Goal: Task Accomplishment & Management: Manage account settings

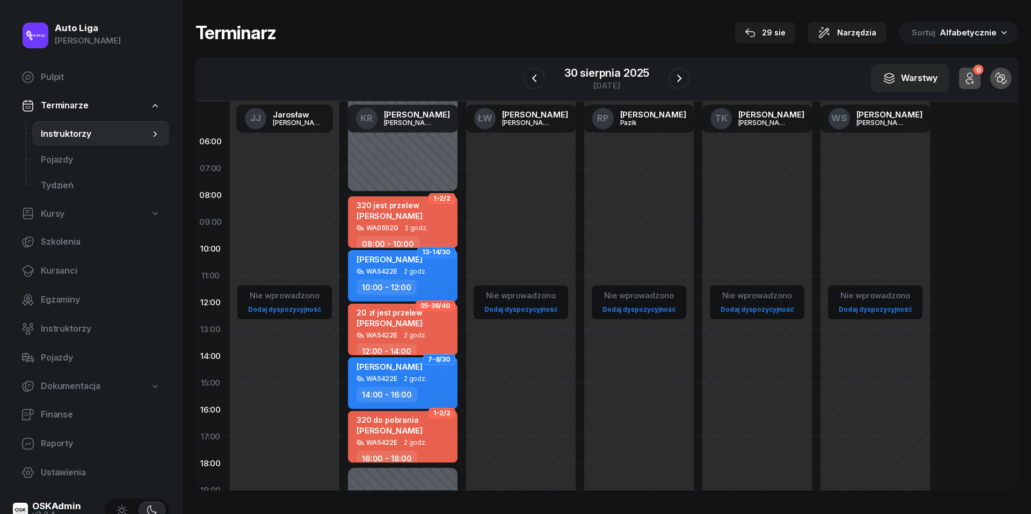
click at [596, 75] on div "30 sierpnia 2025" at bounding box center [606, 73] width 85 height 11
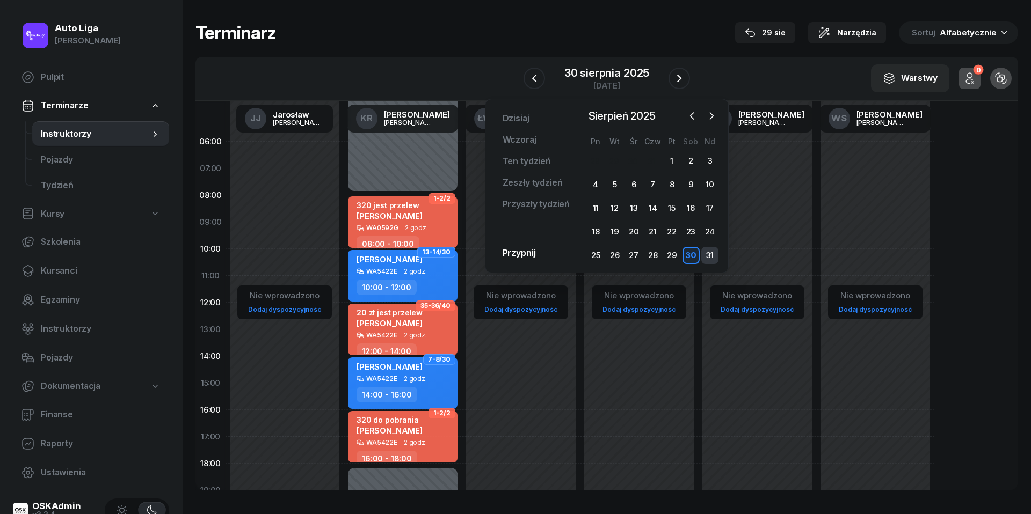
click at [713, 259] on div "31" at bounding box center [709, 255] width 17 height 17
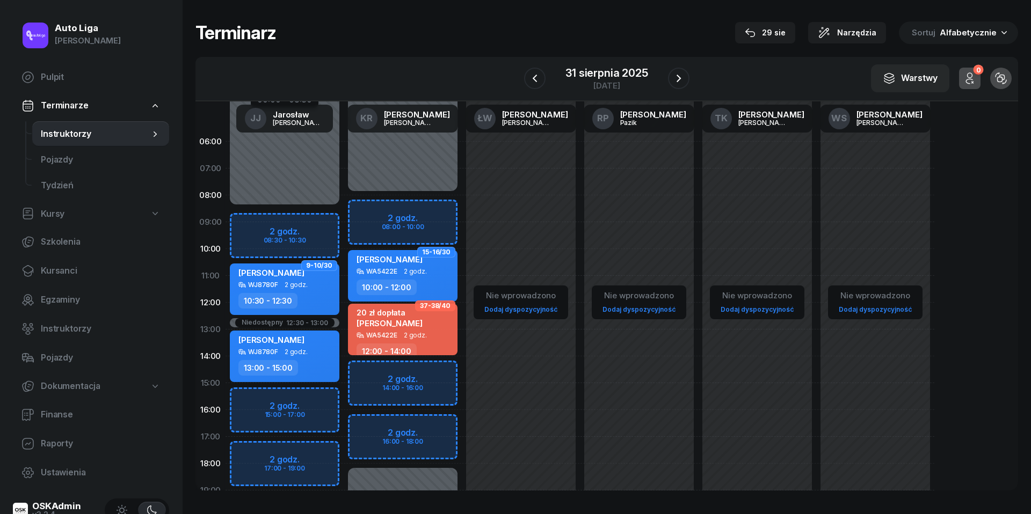
click at [309, 344] on div "[PERSON_NAME]" at bounding box center [285, 341] width 94 height 13
select select "13"
select select "15"
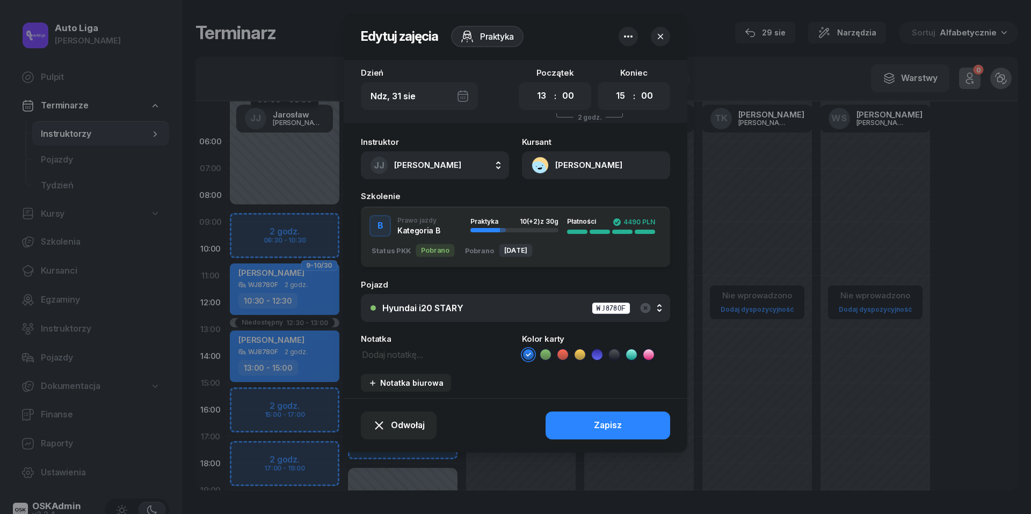
click at [626, 33] on icon "button" at bounding box center [628, 36] width 13 height 13
click at [626, 71] on link "Usuń" at bounding box center [622, 69] width 141 height 27
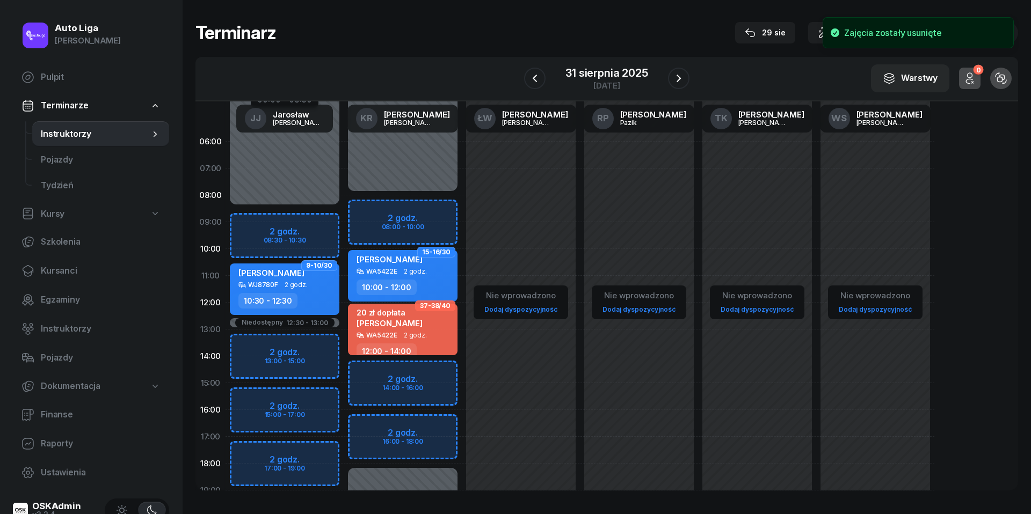
click at [282, 348] on div "Niedostępny 00:00 - 08:30 Niedostępny 19:00 - 23:59 Niedostępny 12:30 - 13:00 9…" at bounding box center [284, 383] width 118 height 510
select select "13"
select select "15"
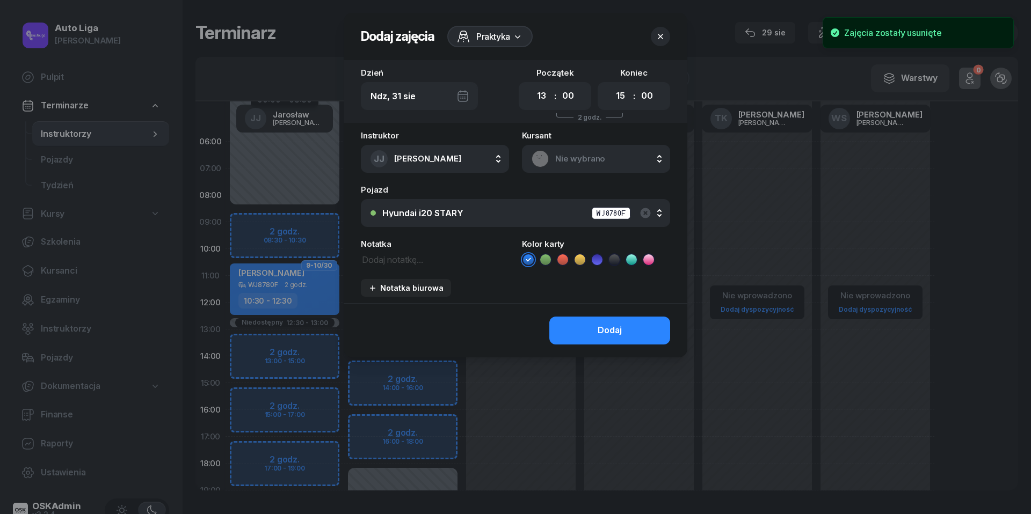
click at [580, 151] on div "Nie wybrano" at bounding box center [595, 158] width 129 height 17
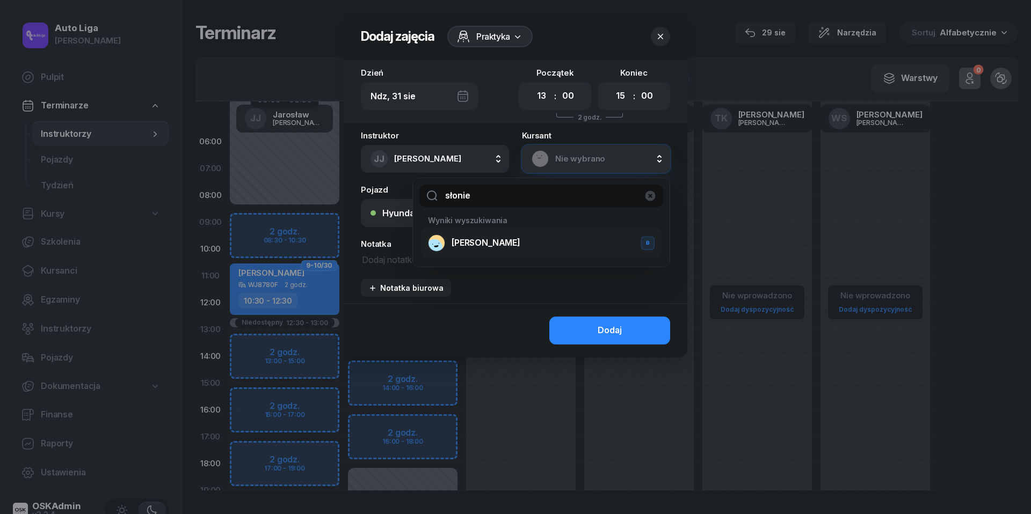
type input "słonie"
click at [475, 240] on span "[PERSON_NAME]" at bounding box center [485, 243] width 69 height 14
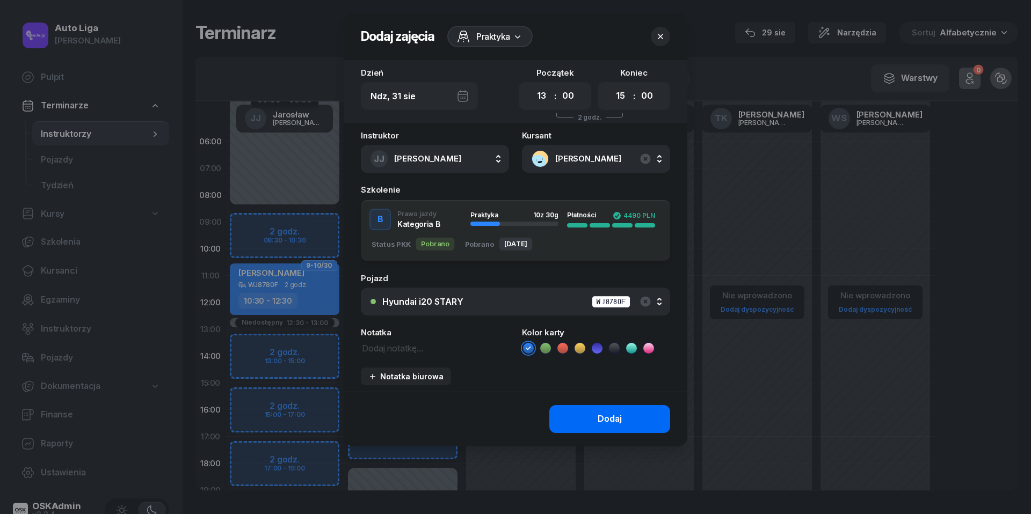
click at [602, 419] on div "Dodaj" at bounding box center [609, 419] width 24 height 14
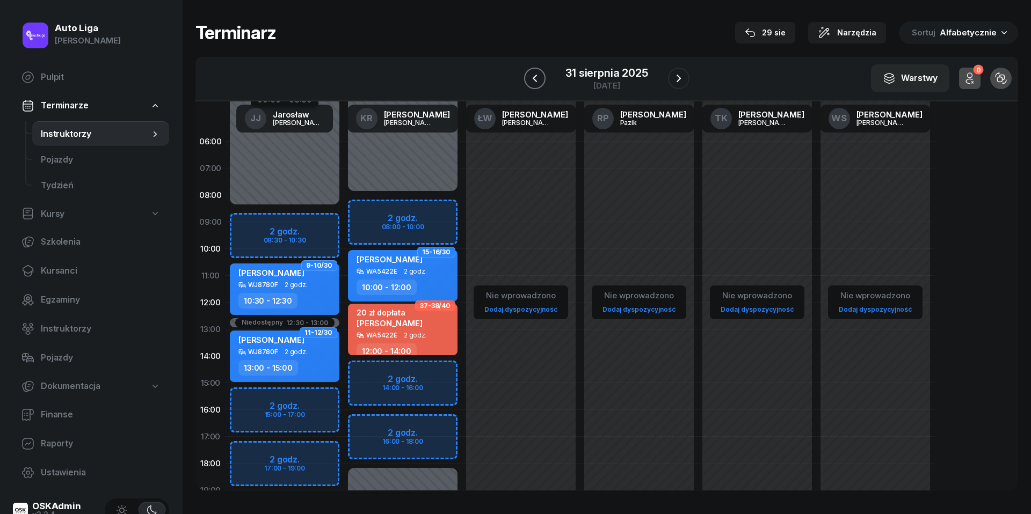
click at [540, 80] on icon "button" at bounding box center [534, 78] width 13 height 13
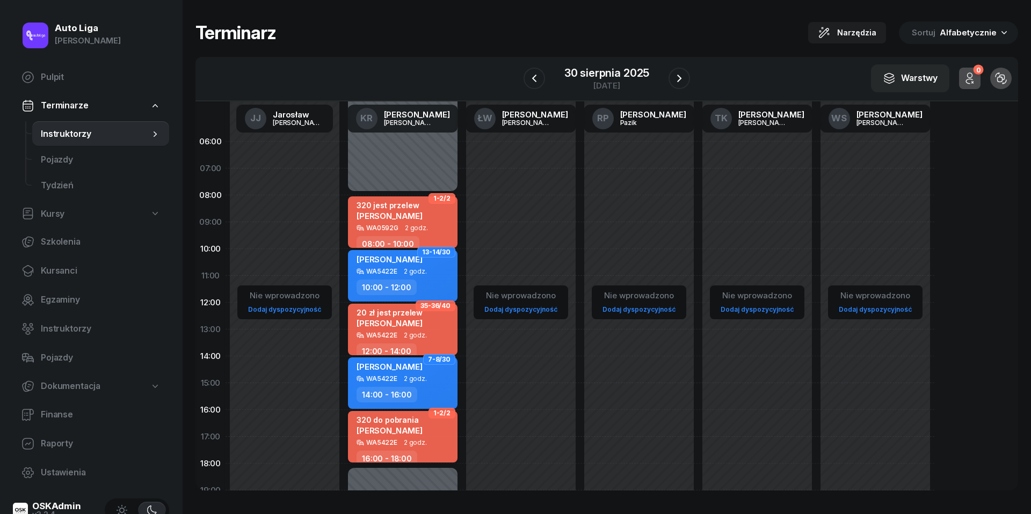
click at [408, 440] on span "2 godz." at bounding box center [415, 443] width 23 height 8
select select "16"
select select "18"
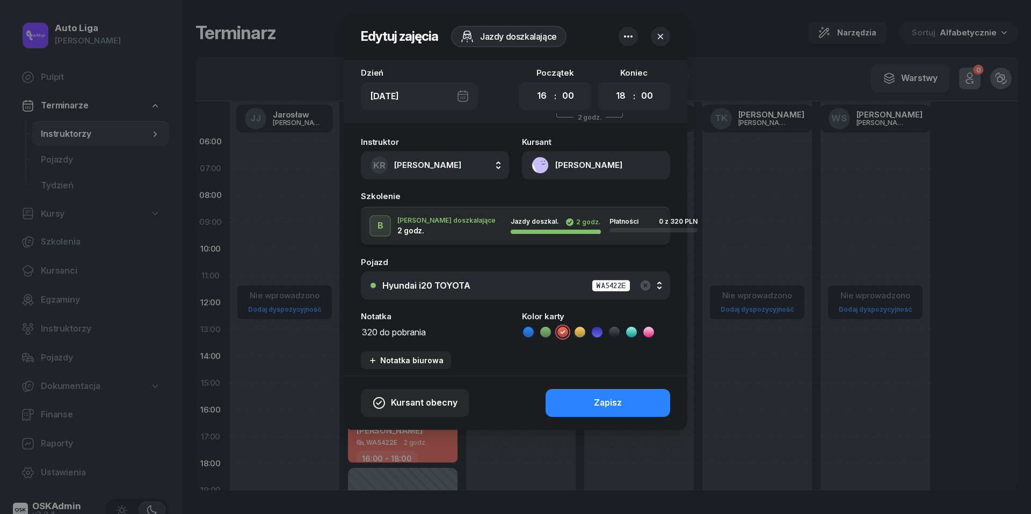
click at [544, 162] on button "[PERSON_NAME]" at bounding box center [596, 165] width 148 height 28
click at [549, 202] on div "Otwórz profil" at bounding box center [557, 202] width 52 height 14
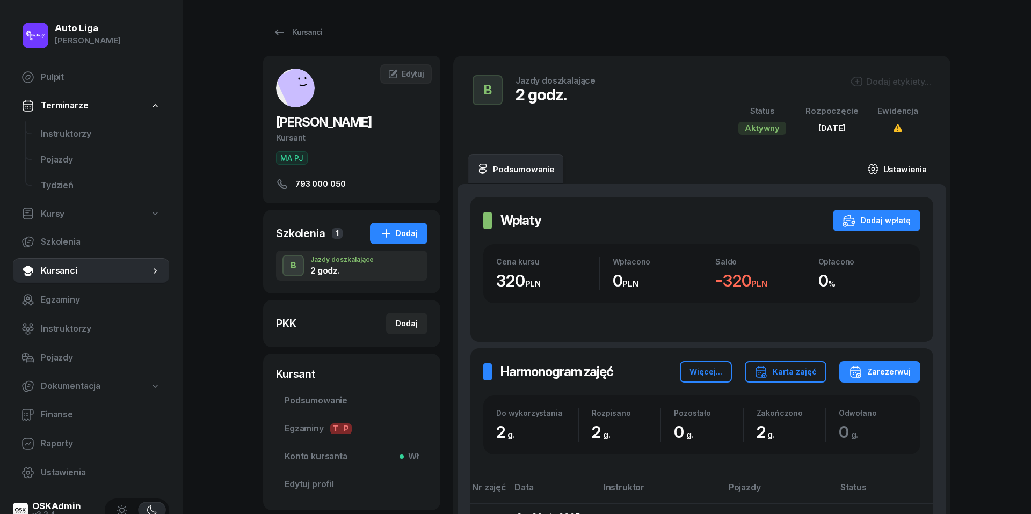
click at [898, 172] on link "Ustawienia" at bounding box center [896, 169] width 77 height 30
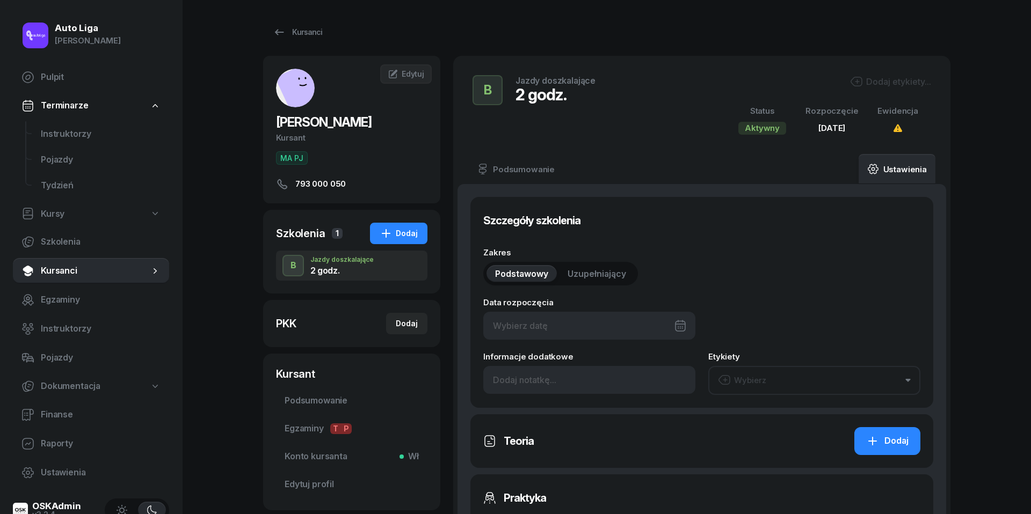
type input "[DATE]"
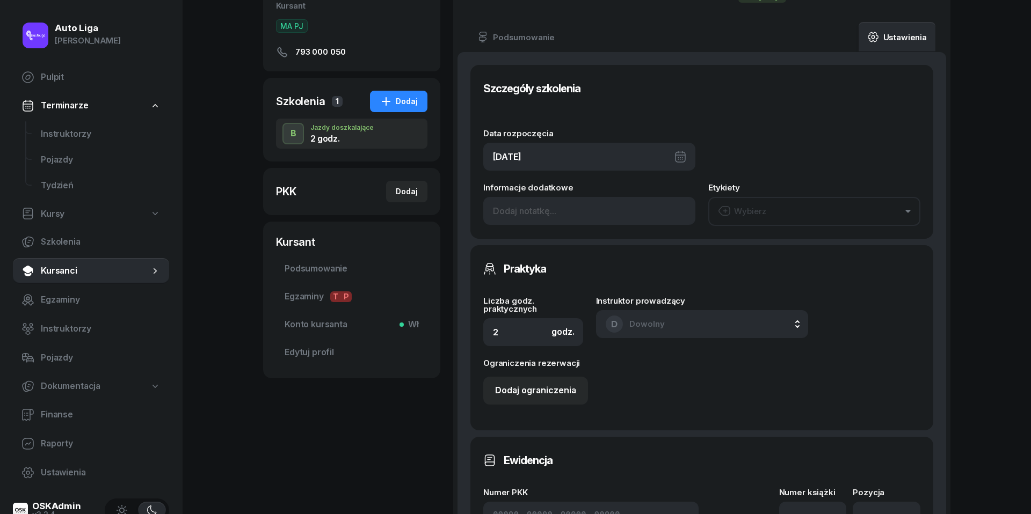
scroll to position [180, 0]
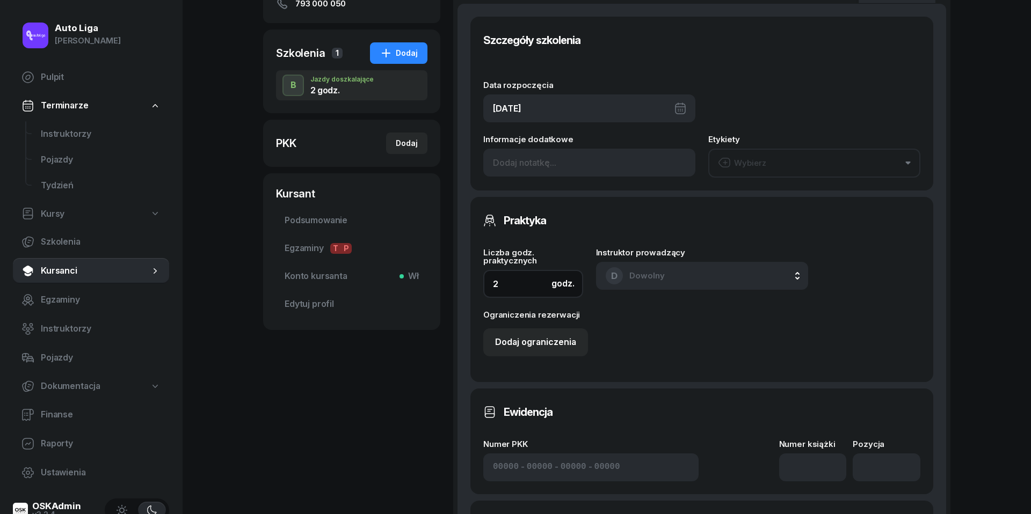
click at [527, 283] on input "2" at bounding box center [533, 284] width 100 height 28
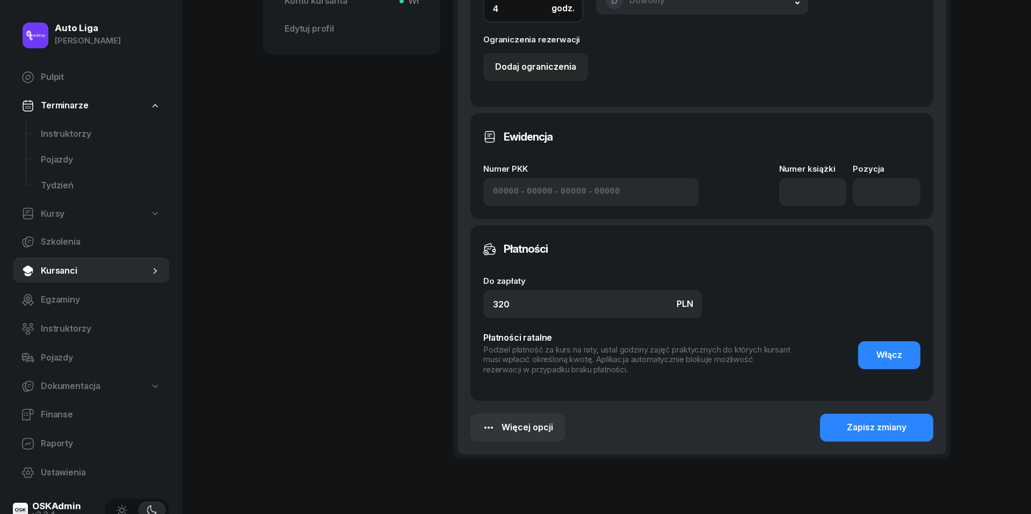
scroll to position [503, 0]
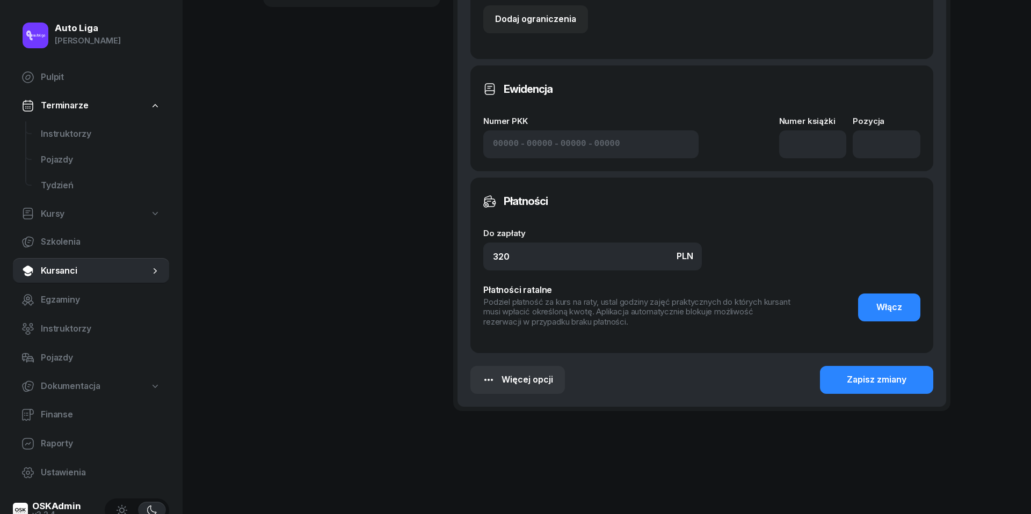
type input "4"
click at [572, 257] on input "320" at bounding box center [592, 257] width 218 height 28
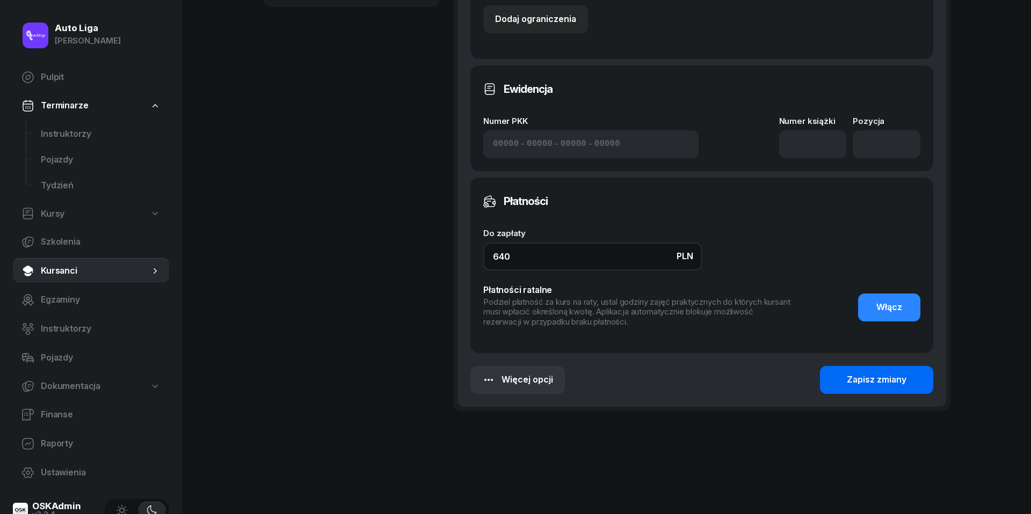
type input "640"
click at [865, 376] on div "Zapisz zmiany" at bounding box center [876, 380] width 60 height 14
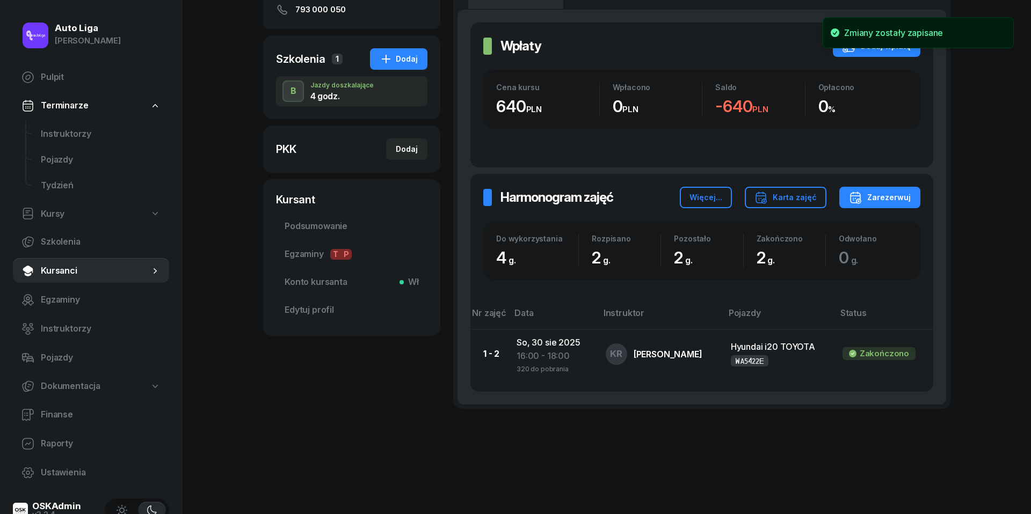
scroll to position [172, 0]
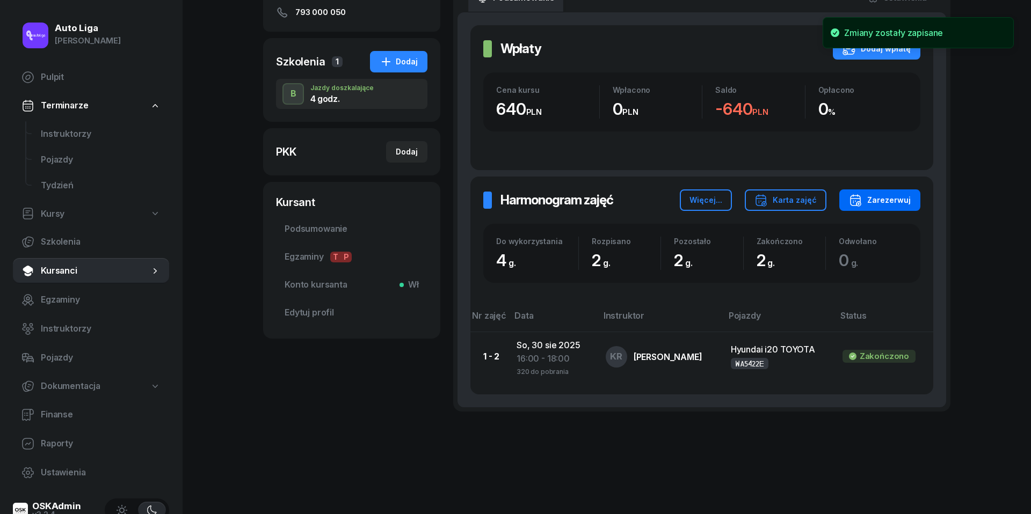
click at [885, 203] on div "Zarezerwuj" at bounding box center [880, 200] width 62 height 13
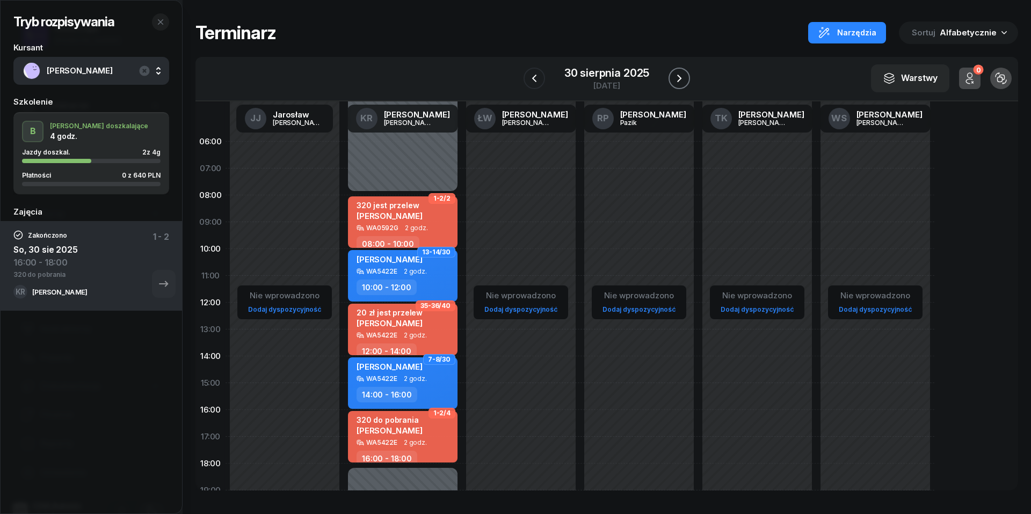
click at [678, 77] on icon "button" at bounding box center [679, 78] width 13 height 13
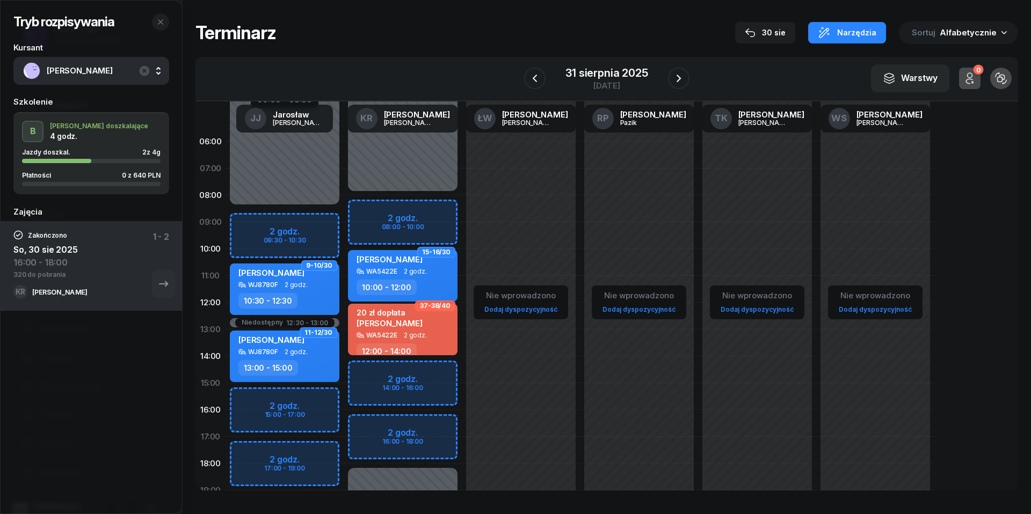
click at [370, 370] on div "Niedostępny 00:00 - 08:00 Niedostępny 18:00 - 23:59 2 godz. 08:00 - 10:00 2 god…" at bounding box center [403, 383] width 118 height 510
select select "14"
select select "16"
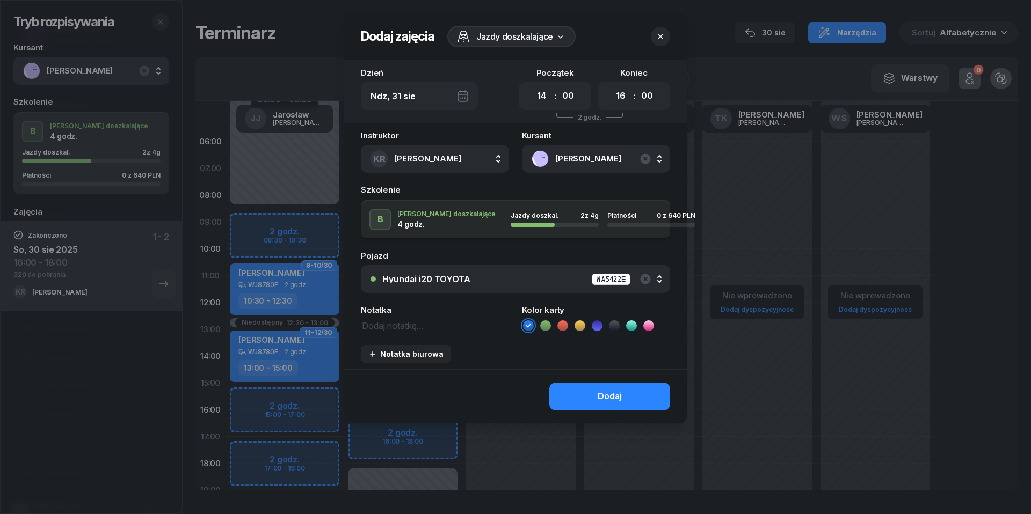
click at [564, 329] on icon at bounding box center [562, 325] width 11 height 11
click at [425, 322] on textarea at bounding box center [435, 324] width 148 height 13
type textarea "320 do pobrania"
click at [601, 401] on div "Dodaj" at bounding box center [609, 397] width 24 height 14
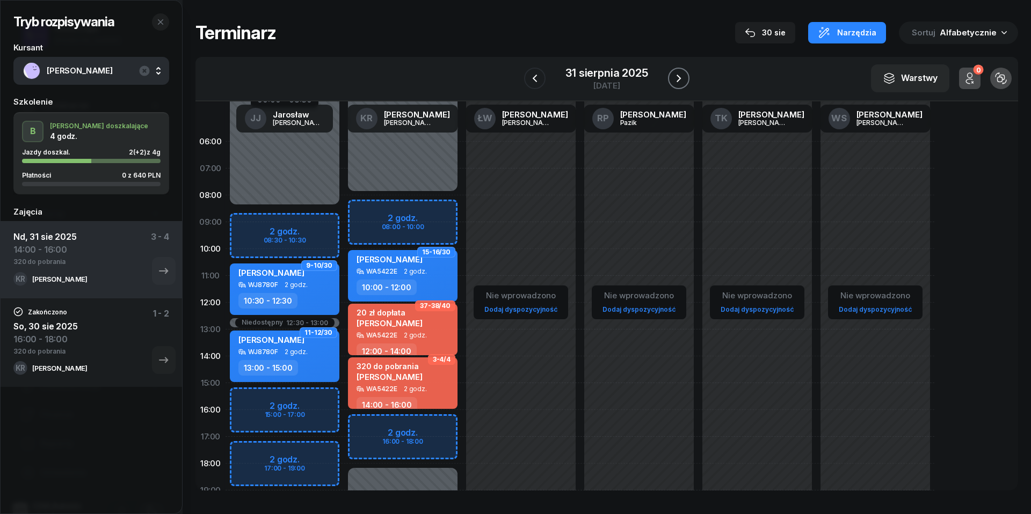
click at [686, 81] on button "button" at bounding box center [678, 78] width 21 height 21
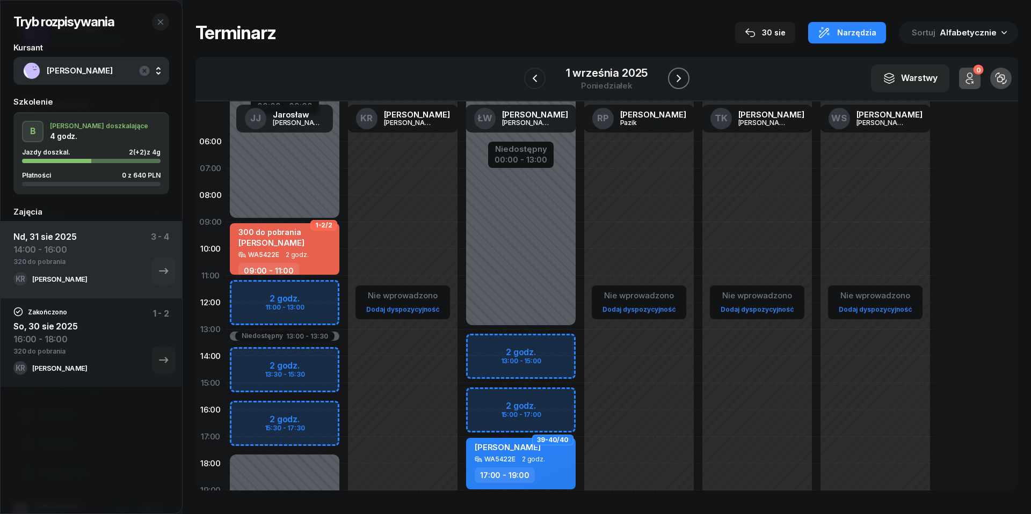
click at [686, 81] on button "button" at bounding box center [678, 78] width 21 height 21
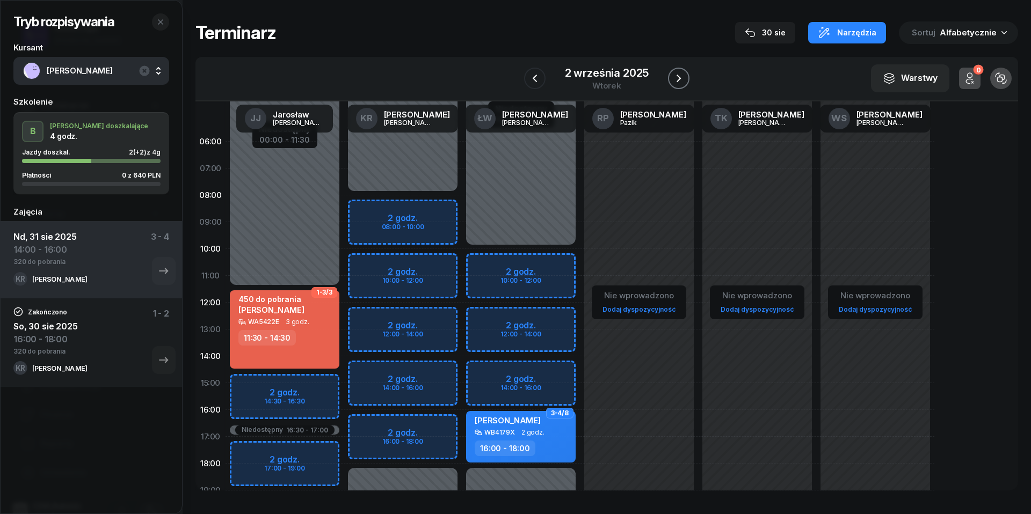
click at [686, 81] on button "button" at bounding box center [678, 78] width 21 height 21
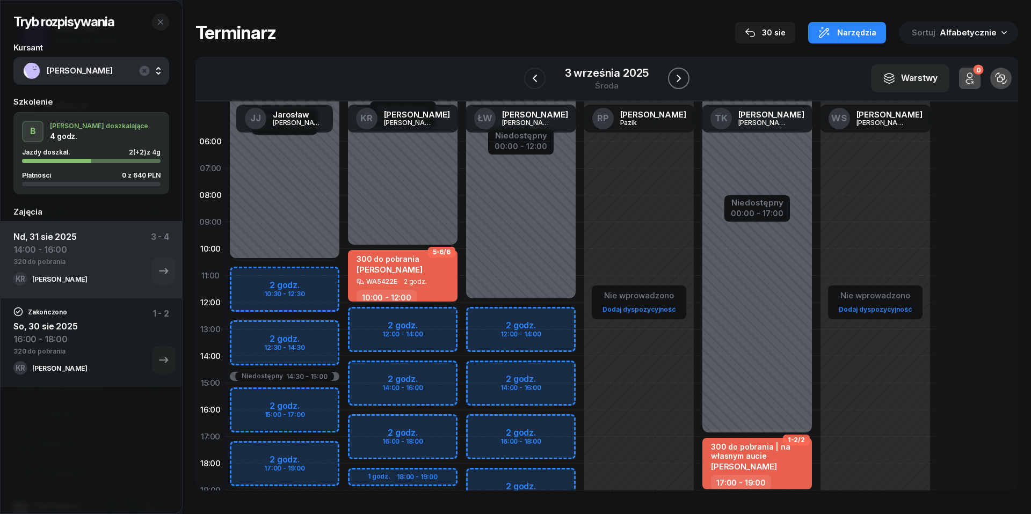
click at [686, 81] on button "button" at bounding box center [678, 78] width 21 height 21
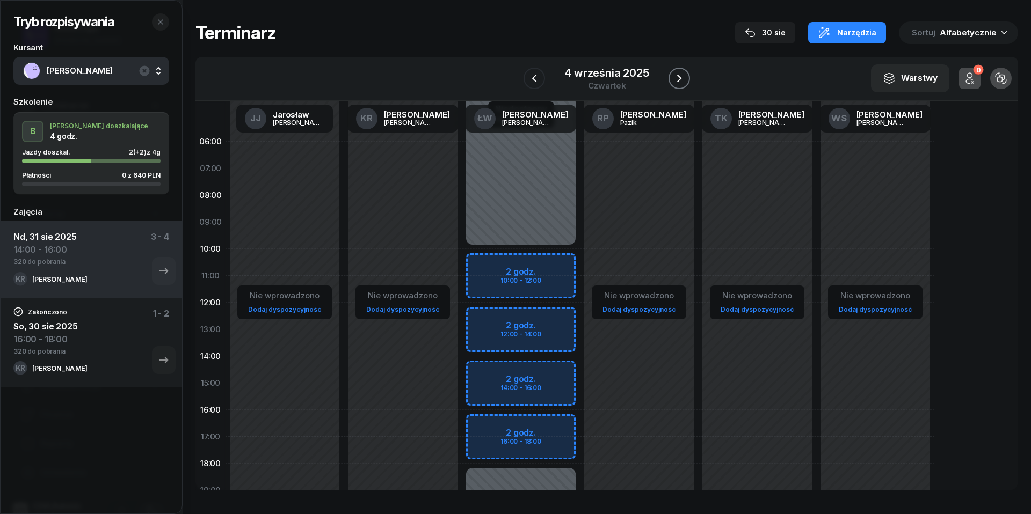
click at [686, 81] on button "button" at bounding box center [678, 78] width 21 height 21
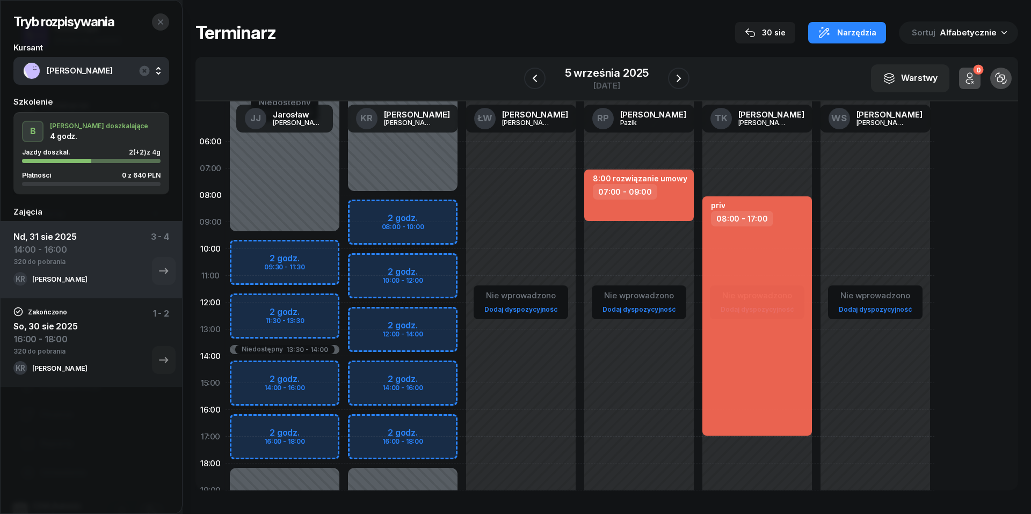
click at [158, 22] on icon "button" at bounding box center [160, 22] width 9 height 9
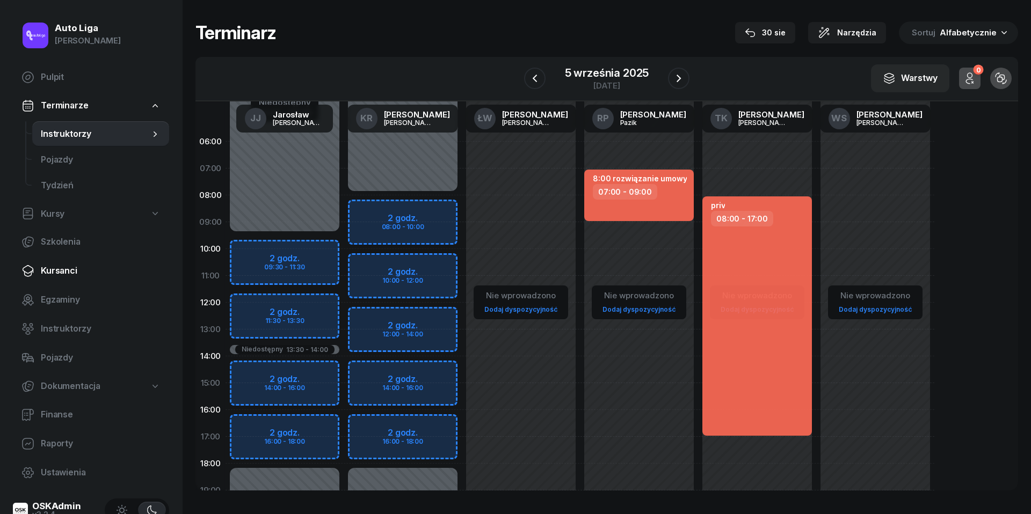
click at [67, 268] on span "Kursanci" at bounding box center [101, 271] width 120 height 14
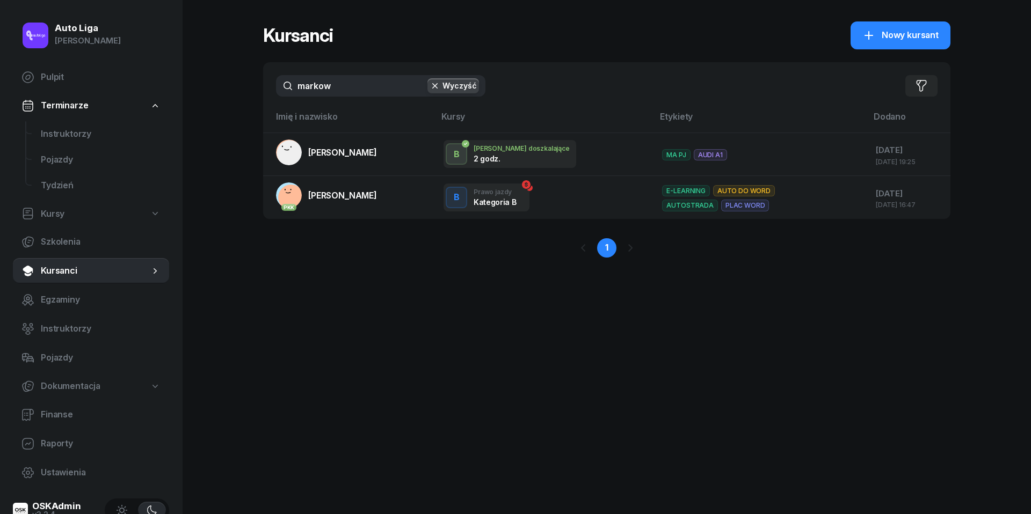
click at [353, 84] on input "markow" at bounding box center [380, 85] width 209 height 21
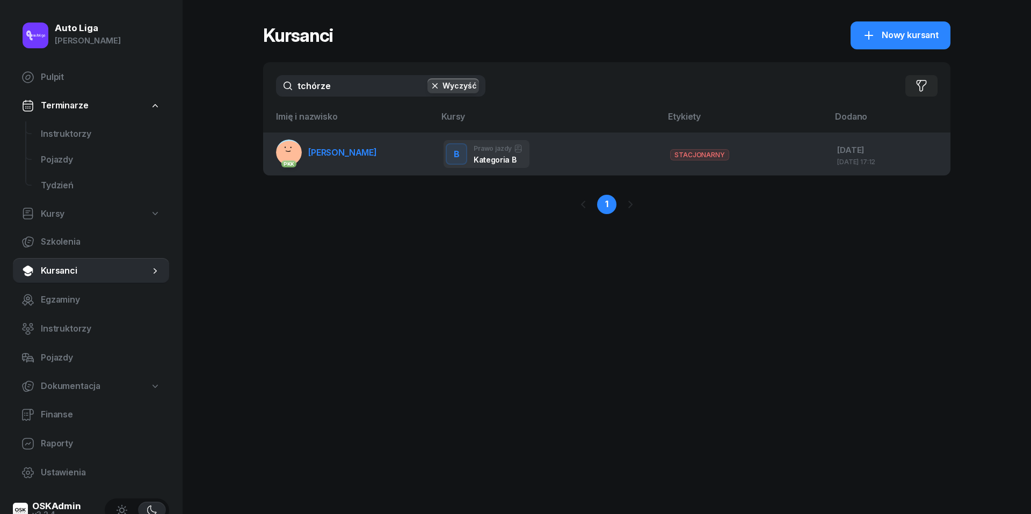
type input "tchórze"
click at [338, 142] on link "PKK [PERSON_NAME]" at bounding box center [326, 153] width 101 height 26
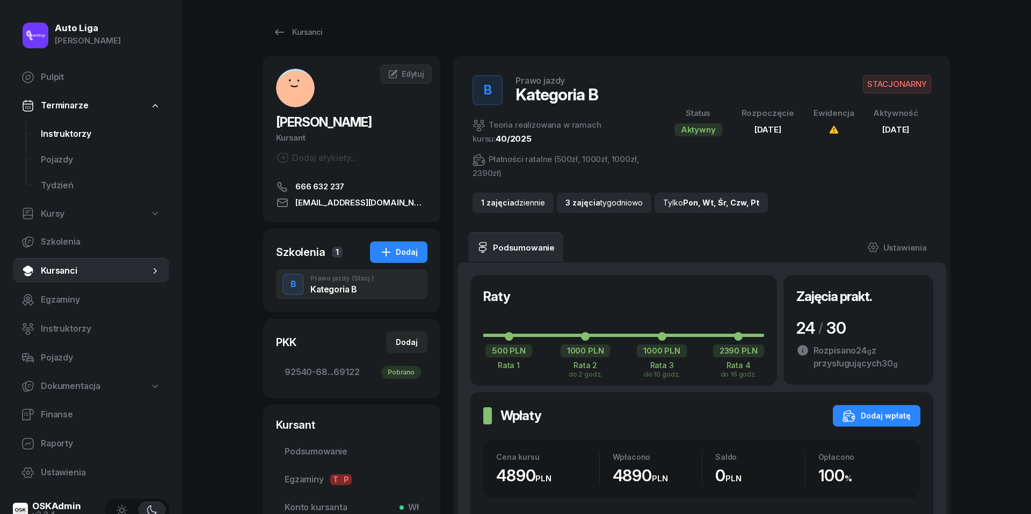
click at [46, 129] on span "Instruktorzy" at bounding box center [101, 134] width 120 height 14
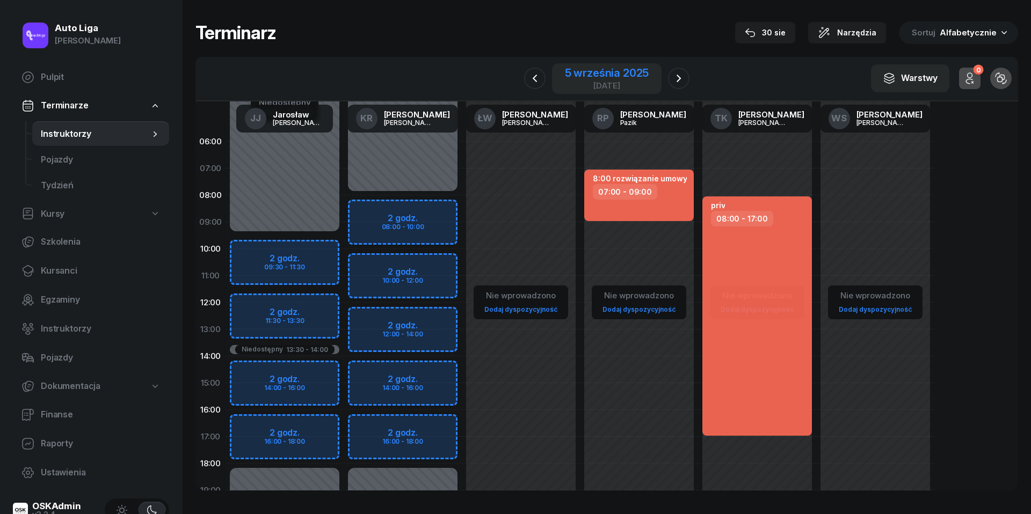
click at [623, 71] on div "5 września 2025" at bounding box center [607, 73] width 84 height 11
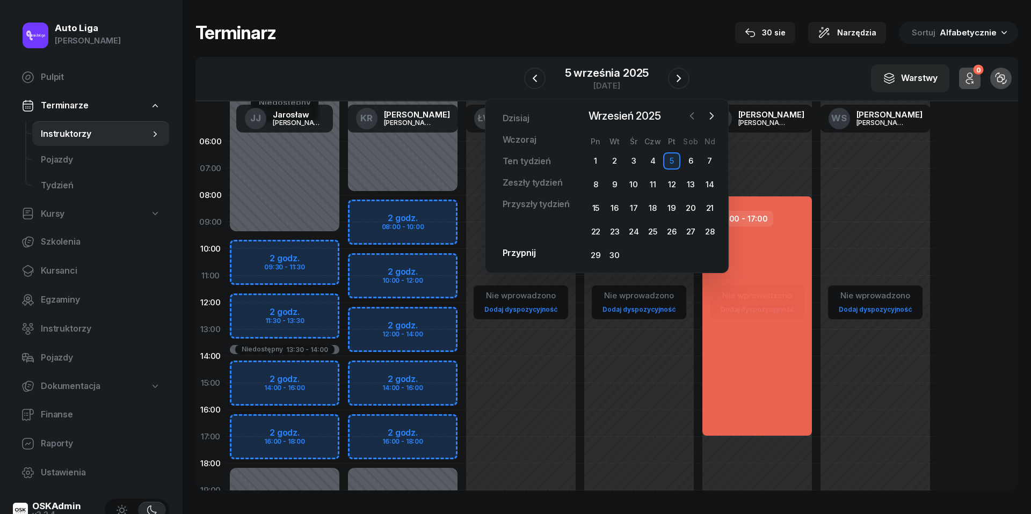
click at [696, 119] on icon "button" at bounding box center [691, 116] width 11 height 11
click at [692, 257] on div "30" at bounding box center [690, 255] width 17 height 17
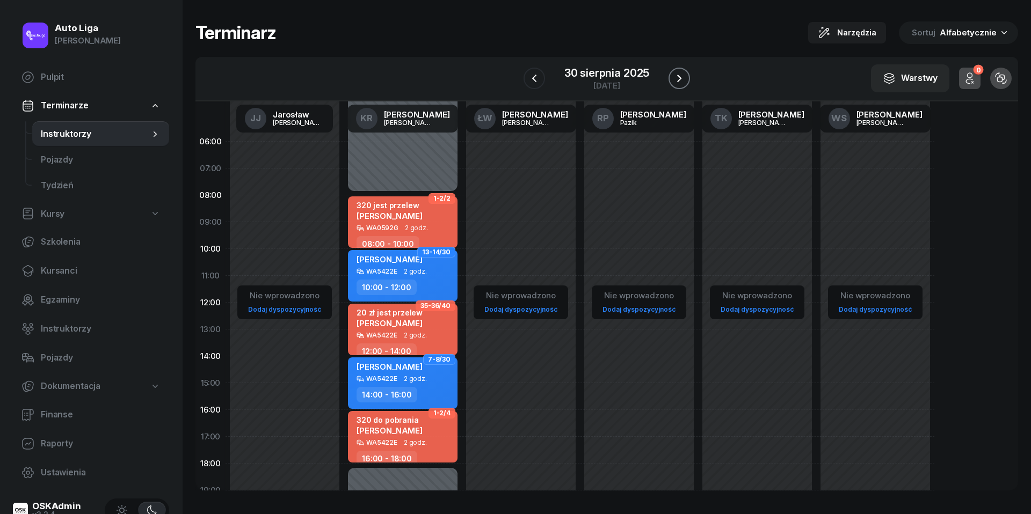
click at [681, 80] on icon "button" at bounding box center [679, 78] width 13 height 13
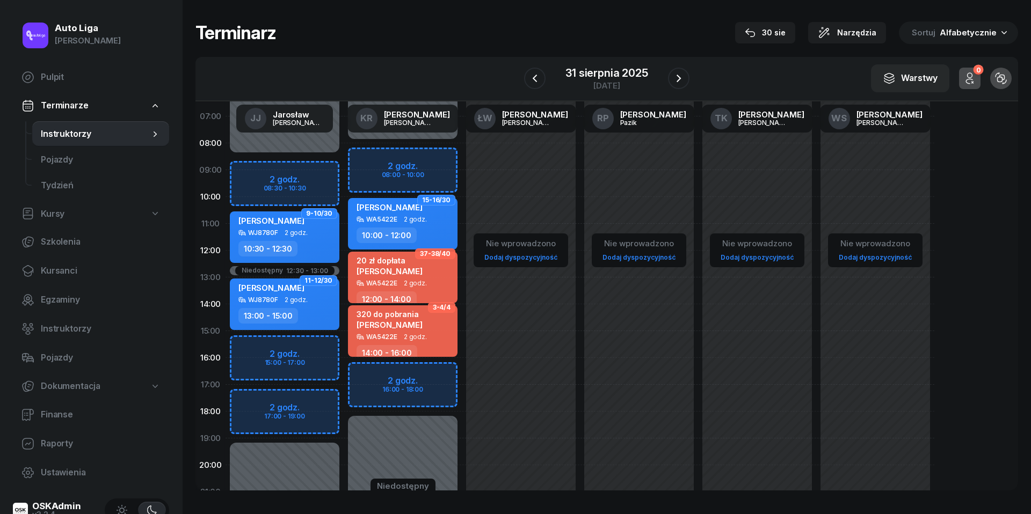
scroll to position [55, 0]
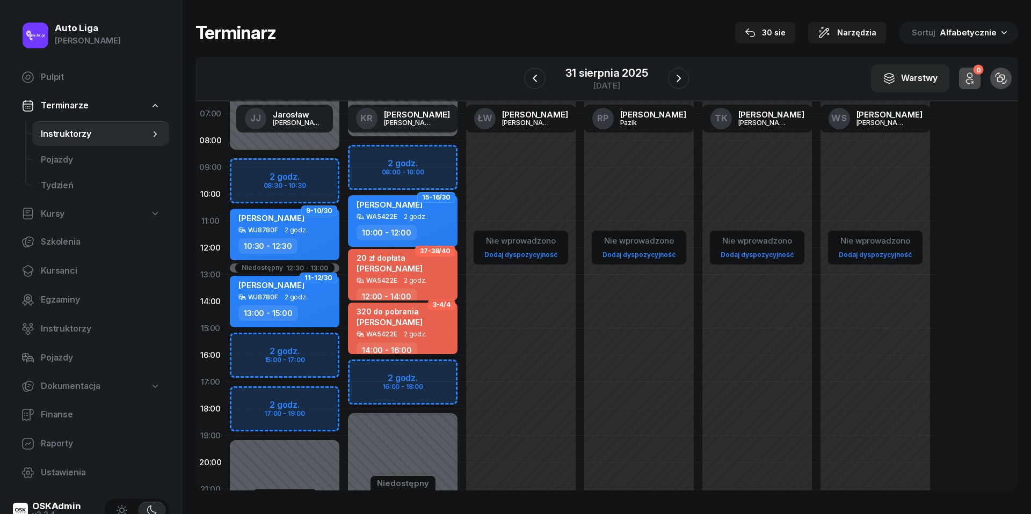
click at [375, 311] on div "320 do pobrania" at bounding box center [389, 311] width 66 height 9
select select "14"
select select "16"
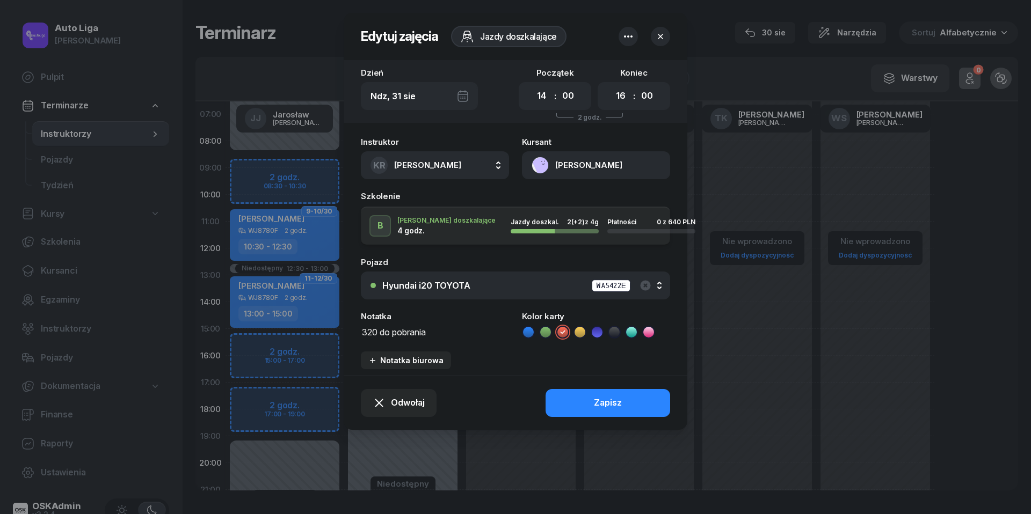
click at [664, 39] on icon "button" at bounding box center [660, 36] width 11 height 11
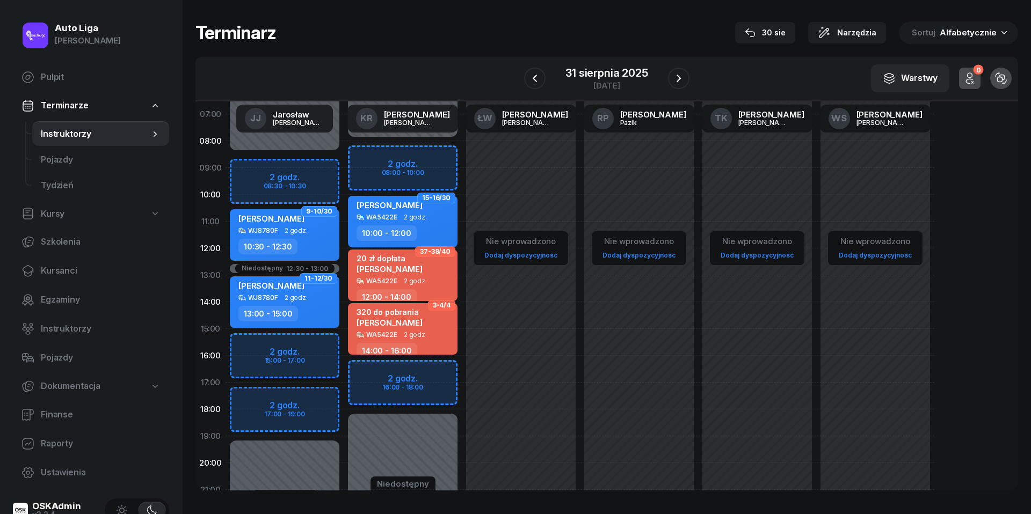
click at [370, 371] on div "Niedostępny 00:00 - 08:00 Niedostępny 18:00 - 23:59 2 godz. 08:00 - 10:00 2 god…" at bounding box center [403, 329] width 118 height 510
select select "16"
select select "18"
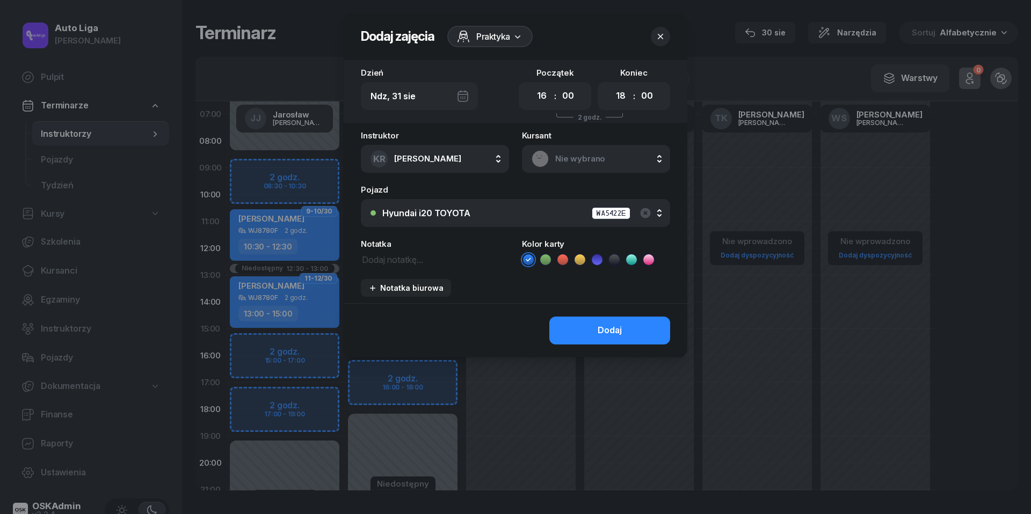
click at [580, 170] on div "Nie wybrano" at bounding box center [596, 159] width 148 height 28
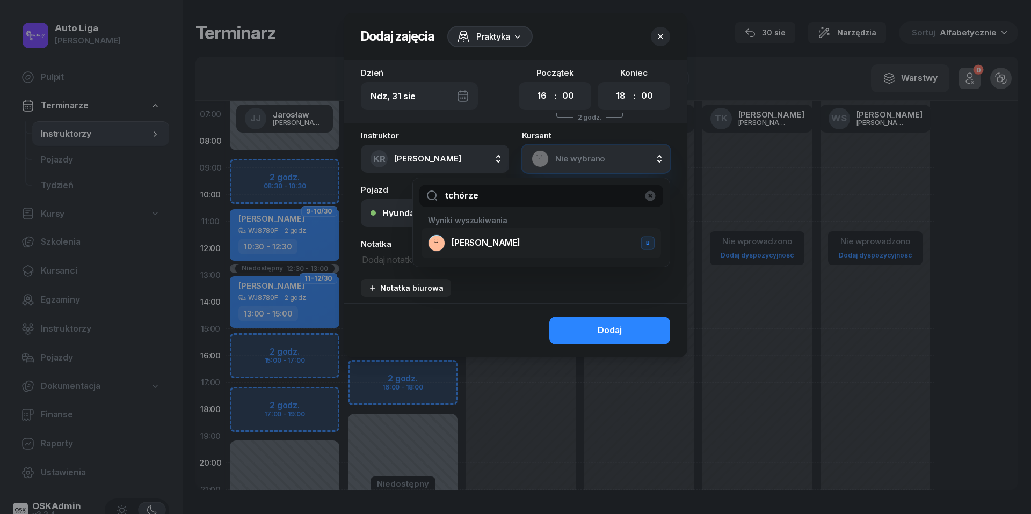
type input "tchórze"
click at [503, 237] on span "[PERSON_NAME]" at bounding box center [485, 243] width 69 height 14
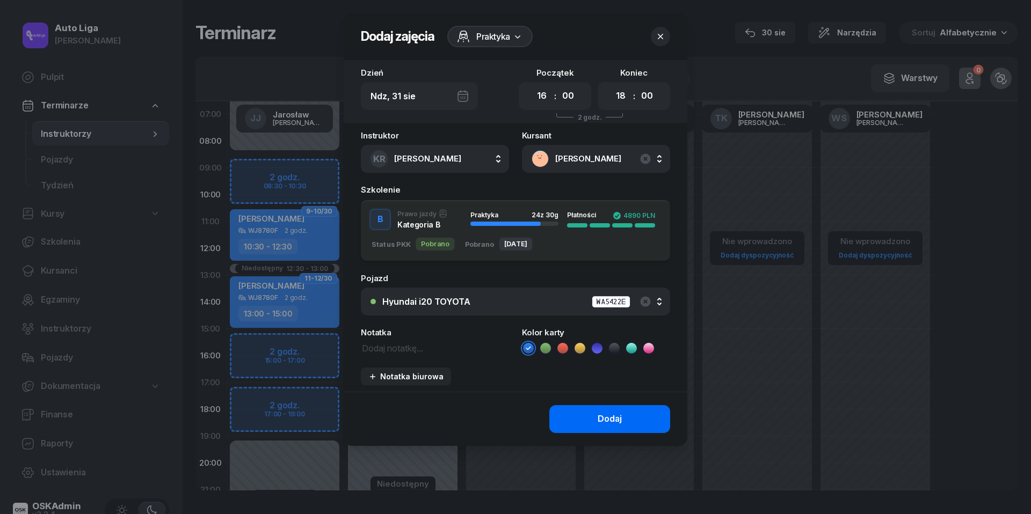
click at [586, 417] on button "Dodaj" at bounding box center [609, 419] width 121 height 28
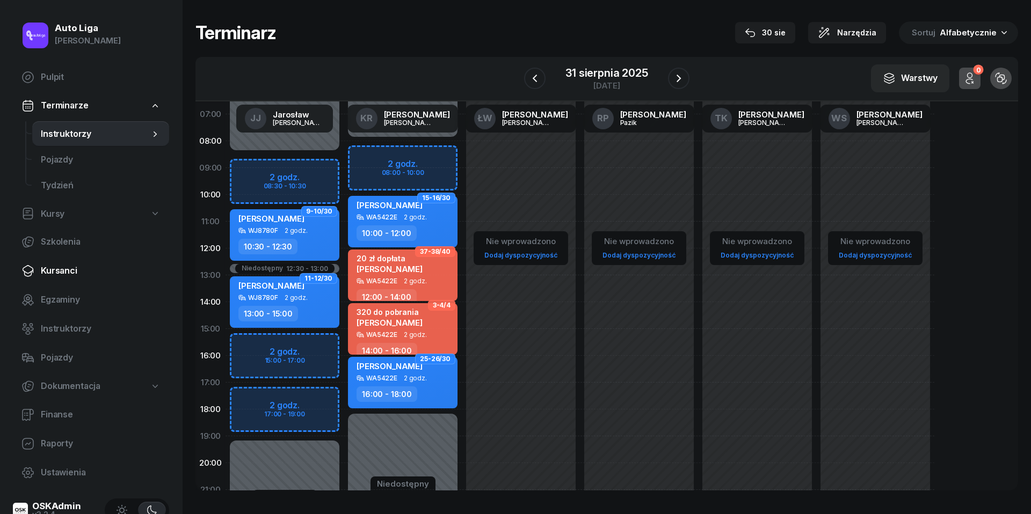
click at [77, 265] on span "Kursanci" at bounding box center [101, 271] width 120 height 14
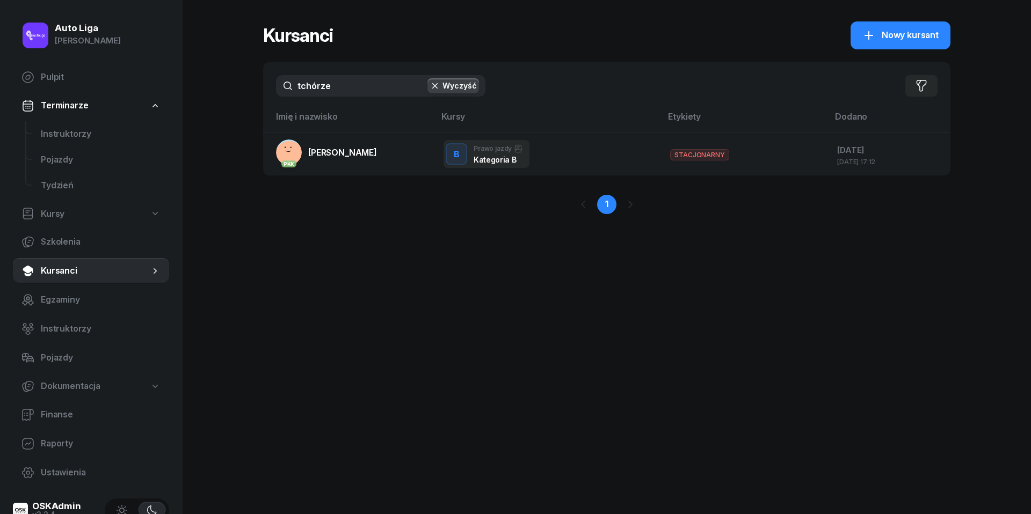
click at [385, 89] on input "tchórze" at bounding box center [380, 85] width 209 height 21
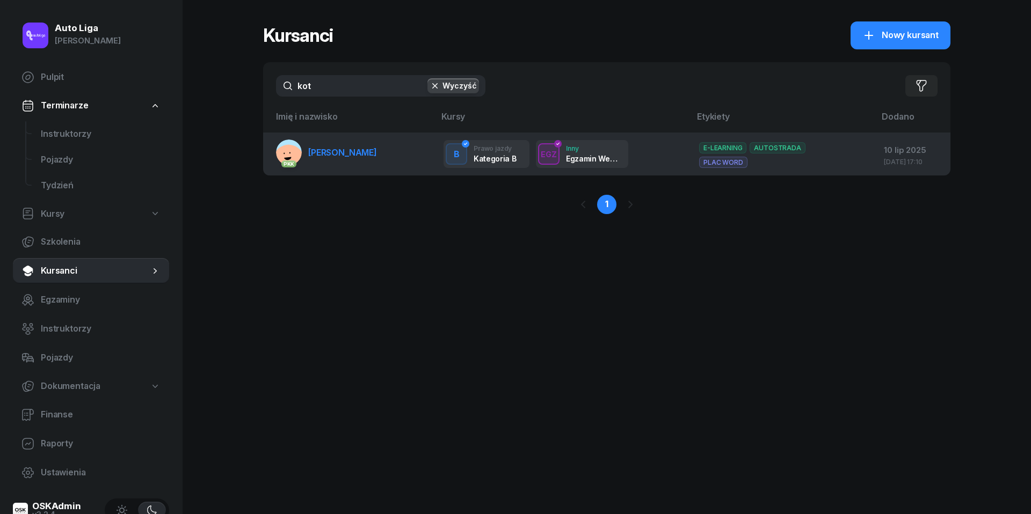
type input "kot"
click at [347, 147] on span "[PERSON_NAME]" at bounding box center [342, 152] width 69 height 11
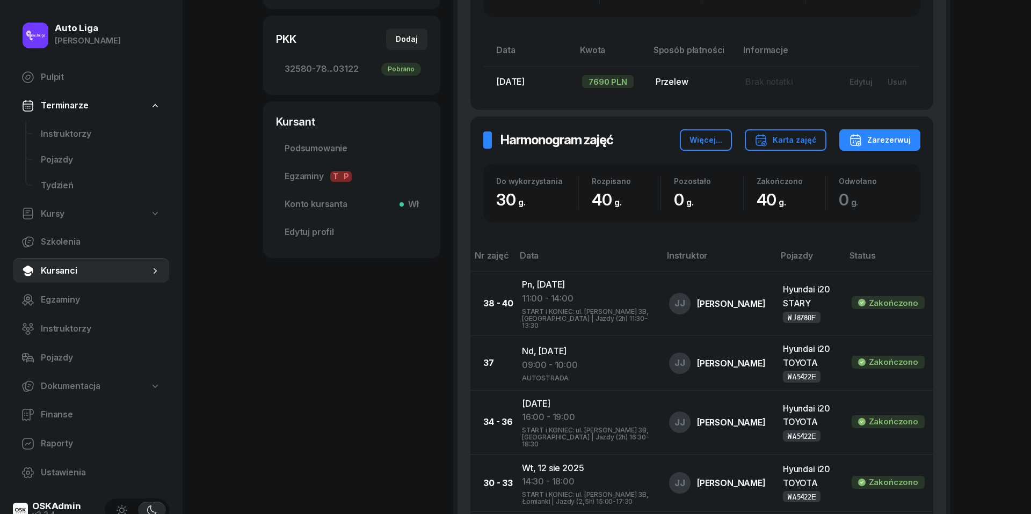
scroll to position [177, 0]
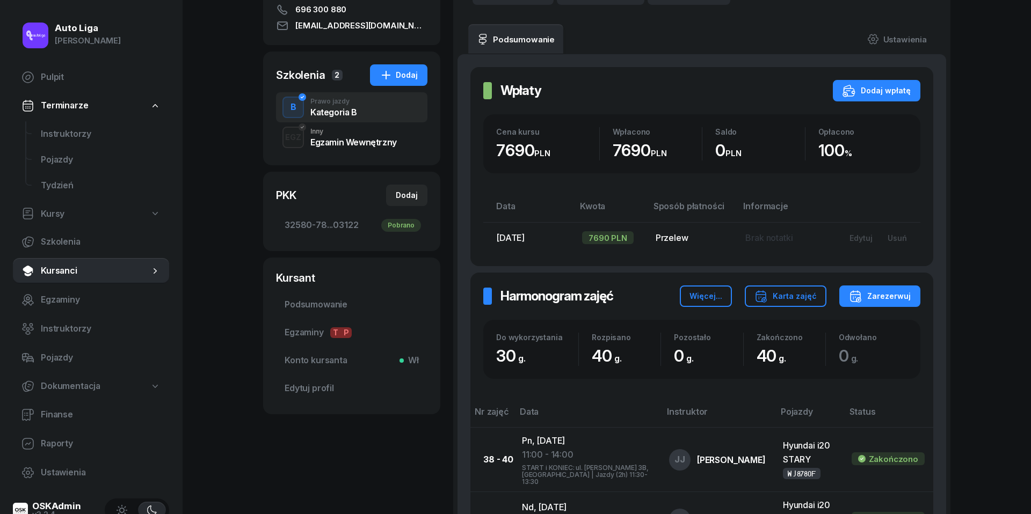
click at [322, 141] on div "Egzamin Wewnętrzny" at bounding box center [353, 142] width 86 height 9
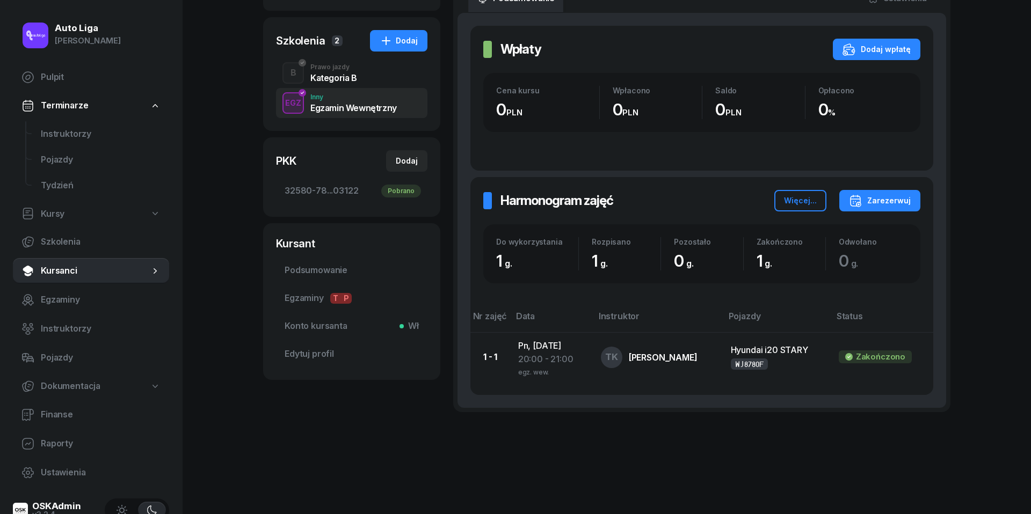
scroll to position [211, 0]
click at [92, 136] on span "Instruktorzy" at bounding box center [101, 134] width 120 height 14
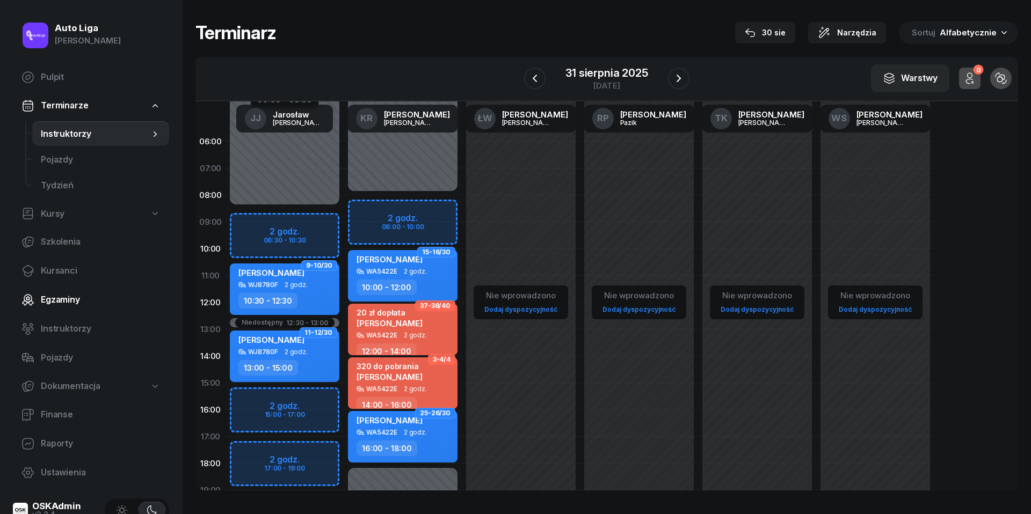
click at [52, 301] on span "Egzaminy" at bounding box center [101, 300] width 120 height 14
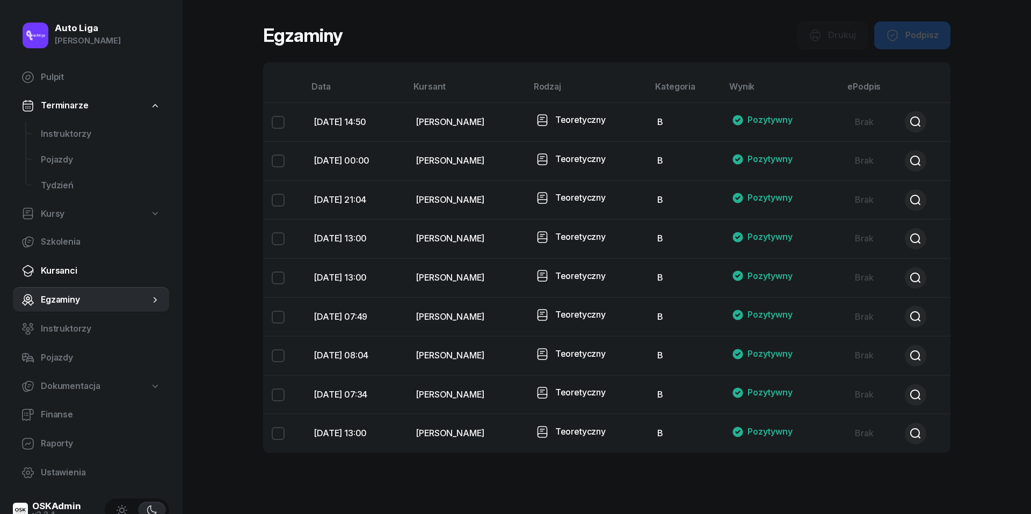
click at [67, 269] on span "Kursanci" at bounding box center [101, 271] width 120 height 14
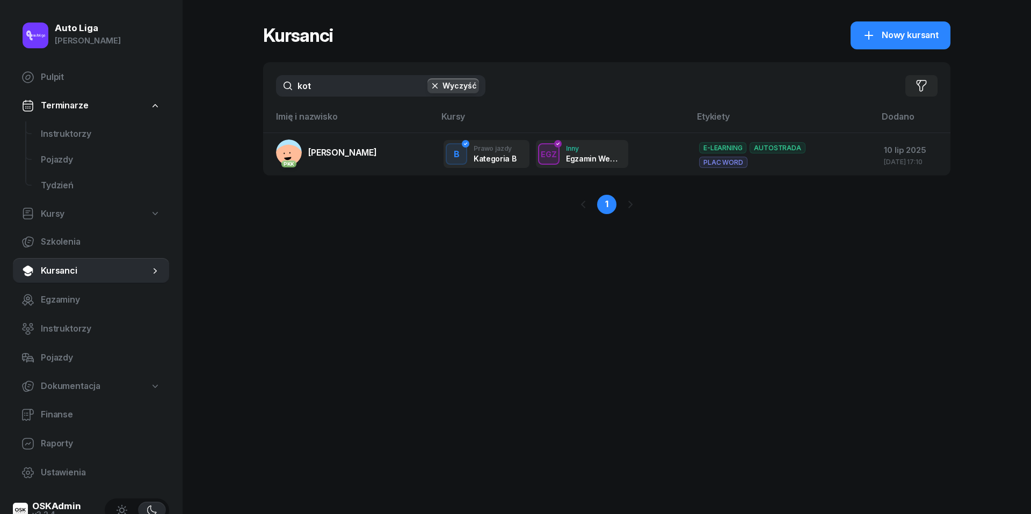
click at [326, 80] on input "kot" at bounding box center [380, 85] width 209 height 21
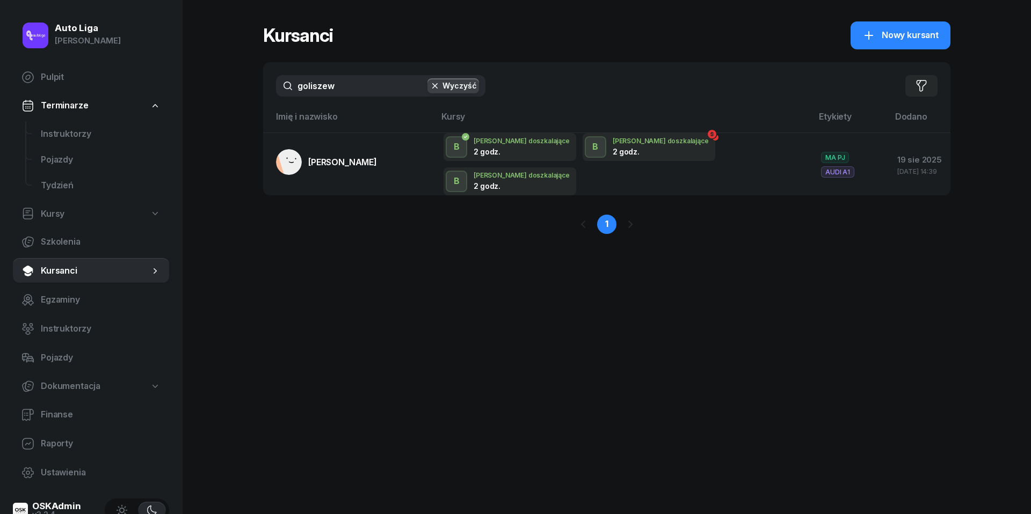
type input "Goliszew"
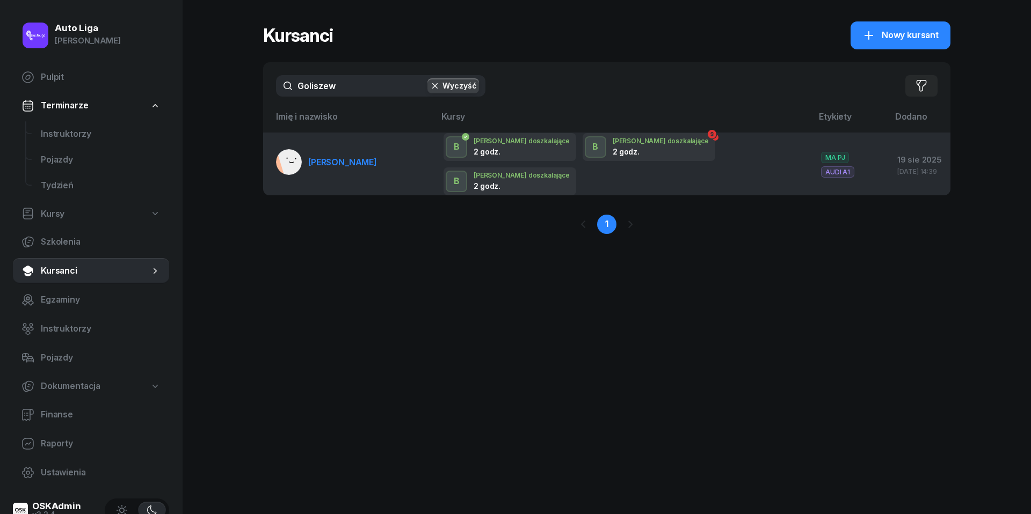
drag, startPoint x: 327, startPoint y: 112, endPoint x: 320, endPoint y: 158, distance: 46.7
click at [320, 158] on link "[PERSON_NAME]" at bounding box center [326, 162] width 101 height 26
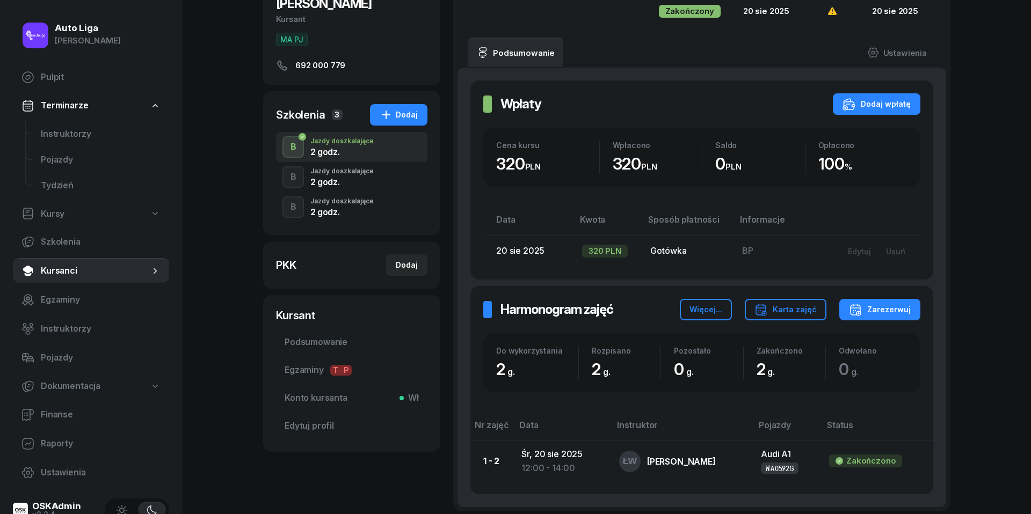
scroll to position [159, 0]
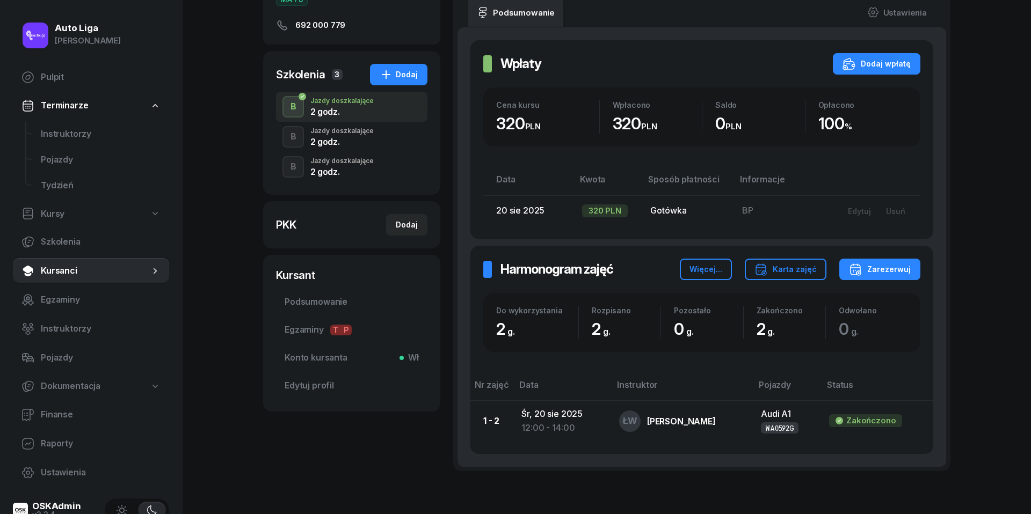
click at [341, 138] on div "2 godz." at bounding box center [341, 141] width 63 height 9
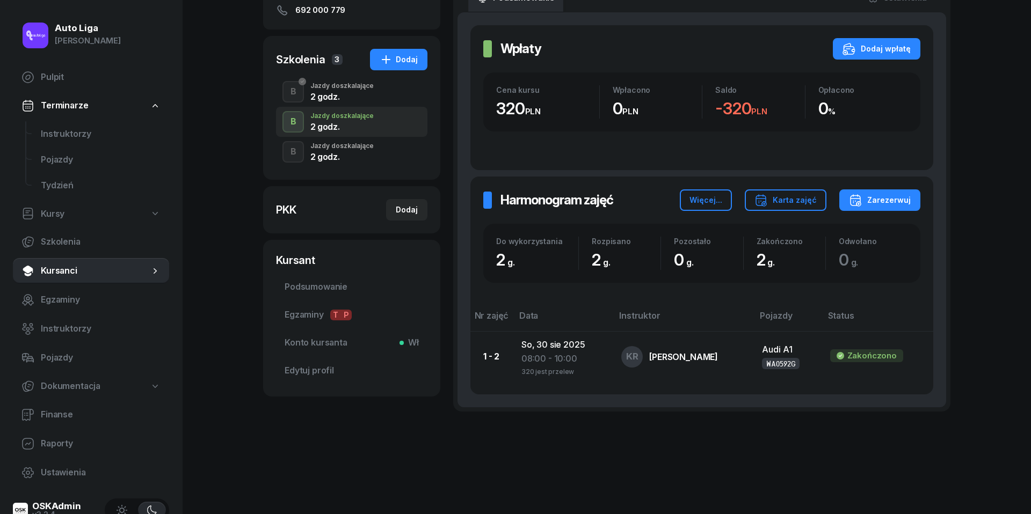
scroll to position [173, 0]
click at [351, 162] on div "B Jazdy doszkalające 2 godz." at bounding box center [351, 153] width 151 height 30
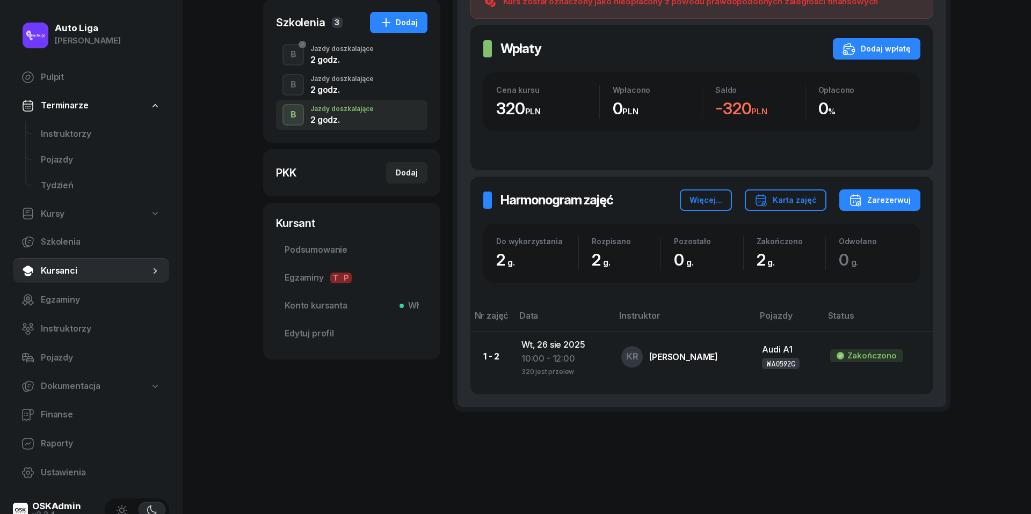
scroll to position [210, 0]
click at [353, 86] on div "2 godz." at bounding box center [341, 90] width 63 height 9
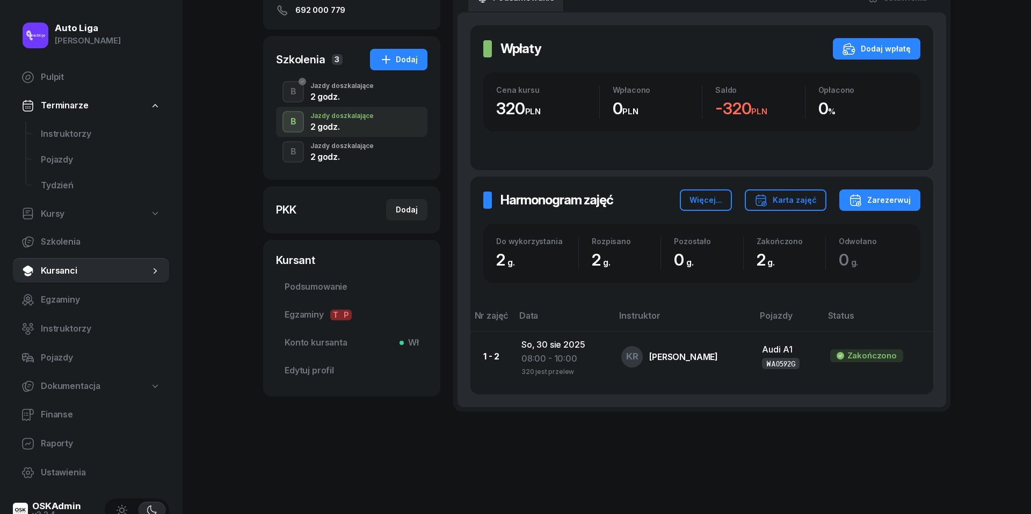
scroll to position [173, 0]
click at [317, 154] on div "2 godz." at bounding box center [341, 158] width 63 height 9
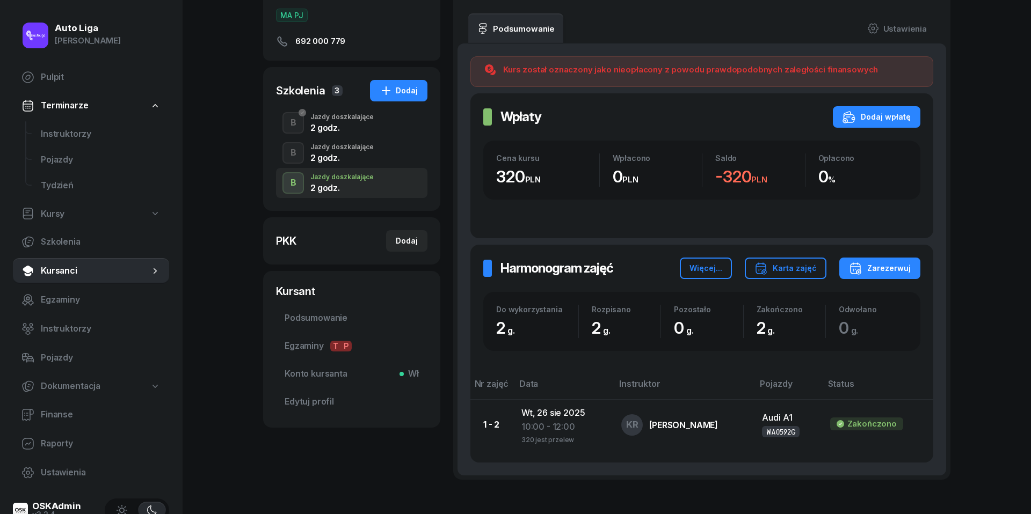
scroll to position [101, 0]
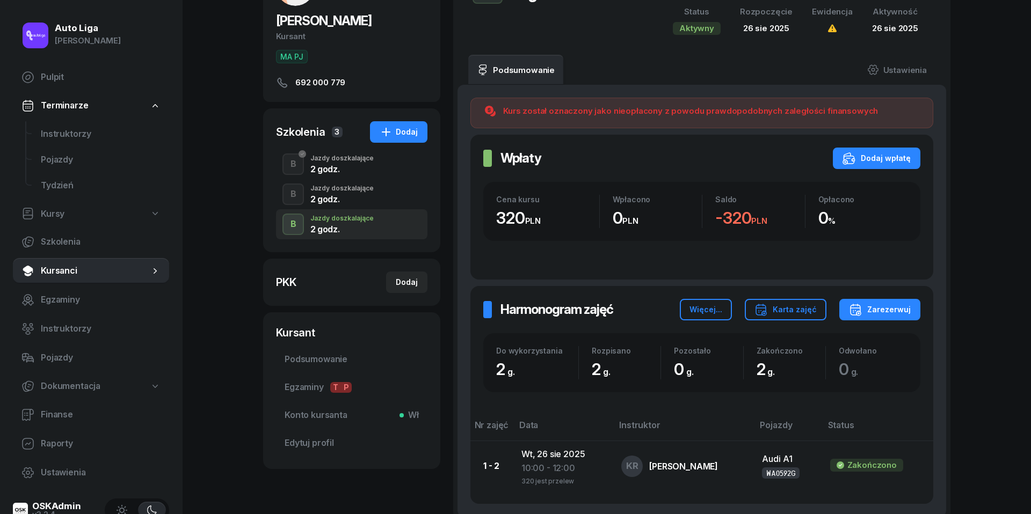
click at [346, 192] on div "Jazdy doszkalające" at bounding box center [341, 188] width 63 height 6
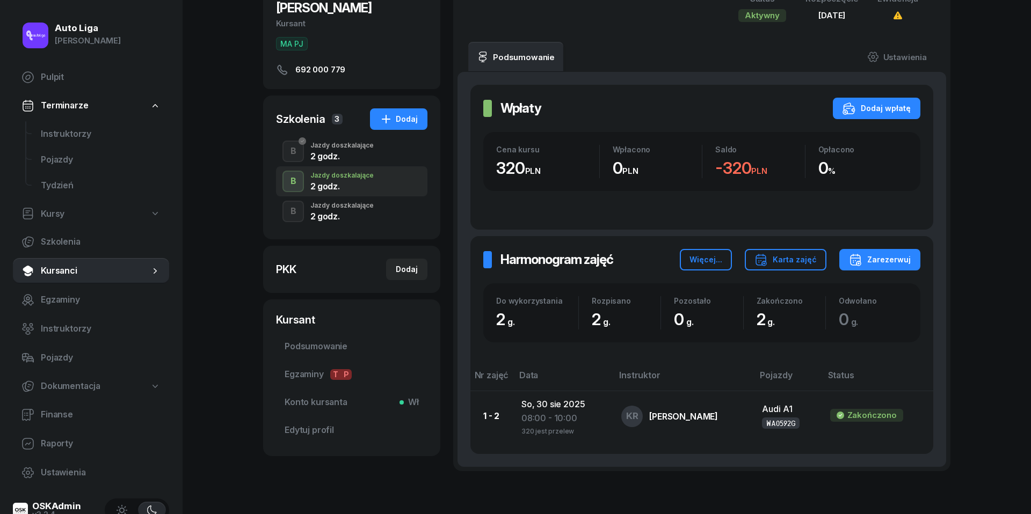
scroll to position [123, 0]
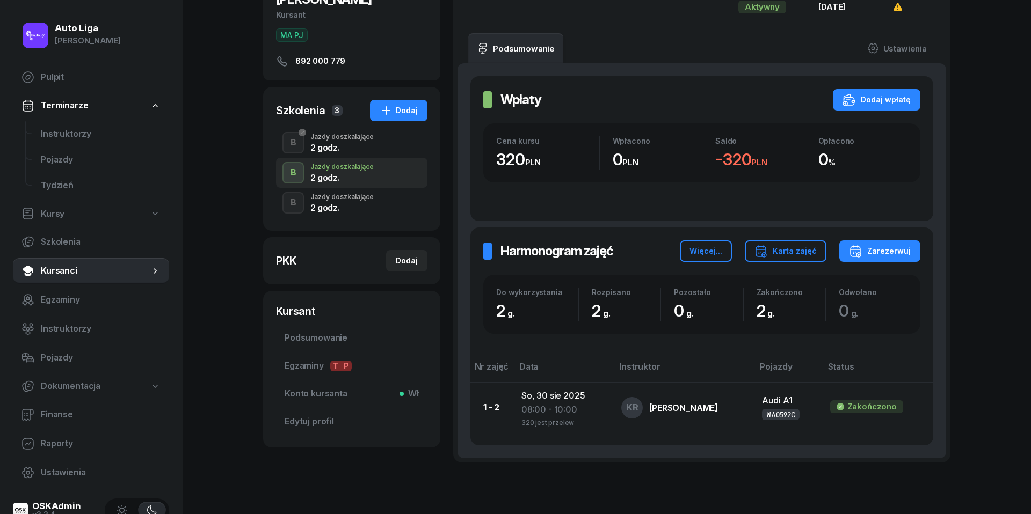
click at [345, 207] on div "2 godz." at bounding box center [341, 207] width 63 height 9
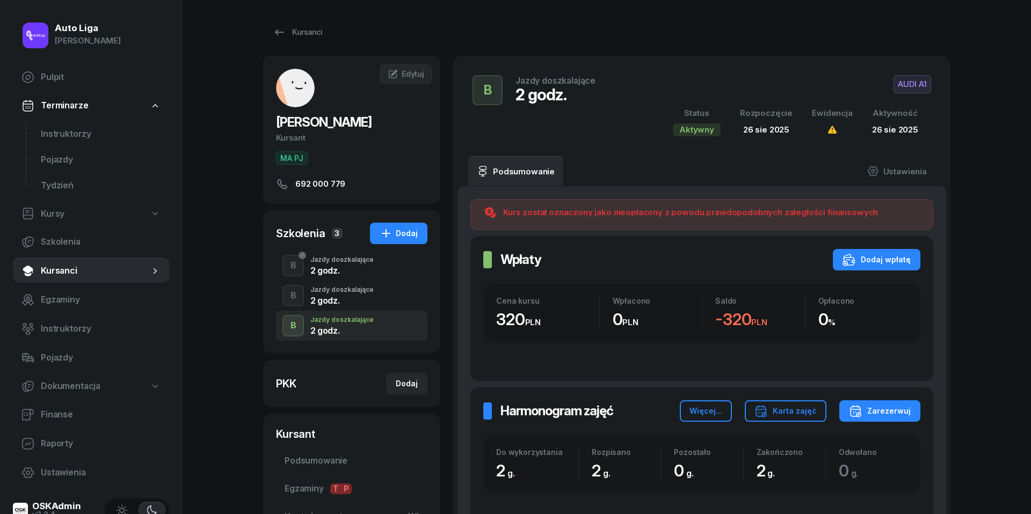
click at [325, 272] on div "2 godz." at bounding box center [341, 270] width 63 height 9
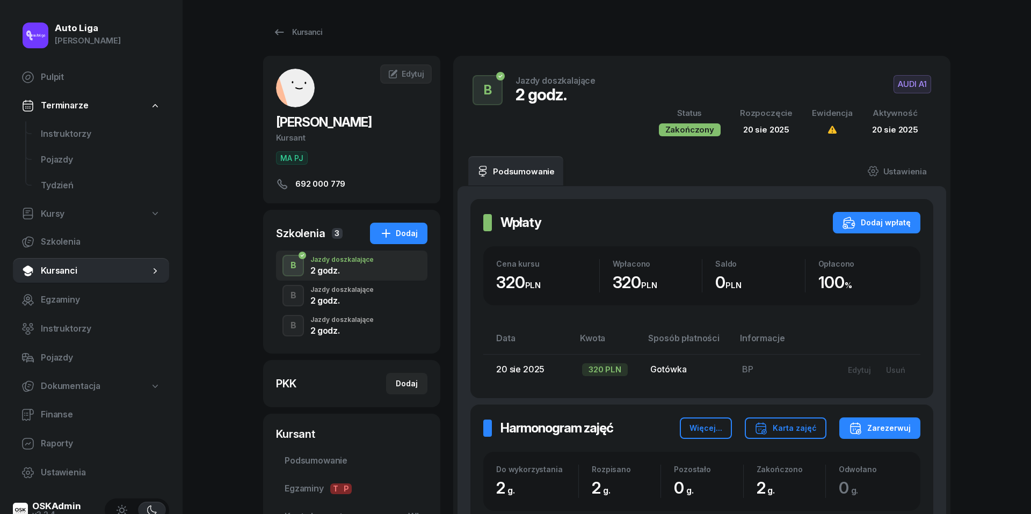
click at [326, 292] on div "Jazdy doszkalające" at bounding box center [341, 290] width 63 height 6
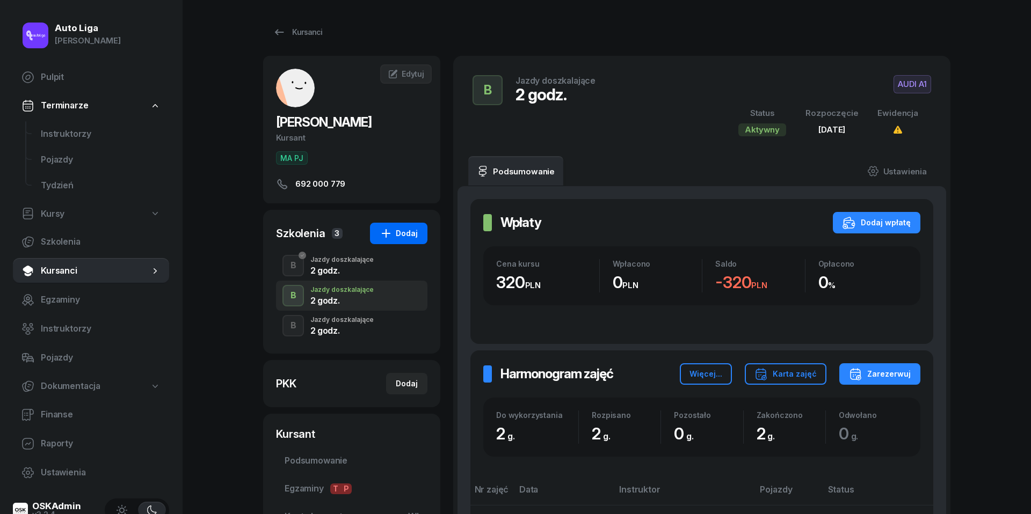
click at [410, 236] on div "Dodaj" at bounding box center [398, 233] width 38 height 13
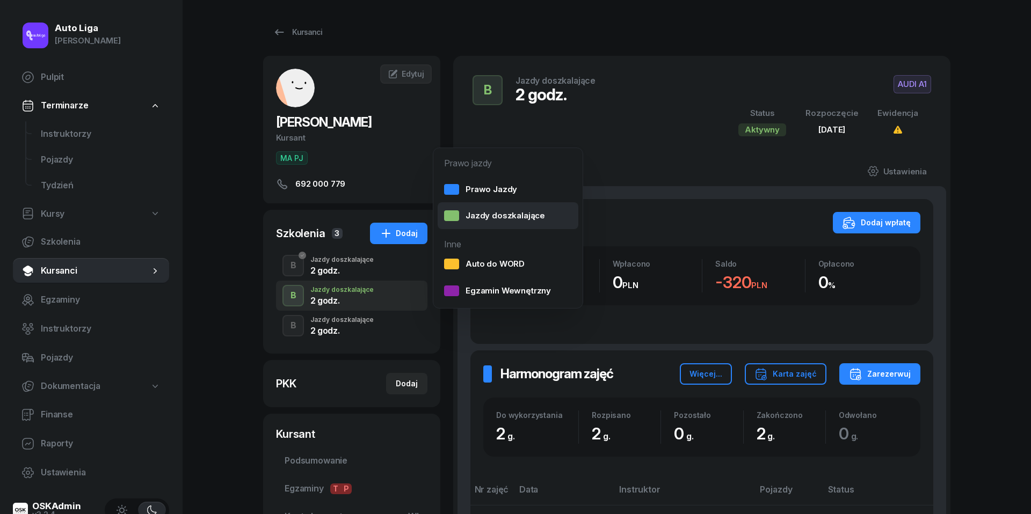
click at [479, 217] on div "Jazdy doszkalające" at bounding box center [494, 216] width 101 height 14
select select "B"
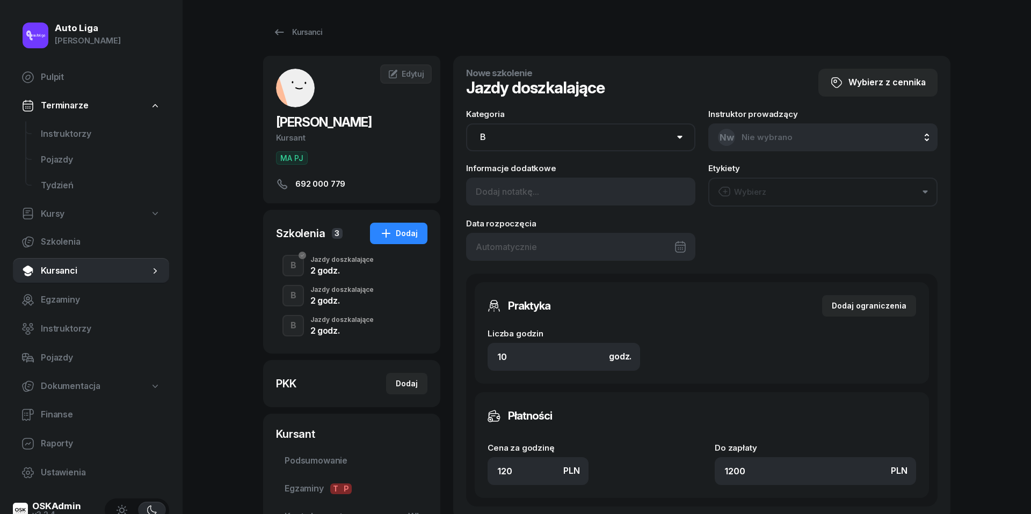
click at [547, 242] on div at bounding box center [580, 247] width 229 height 28
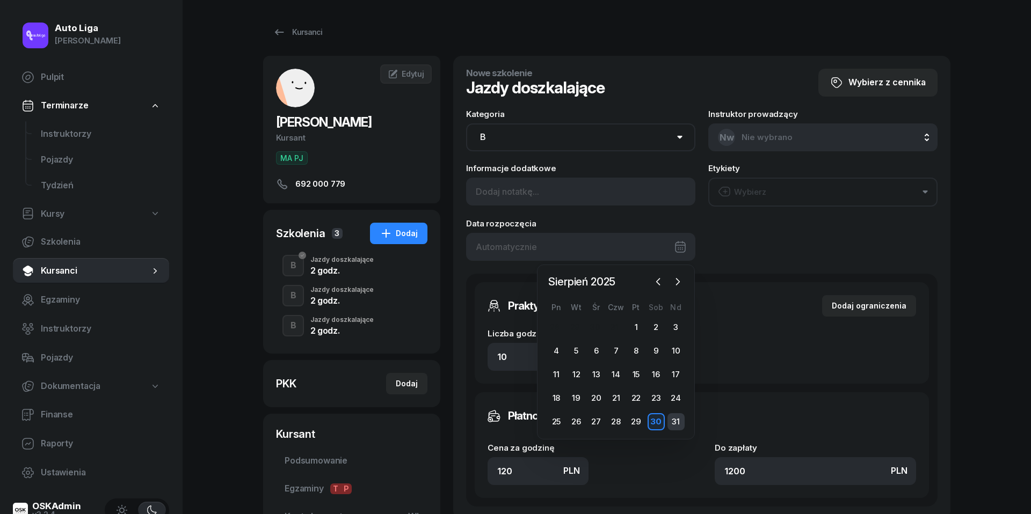
click at [676, 419] on div "31" at bounding box center [675, 421] width 17 height 17
type input "[DATE]"
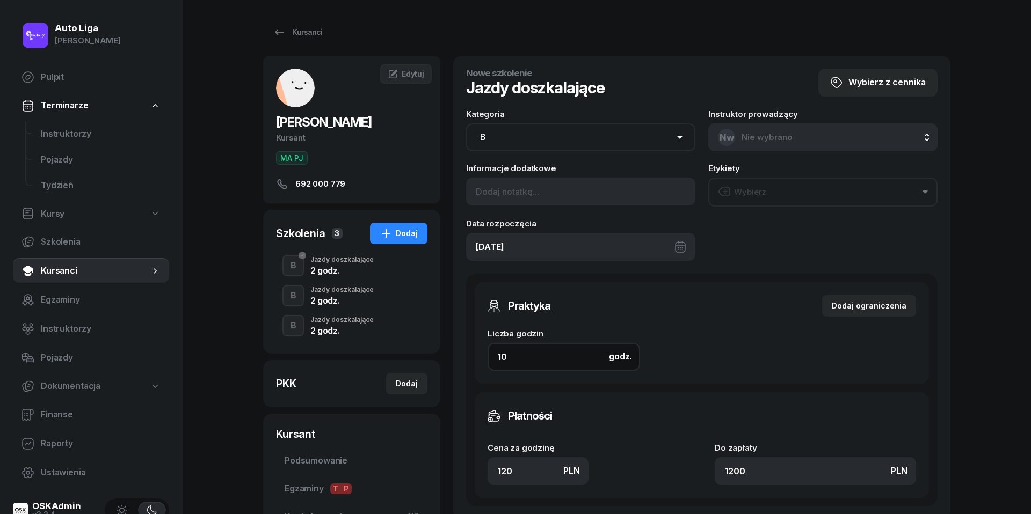
click at [557, 364] on input "10" at bounding box center [563, 357] width 152 height 28
type input "4"
type input "480"
type input "4"
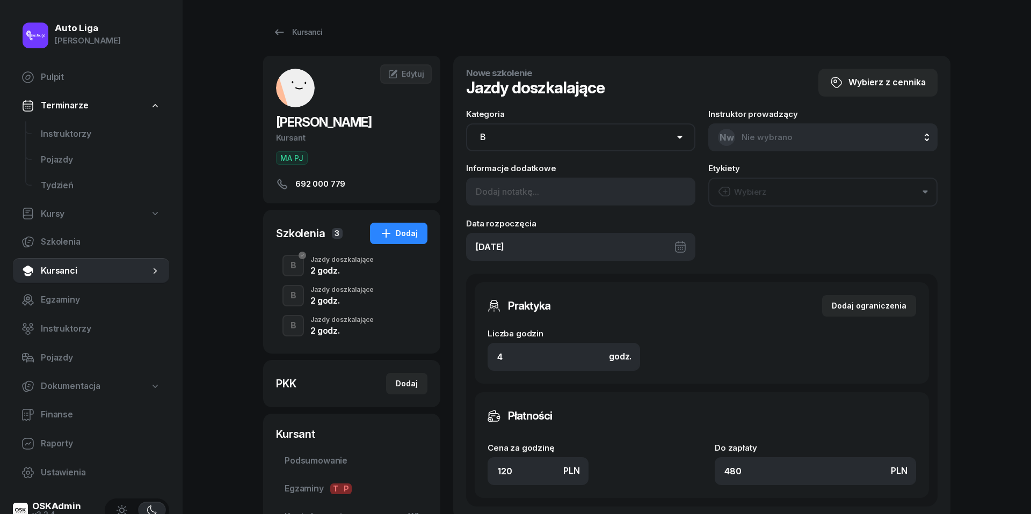
click at [748, 188] on div "Wybierz" at bounding box center [742, 192] width 48 height 14
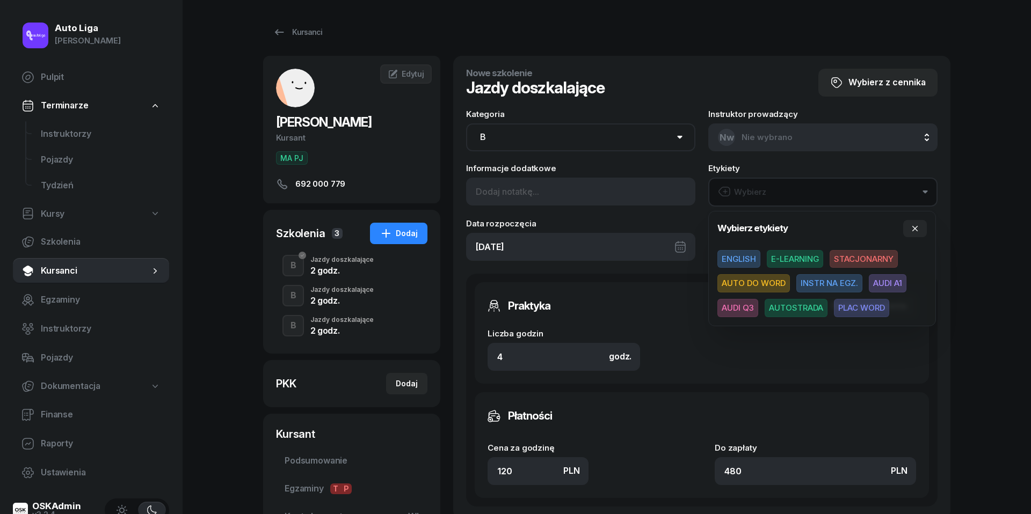
click at [889, 284] on span "AUDI A1" at bounding box center [887, 283] width 38 height 18
click at [770, 466] on input "480" at bounding box center [814, 471] width 201 height 28
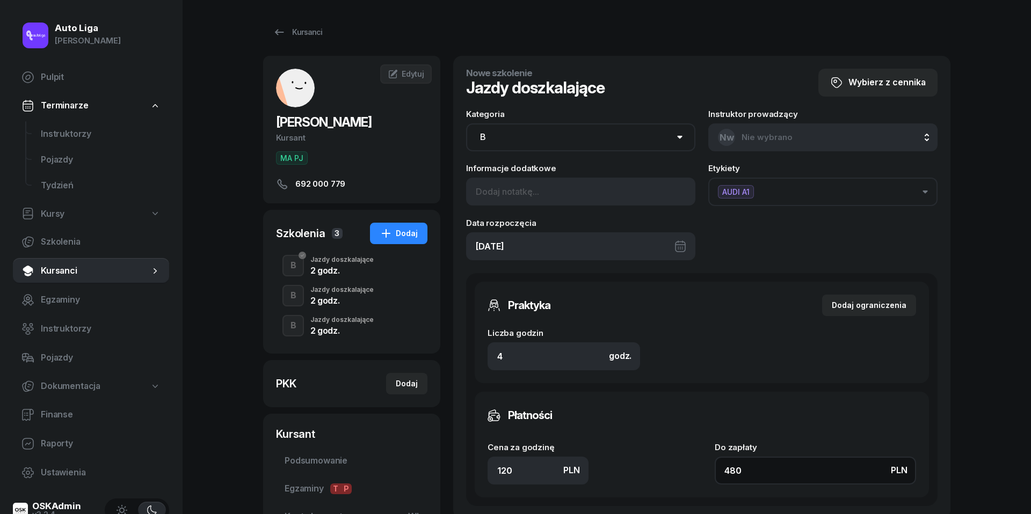
click at [770, 466] on input "480" at bounding box center [814, 471] width 201 height 28
type input "1.50"
type input "6"
type input "16.50"
type input "66"
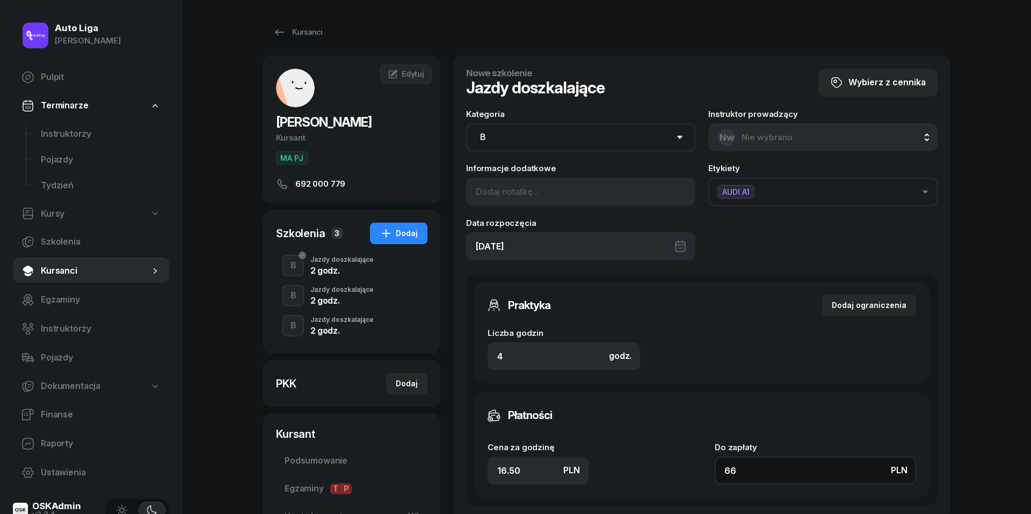
type input "165"
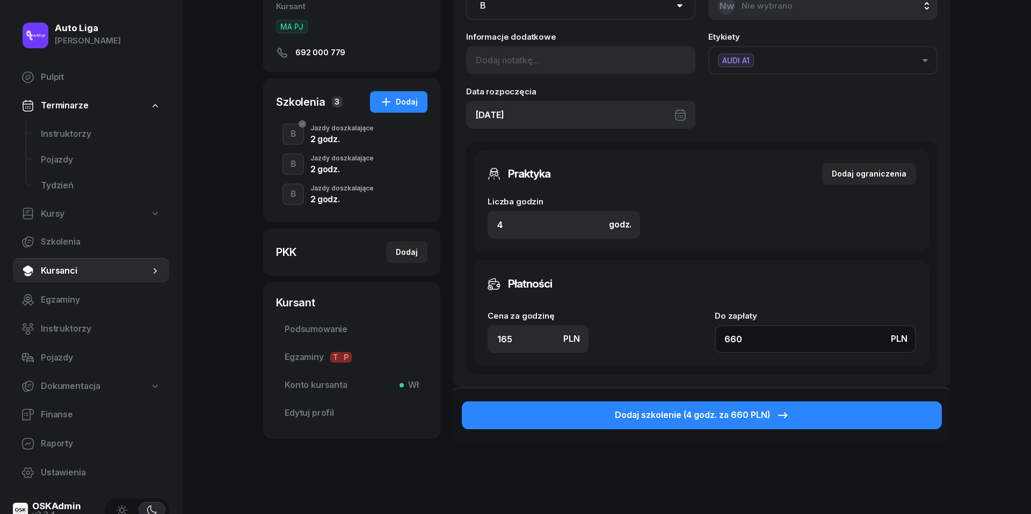
scroll to position [142, 0]
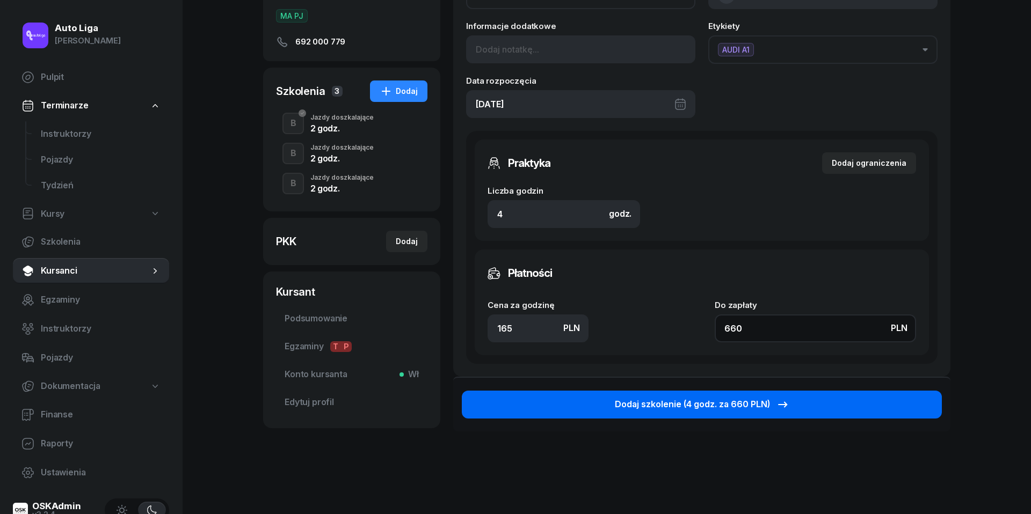
type input "660"
click at [722, 400] on div "Dodaj szkolenie (4 godz. za 660 PLN)" at bounding box center [702, 405] width 174 height 14
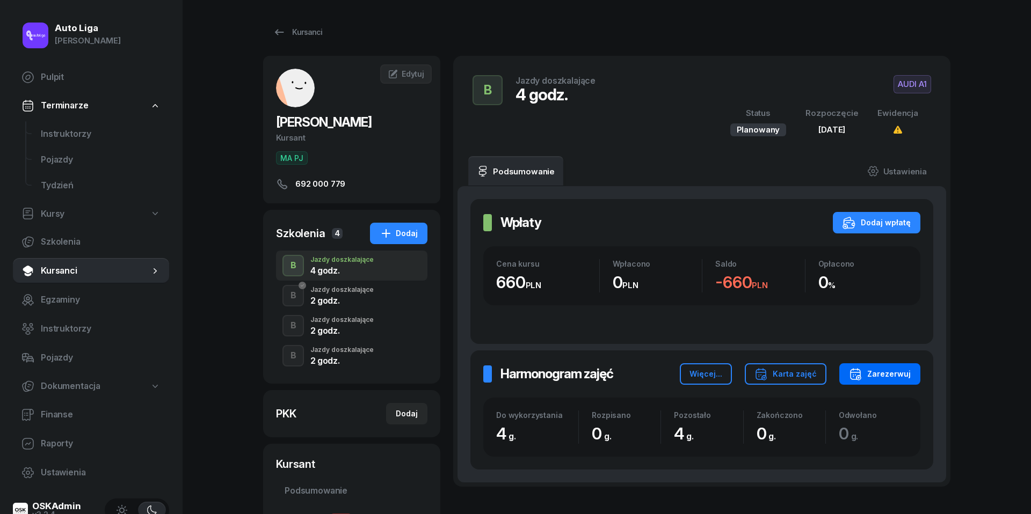
click at [895, 378] on div "Zarezerwuj" at bounding box center [880, 374] width 62 height 13
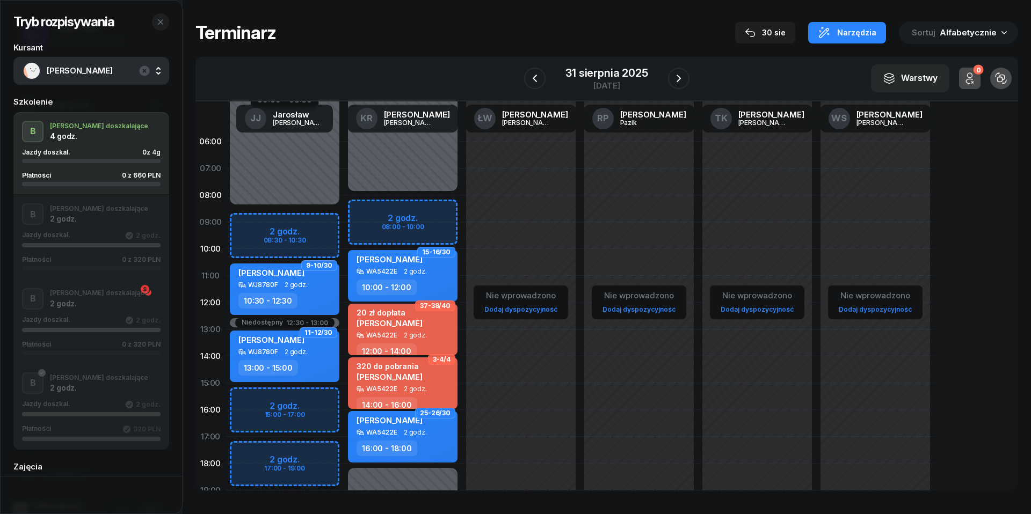
click at [368, 211] on div "Niedostępny 00:00 - 08:00 Niedostępny 18:00 - 23:59 2 godz. 08:00 - 10:00 15-16…" at bounding box center [403, 383] width 118 height 510
select select "08"
select select "10"
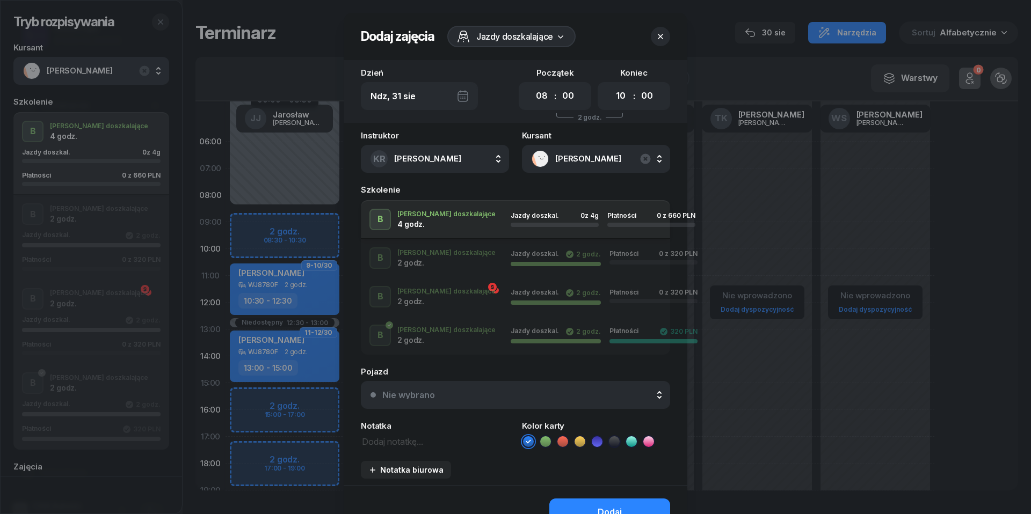
click at [523, 398] on div "Nie wybrano" at bounding box center [521, 395] width 278 height 9
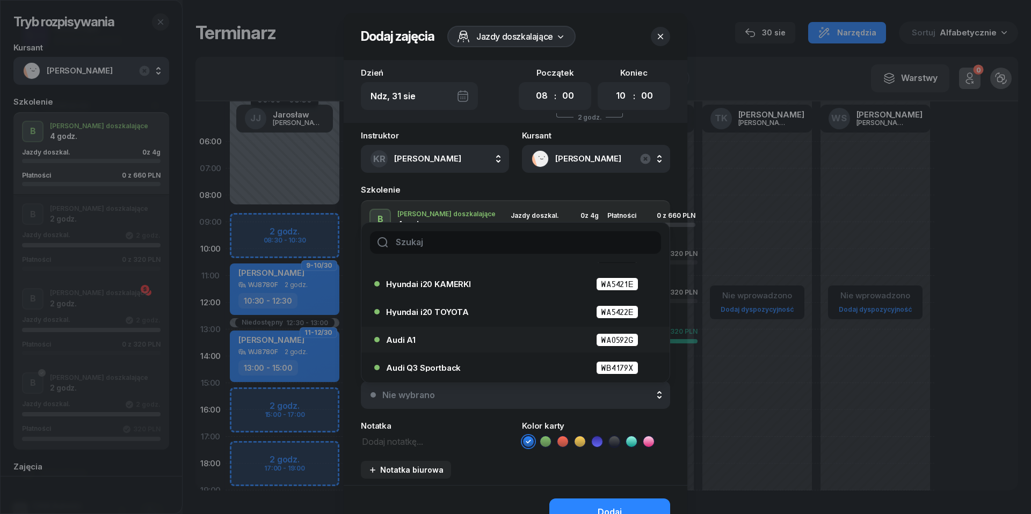
scroll to position [49, 0]
click at [483, 339] on div "Audi A1 WA0592G" at bounding box center [518, 339] width 264 height 13
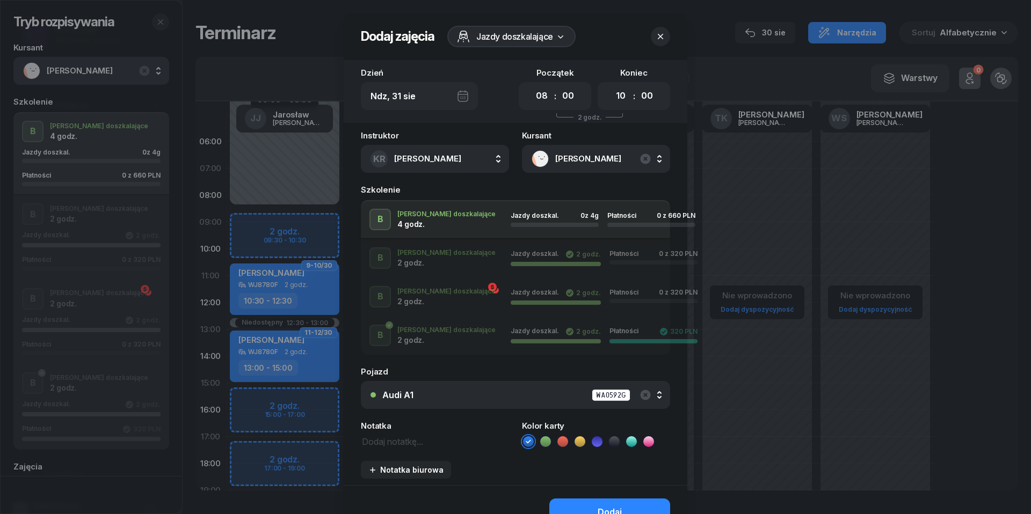
click at [435, 447] on textarea at bounding box center [435, 440] width 148 height 13
type textarea "660 do pobrania"
click at [567, 439] on icon at bounding box center [562, 441] width 11 height 11
click at [578, 502] on button "Dodaj" at bounding box center [609, 513] width 121 height 28
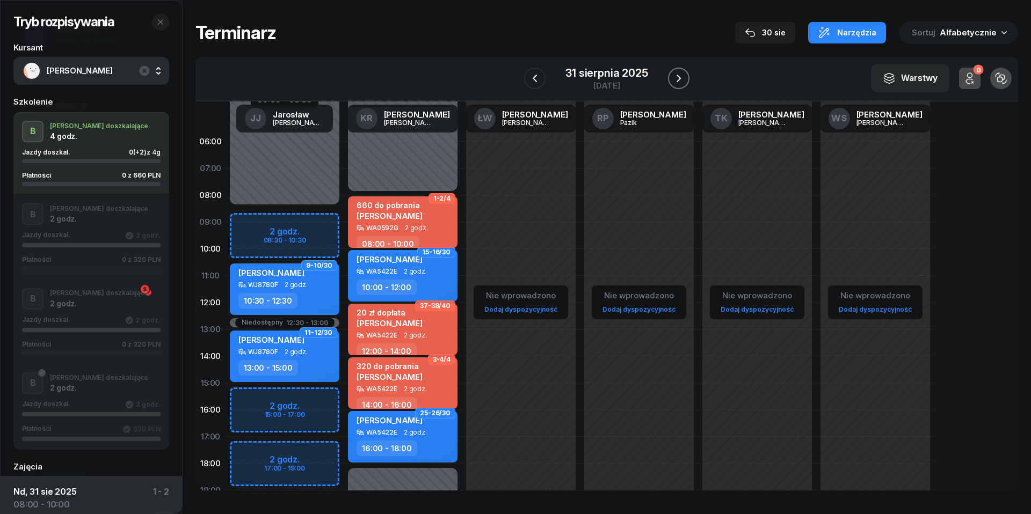
click at [682, 76] on icon "button" at bounding box center [678, 78] width 13 height 13
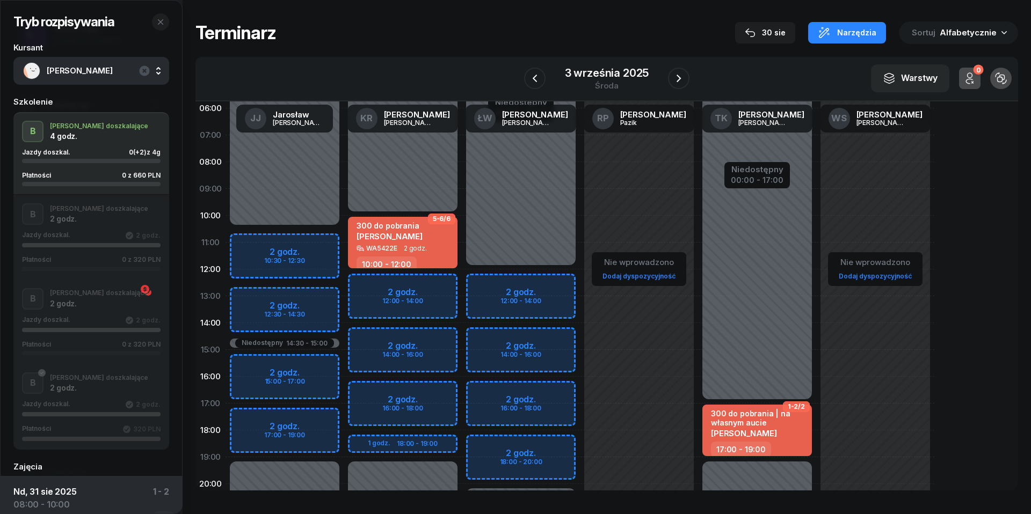
scroll to position [56, 0]
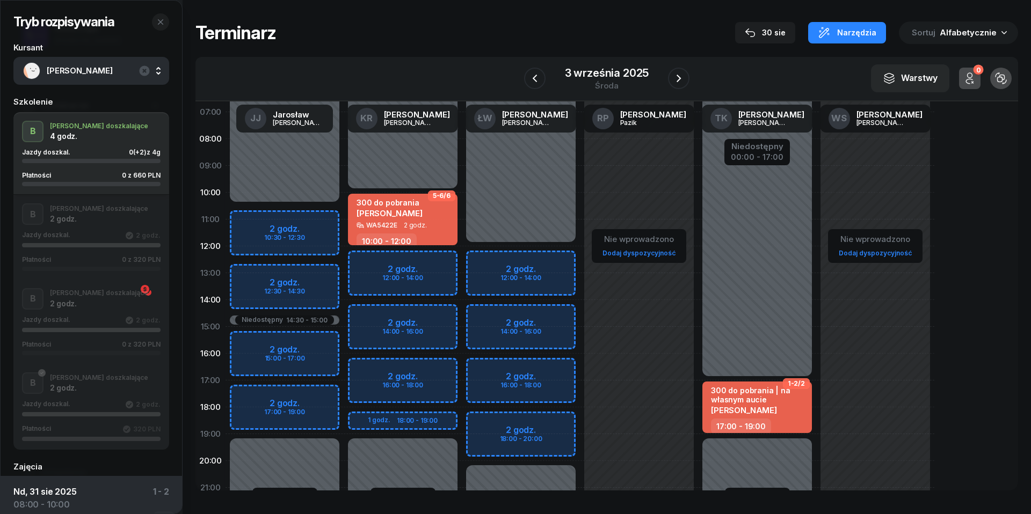
click at [370, 262] on div "Niedostępny 00:00 - 10:00 Niedostępny 19:00 - 23:59 2 godz. 12:00 - 14:00 2 god…" at bounding box center [403, 327] width 118 height 510
select select "12"
select select "14"
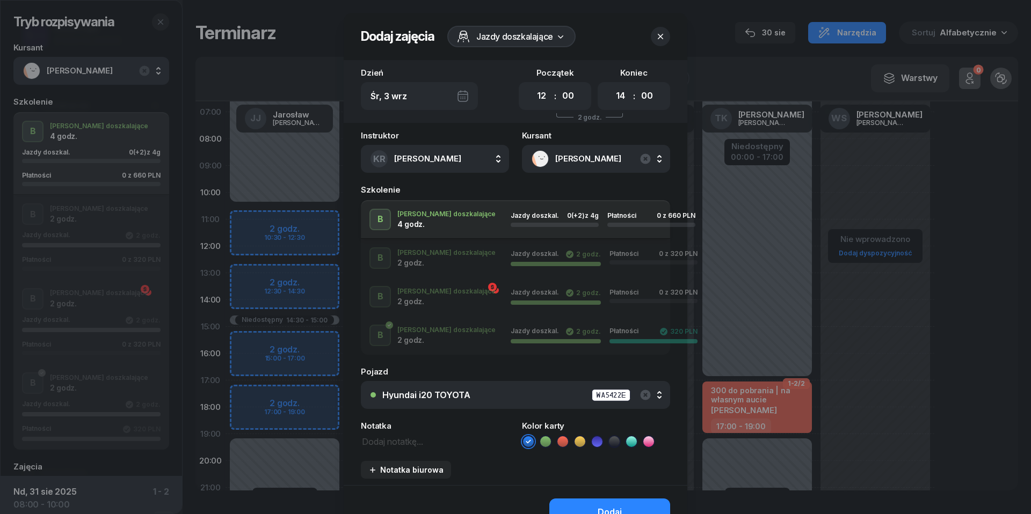
click at [511, 396] on div "Hyundai i20 TOYOTA WA5422E" at bounding box center [521, 395] width 278 height 13
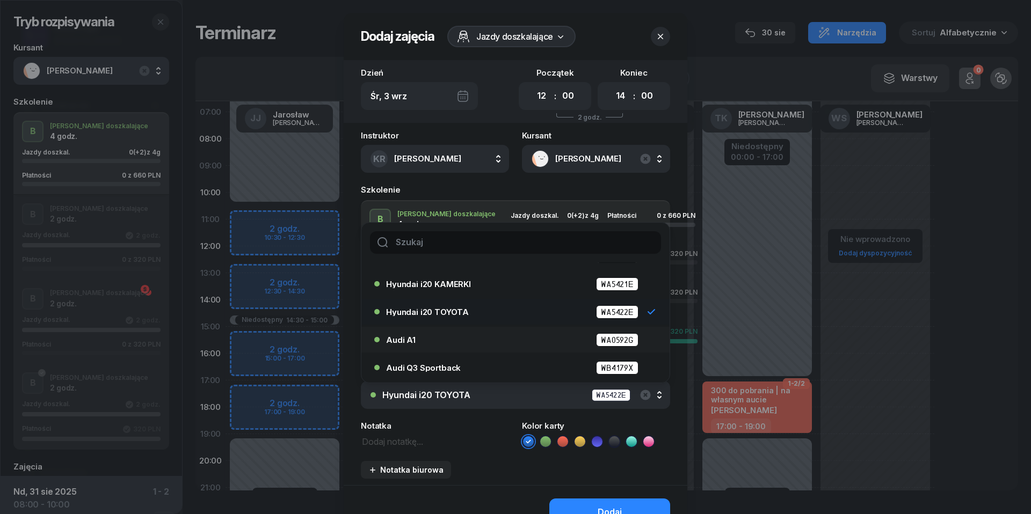
scroll to position [49, 0]
click at [476, 341] on div "Audi A1 WA0592G" at bounding box center [518, 339] width 264 height 13
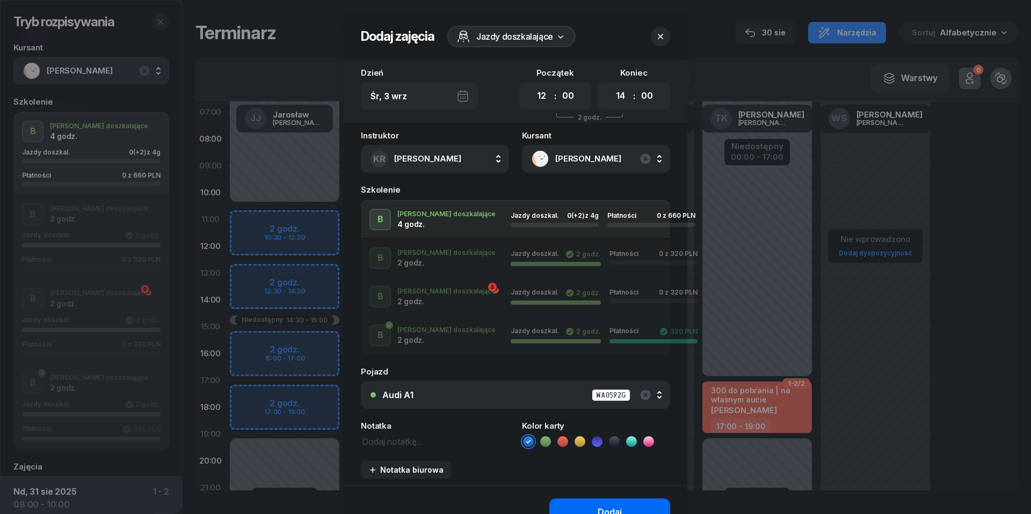
click at [576, 506] on button "Dodaj" at bounding box center [609, 513] width 121 height 28
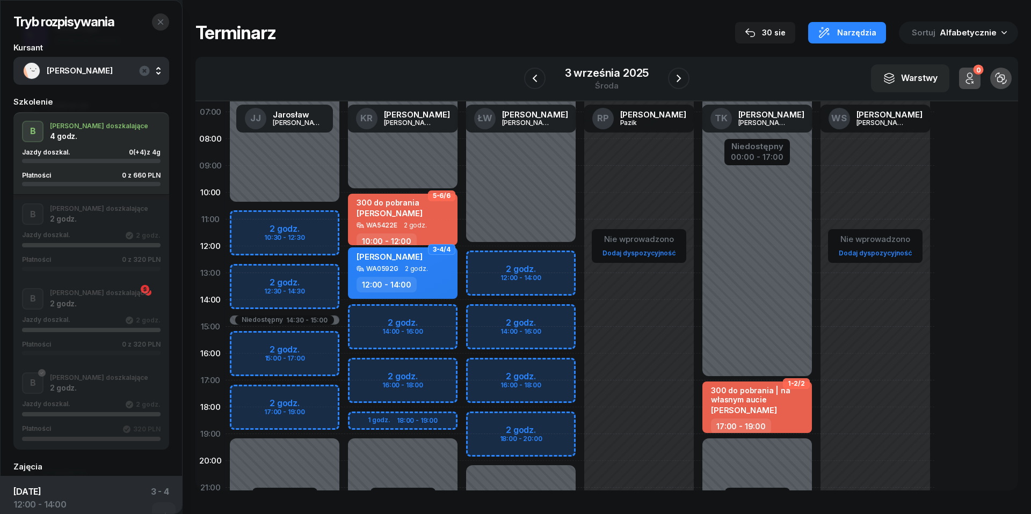
click at [164, 26] on icon "button" at bounding box center [160, 22] width 9 height 9
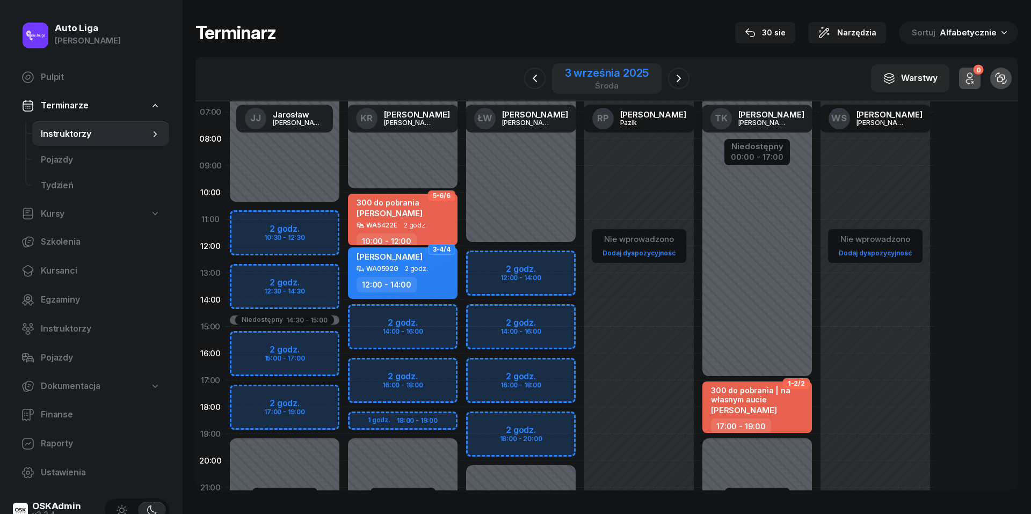
click at [616, 70] on div "3 września 2025" at bounding box center [607, 73] width 84 height 11
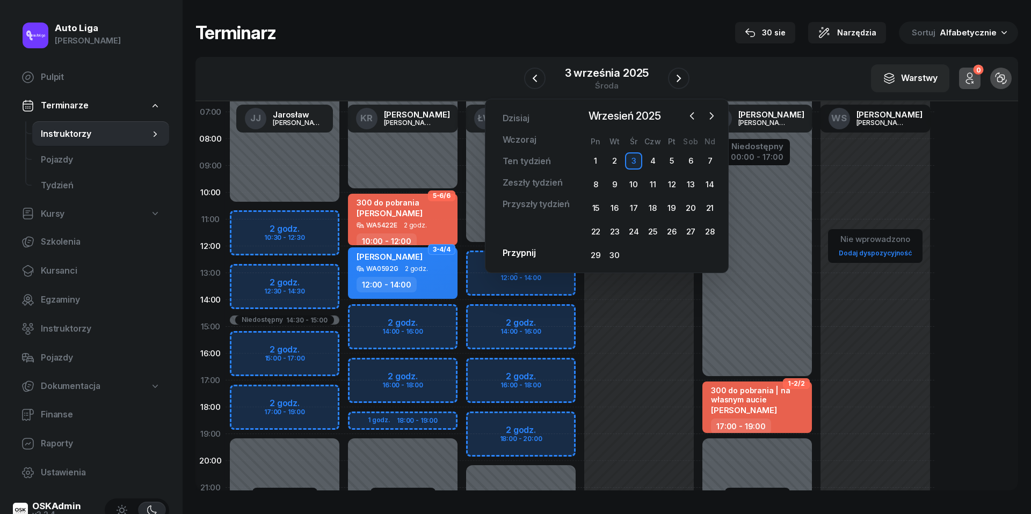
click at [699, 127] on div "[DATE] [DATE] lut mar kwi maj cze lip sie wrz paź lis gru Pn Wt Śr Czw Pt Sob N…" at bounding box center [652, 186] width 133 height 156
click at [698, 125] on div "[DATE] [DATE] lut mar kwi maj cze lip sie wrz paź lis gru Pn Wt Śr Czw Pt Sob N…" at bounding box center [652, 186] width 133 height 156
click at [698, 123] on div at bounding box center [701, 116] width 35 height 16
click at [692, 123] on button "button" at bounding box center [692, 116] width 16 height 16
click at [710, 256] on div "31" at bounding box center [709, 255] width 17 height 17
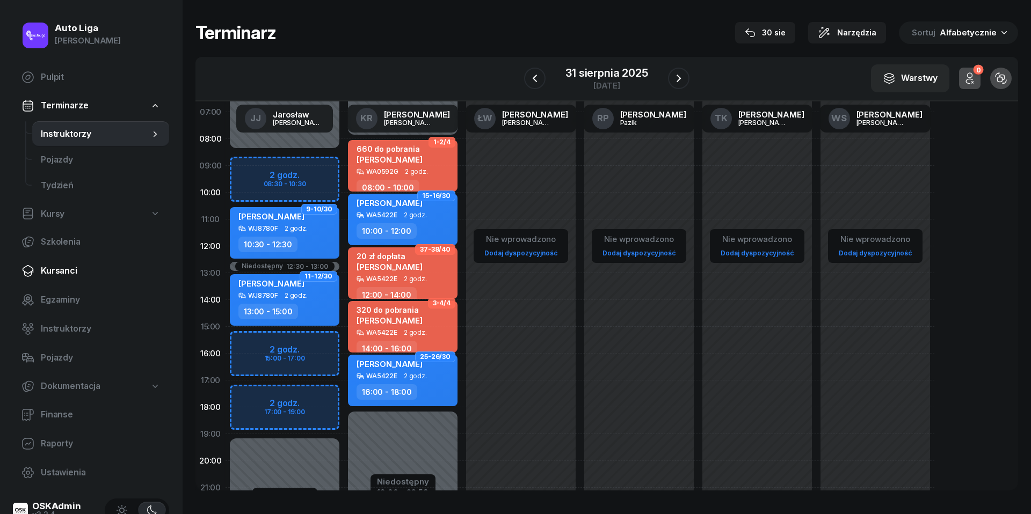
click at [61, 279] on link "Kursanci" at bounding box center [91, 271] width 156 height 26
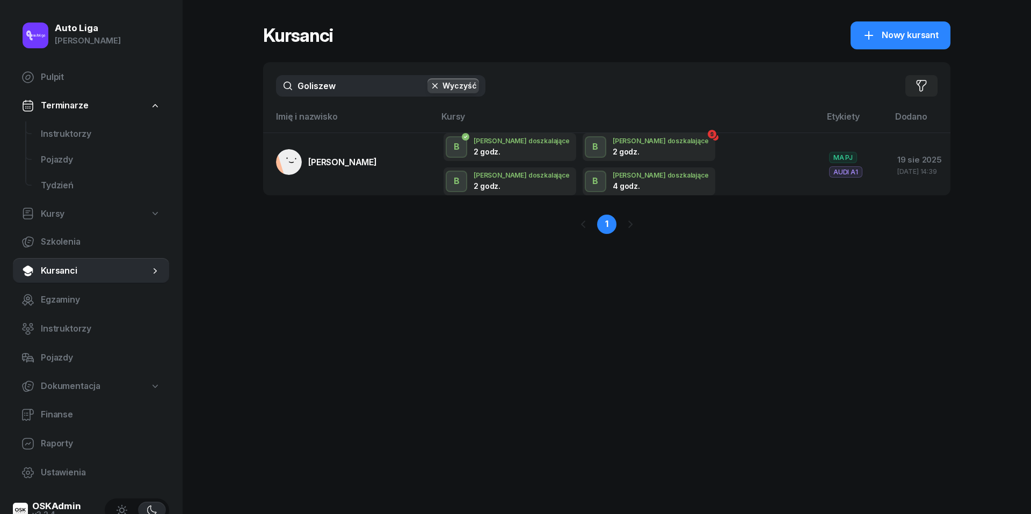
click at [351, 76] on input "Goliszew" at bounding box center [380, 85] width 209 height 21
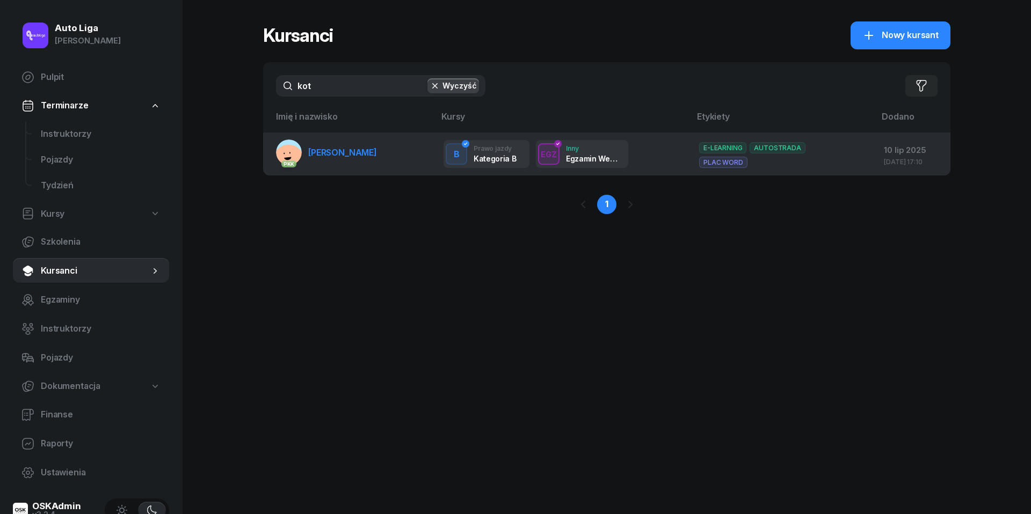
type input "kot"
click at [355, 150] on span "[PERSON_NAME]" at bounding box center [342, 152] width 69 height 11
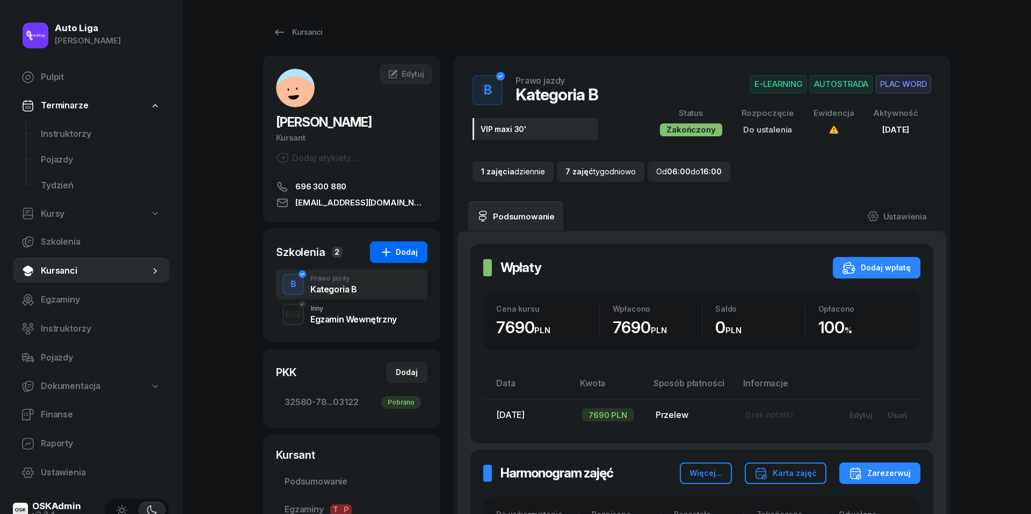
click at [400, 249] on div "Dodaj" at bounding box center [398, 252] width 38 height 13
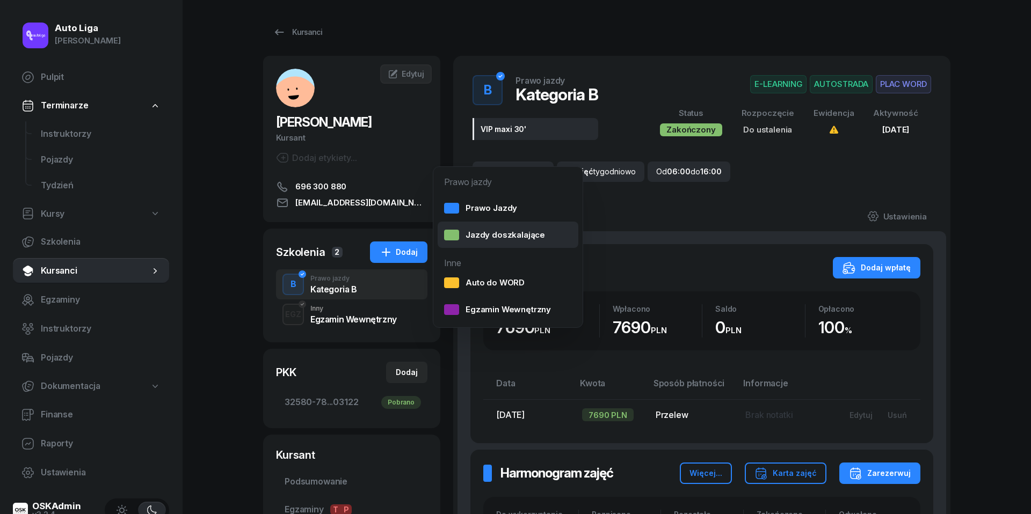
click at [494, 234] on div "Jazdy doszkalające" at bounding box center [494, 235] width 101 height 14
select select "B"
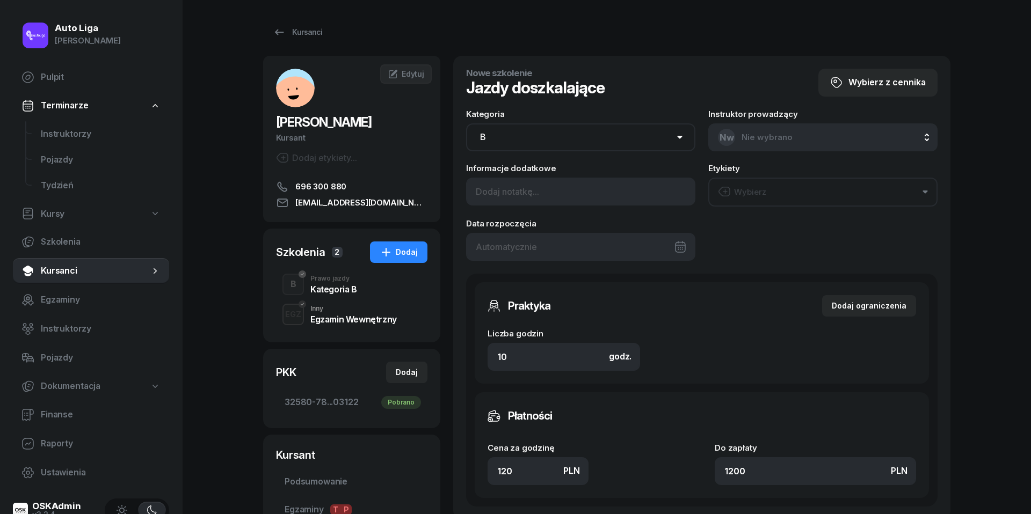
click at [563, 250] on div at bounding box center [580, 247] width 229 height 28
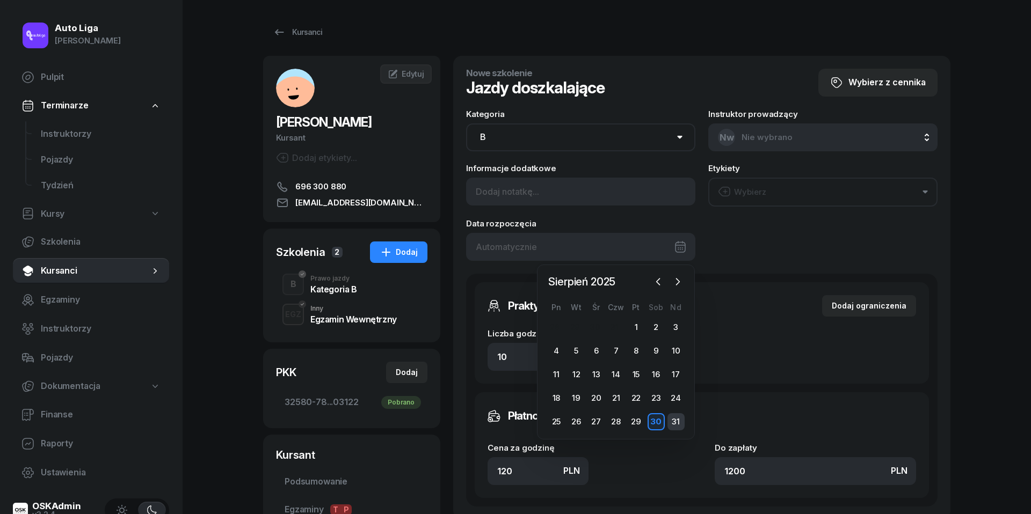
click at [671, 424] on div "31" at bounding box center [675, 421] width 17 height 17
type input "[DATE]"
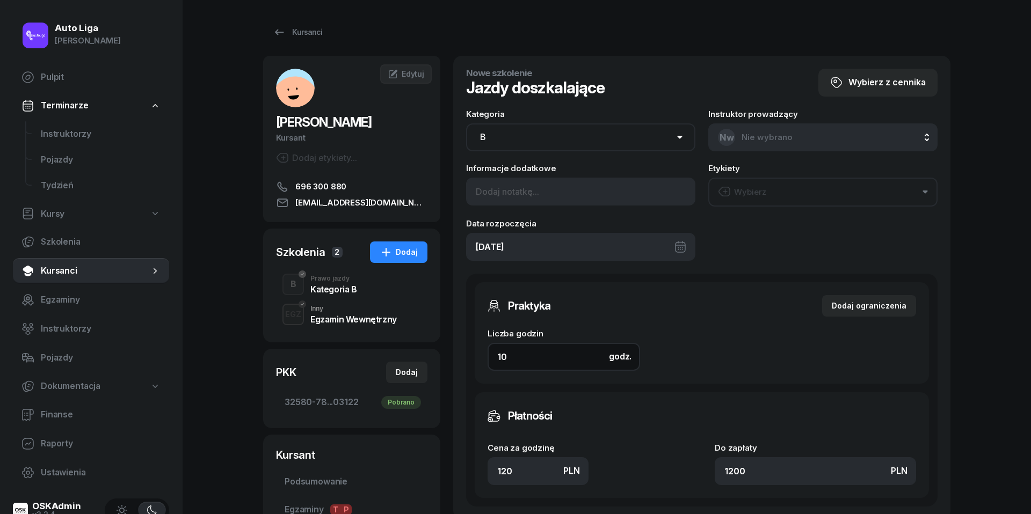
click at [542, 361] on input "10" at bounding box center [563, 357] width 152 height 28
type input "2"
type input "240"
type input "2"
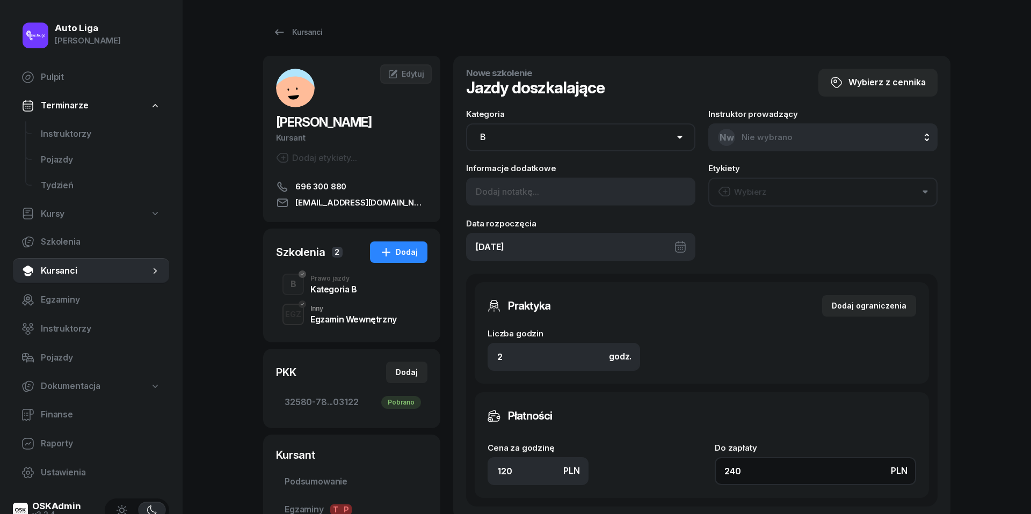
click at [758, 466] on input "240" at bounding box center [814, 471] width 201 height 28
type input "1.50"
type input "3"
type input "16"
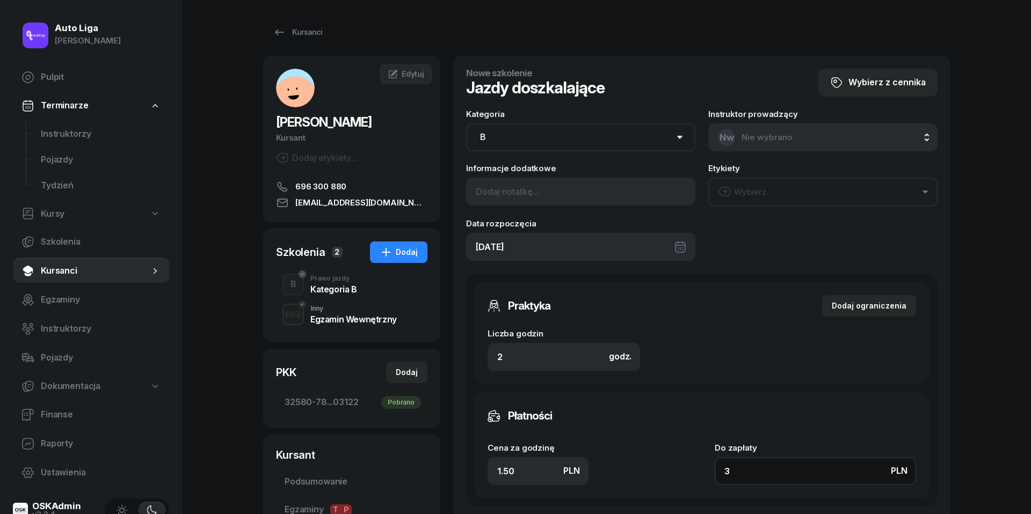
type input "32"
type input "160"
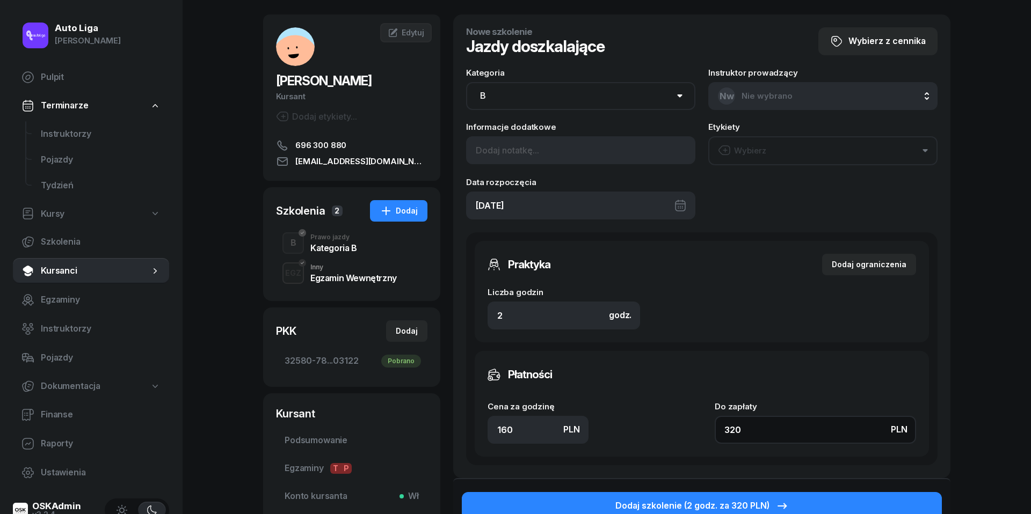
scroll to position [88, 0]
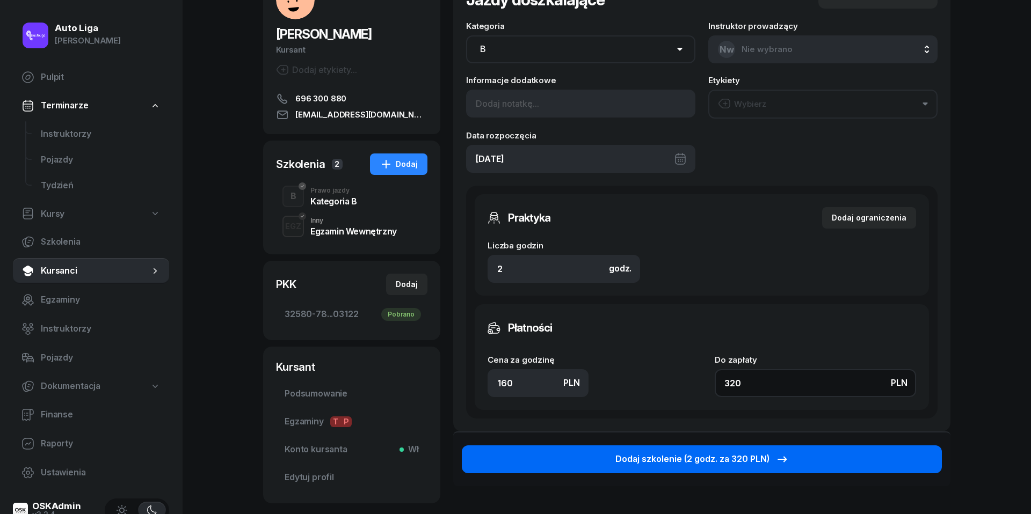
type input "320"
click at [717, 452] on div "Dodaj szkolenie (2 godz. za 320 PLN)" at bounding box center [701, 459] width 173 height 14
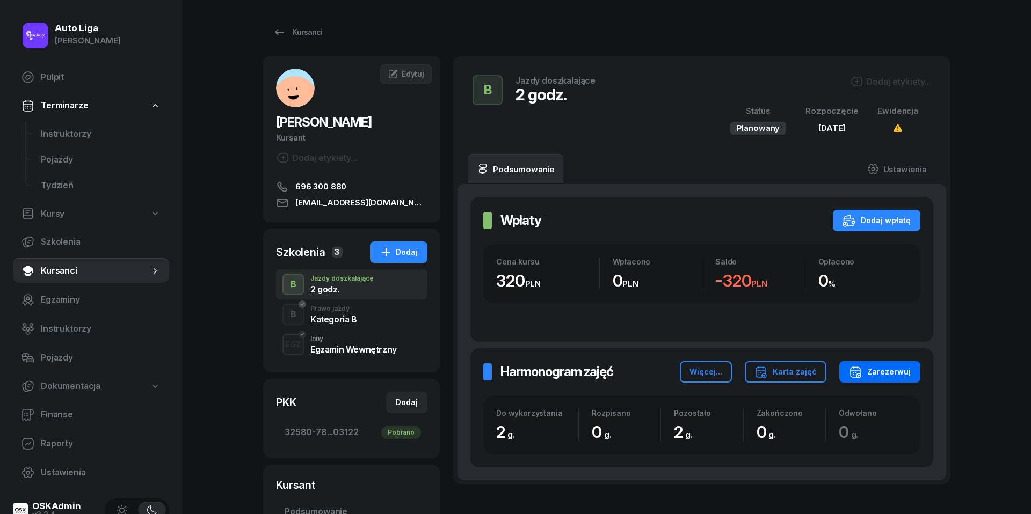
click at [881, 378] on div "Zarezerwuj" at bounding box center [880, 372] width 62 height 13
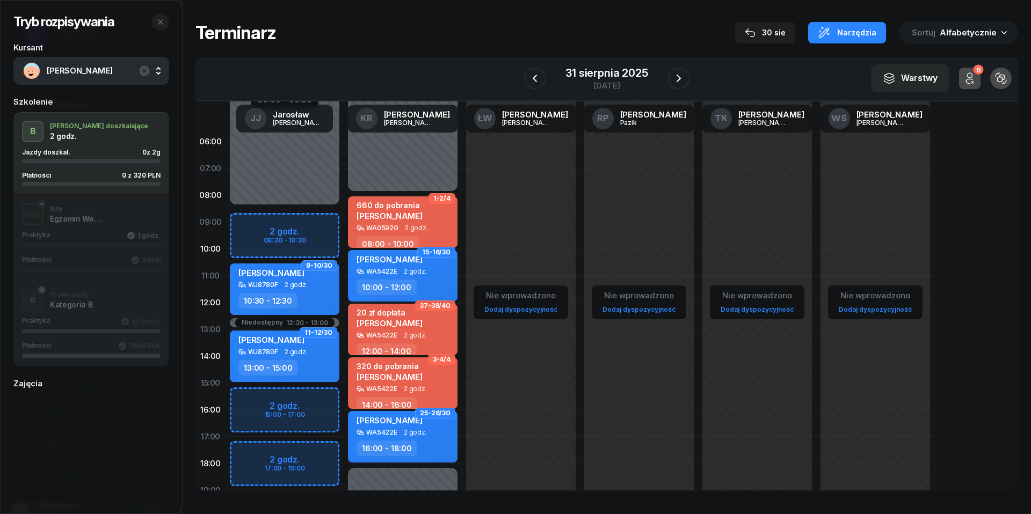
click at [243, 397] on div "Niedostępny 00:00 - 08:30 Niedostępny 19:00 - 23:59 Niedostępny 12:30 - 13:00 2…" at bounding box center [284, 383] width 118 height 510
select select "15"
select select "17"
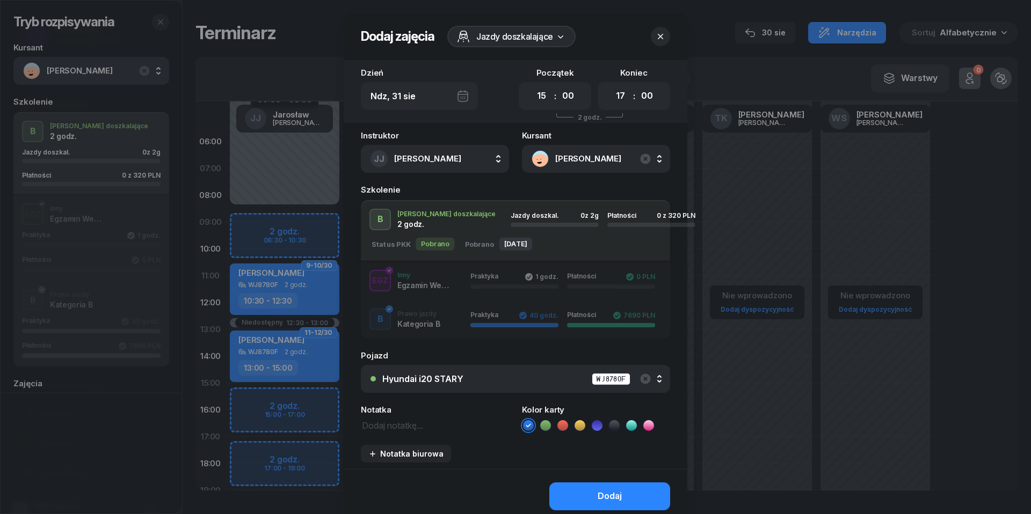
click at [419, 426] on textarea at bounding box center [435, 424] width 148 height 13
type textarea "320 do pobrania"
click at [565, 426] on icon at bounding box center [562, 425] width 11 height 11
click at [585, 490] on button "Dodaj" at bounding box center [609, 497] width 121 height 28
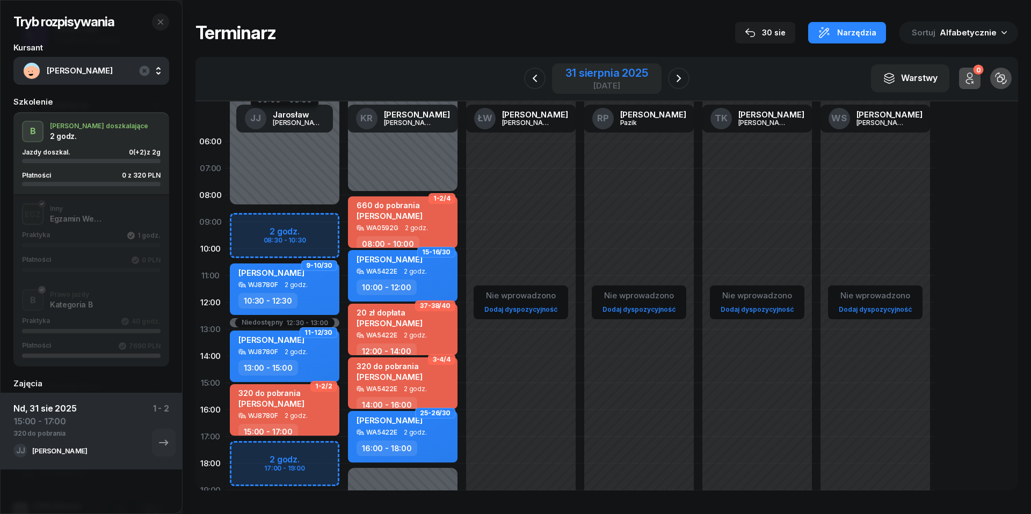
click at [634, 73] on div "31 sierpnia 2025" at bounding box center [606, 73] width 82 height 11
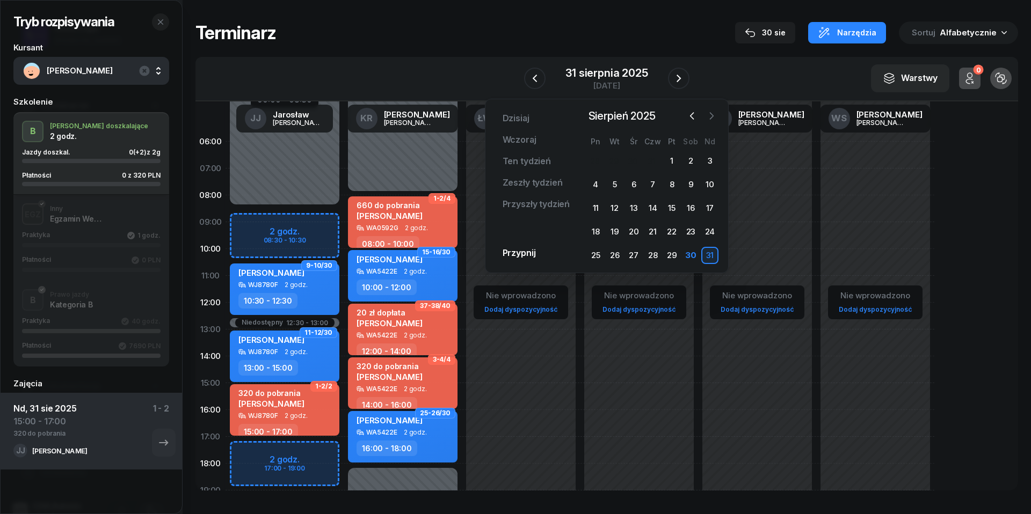
click at [710, 119] on icon "button" at bounding box center [711, 116] width 11 height 11
click at [612, 183] on div "9" at bounding box center [614, 184] width 17 height 17
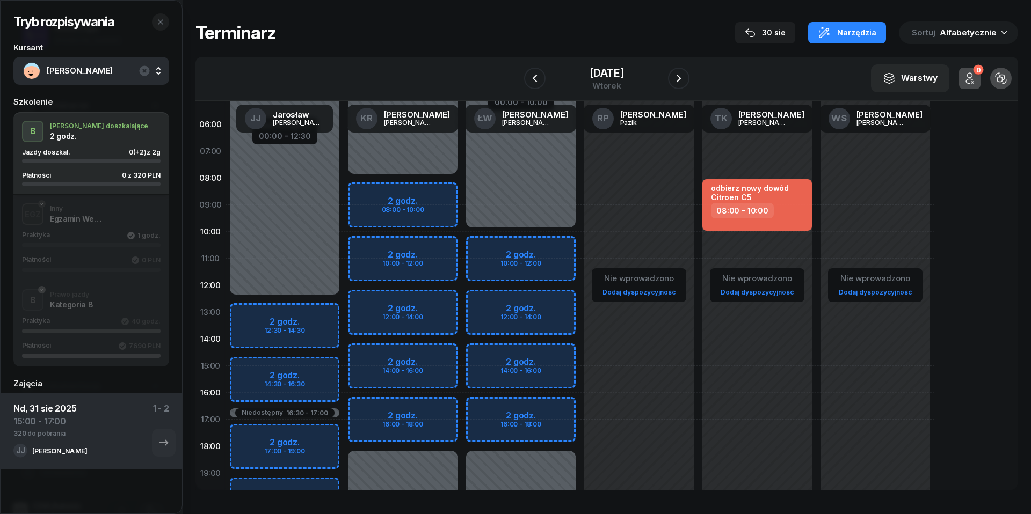
scroll to position [18, 0]
click at [162, 18] on icon "button" at bounding box center [160, 22] width 9 height 9
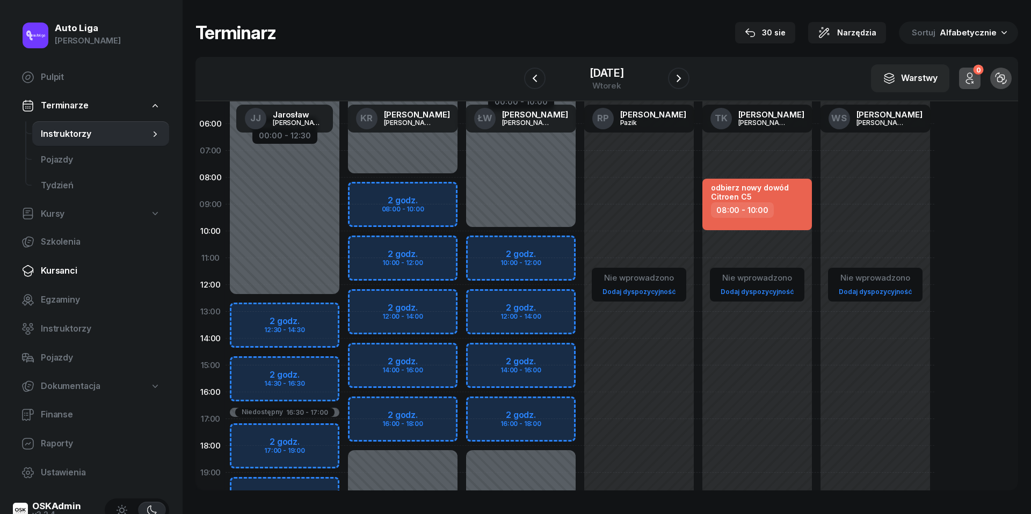
click at [67, 273] on span "Kursanci" at bounding box center [101, 271] width 120 height 14
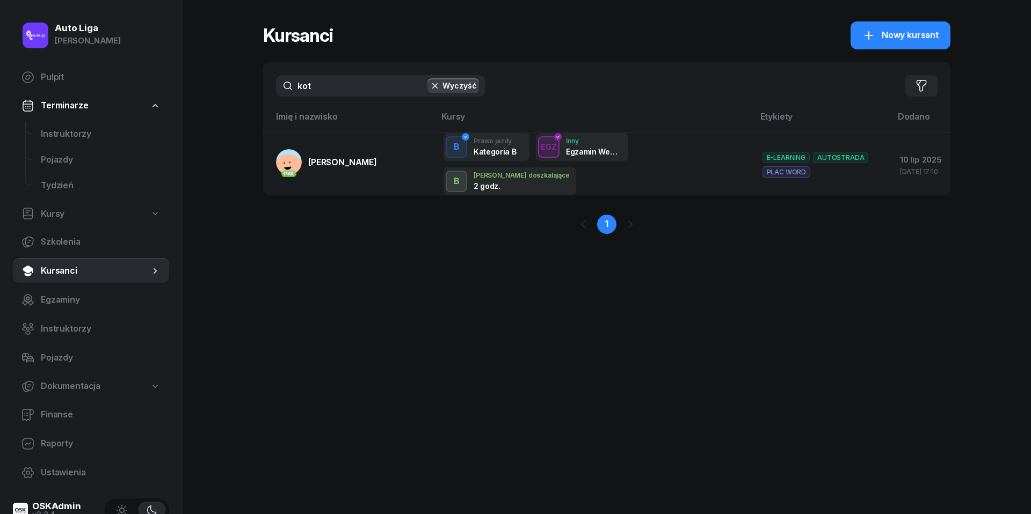
click at [345, 91] on input "kot" at bounding box center [380, 85] width 209 height 21
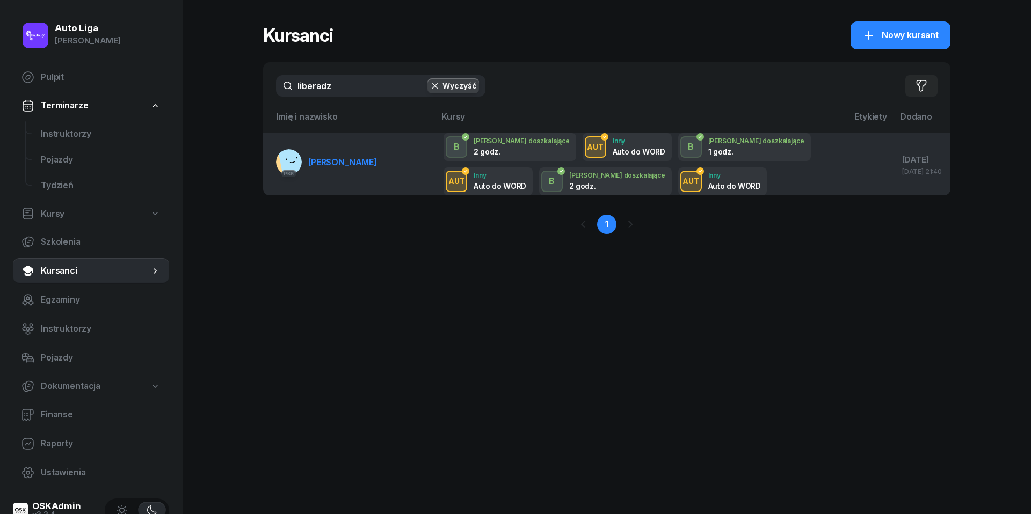
type input "liberadz"
click at [346, 162] on span "[PERSON_NAME]" at bounding box center [342, 162] width 69 height 11
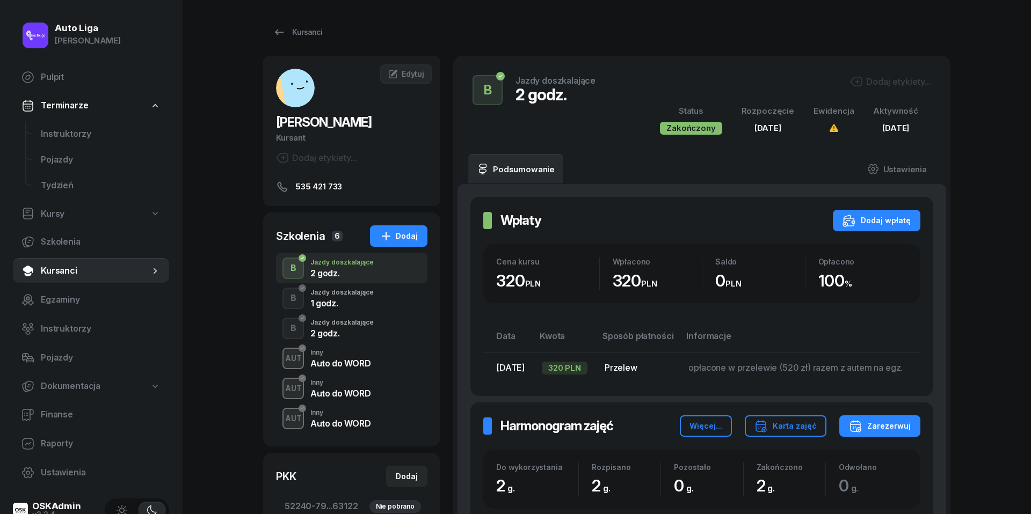
click at [345, 359] on div "Auto do WORD" at bounding box center [340, 363] width 60 height 9
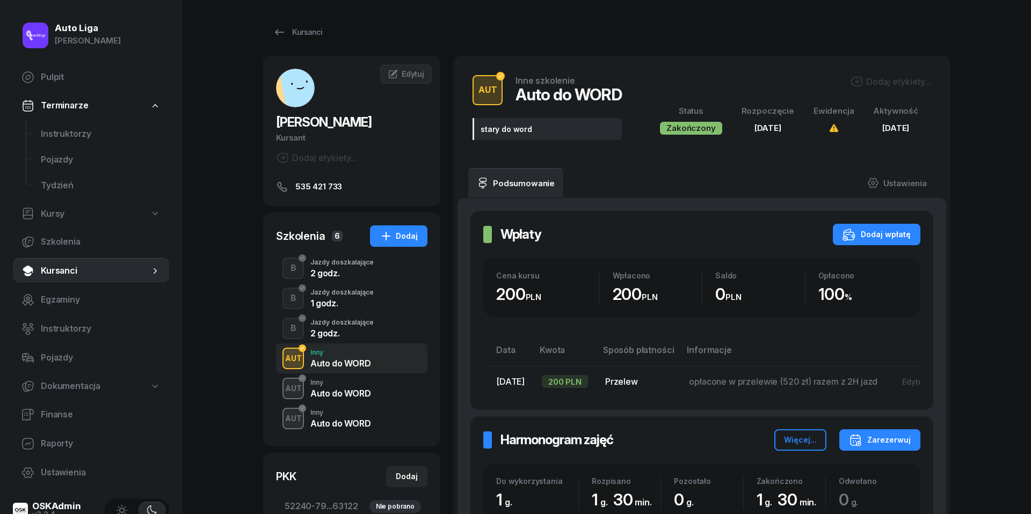
click at [337, 394] on div "Auto do WORD" at bounding box center [340, 393] width 60 height 9
click at [341, 420] on div "Auto do WORD" at bounding box center [340, 423] width 60 height 9
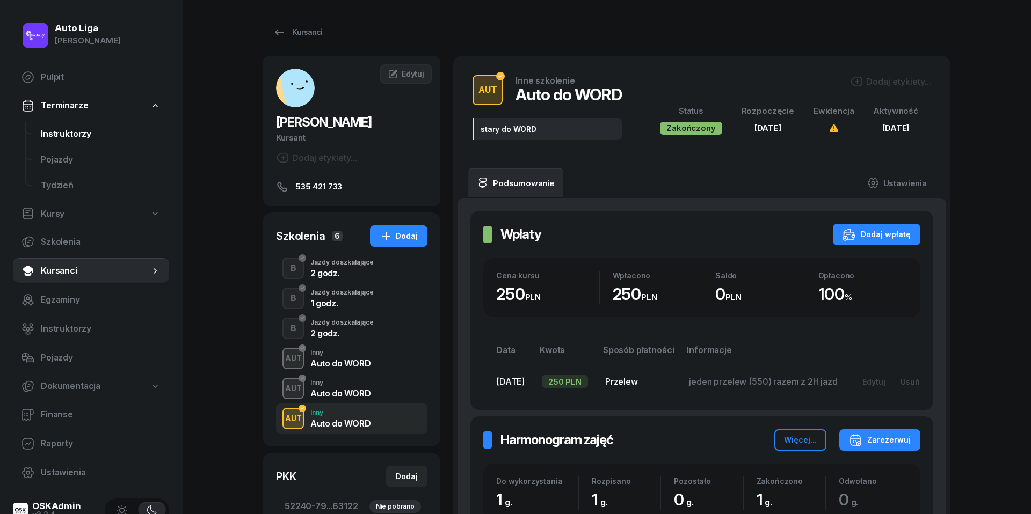
click at [80, 138] on span "Instruktorzy" at bounding box center [101, 134] width 120 height 14
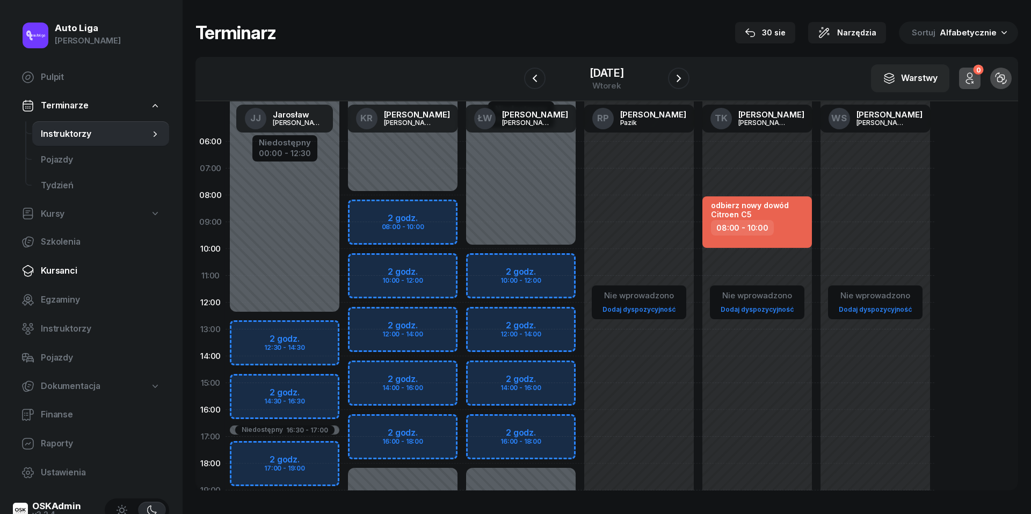
click at [73, 263] on link "Kursanci" at bounding box center [91, 271] width 156 height 26
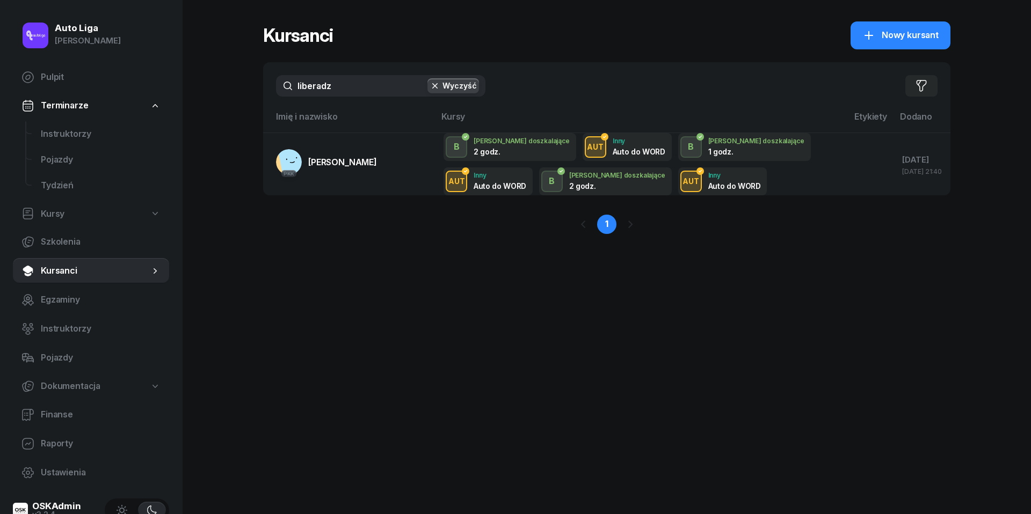
click at [369, 79] on input "liberadz" at bounding box center [380, 85] width 209 height 21
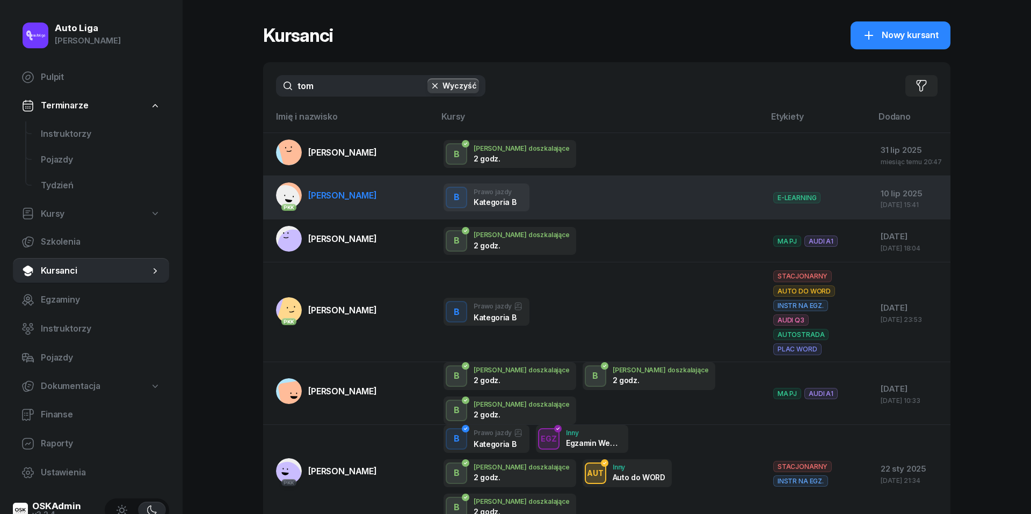
type input "tom"
click at [350, 194] on span "[PERSON_NAME]" at bounding box center [342, 195] width 69 height 11
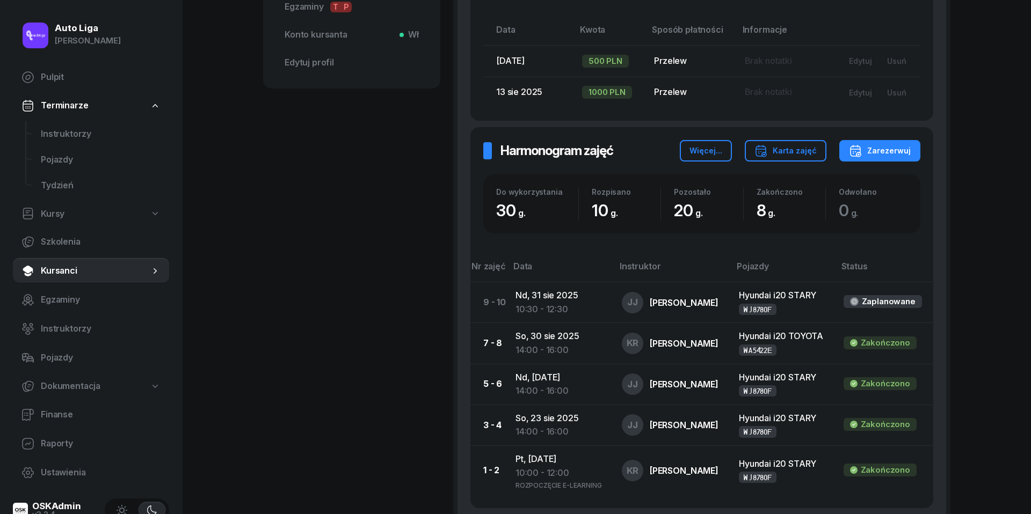
scroll to position [467, 0]
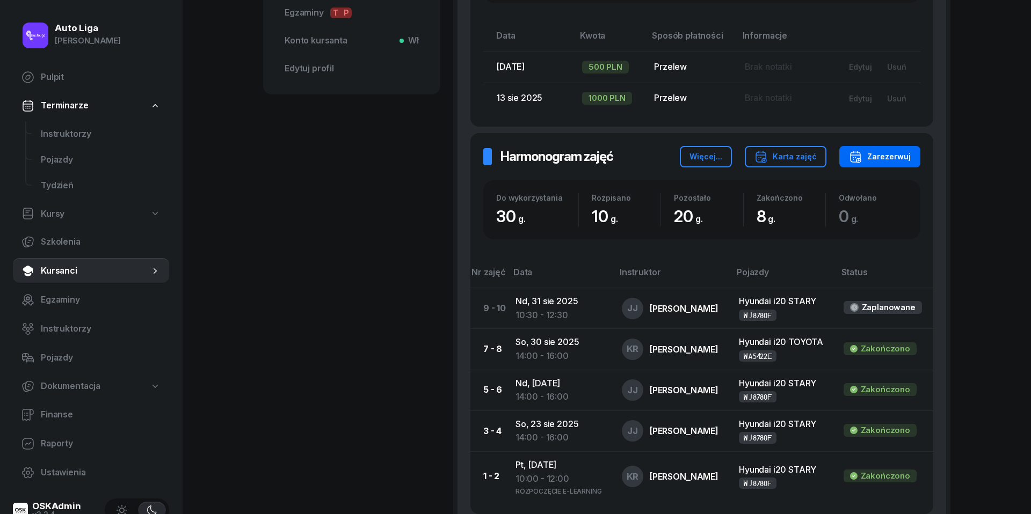
click at [908, 153] on div "Zarezerwuj" at bounding box center [880, 156] width 62 height 13
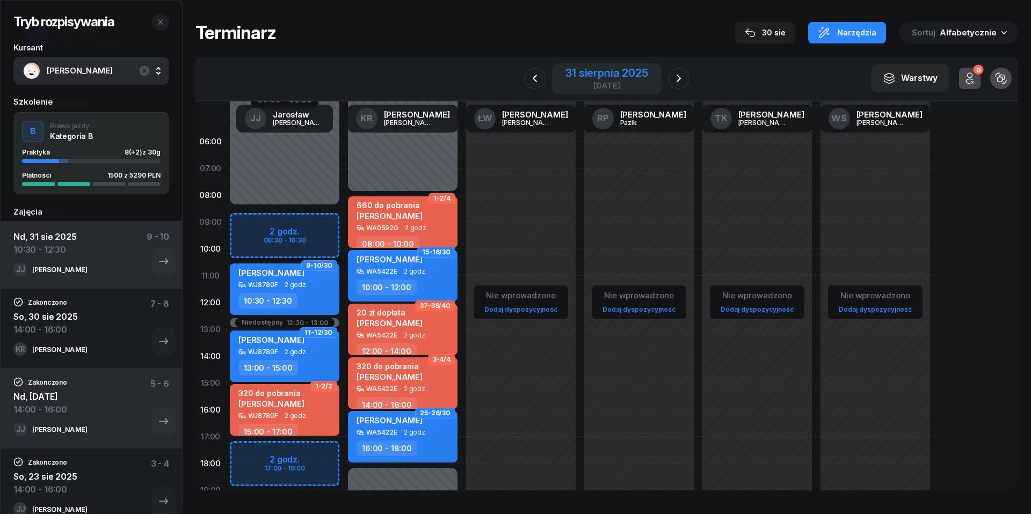
click at [621, 86] on div "[DATE]" at bounding box center [606, 86] width 82 height 8
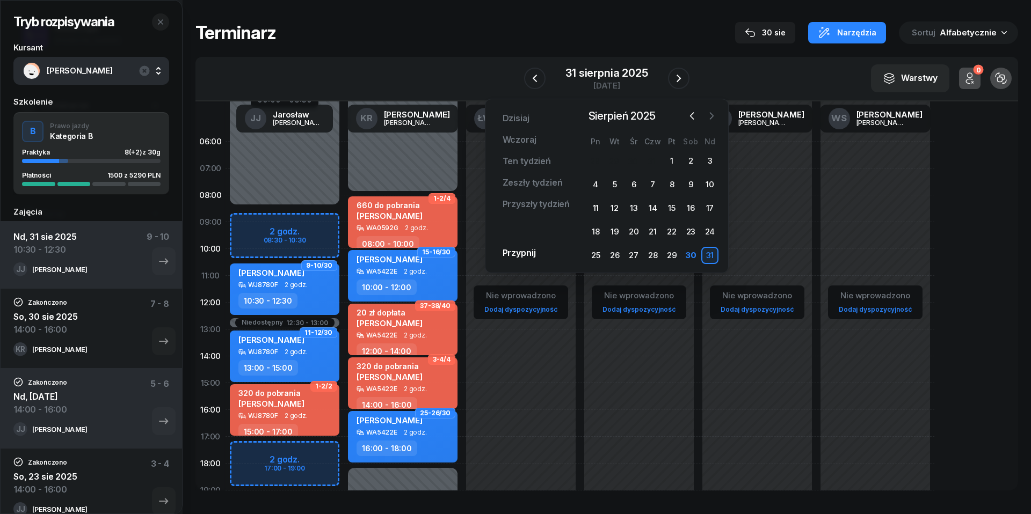
click at [714, 115] on icon "button" at bounding box center [711, 116] width 11 height 11
click at [616, 157] on div "2" at bounding box center [614, 160] width 17 height 17
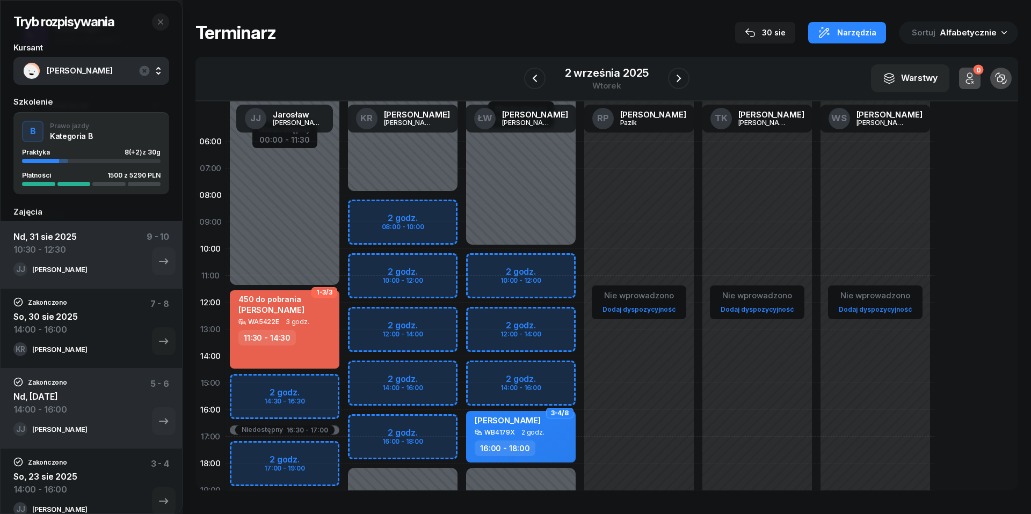
click at [375, 266] on div "Niedostępny 00:00 - 08:00 Niedostępny 18:00 - 23:59 2 godz. 08:00 - 10:00 2 god…" at bounding box center [403, 383] width 118 height 510
select select "10"
select select "12"
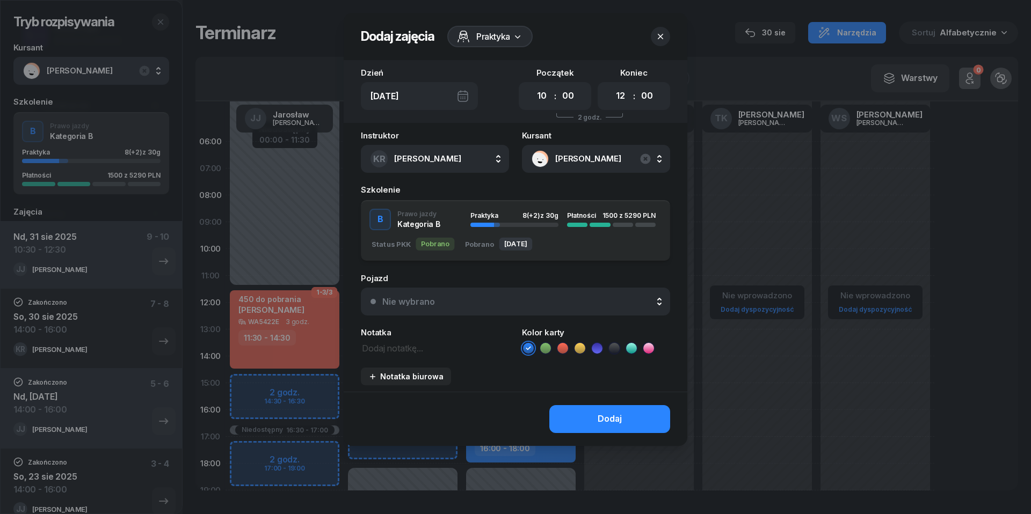
click at [521, 299] on div "Nie wybrano" at bounding box center [521, 301] width 278 height 9
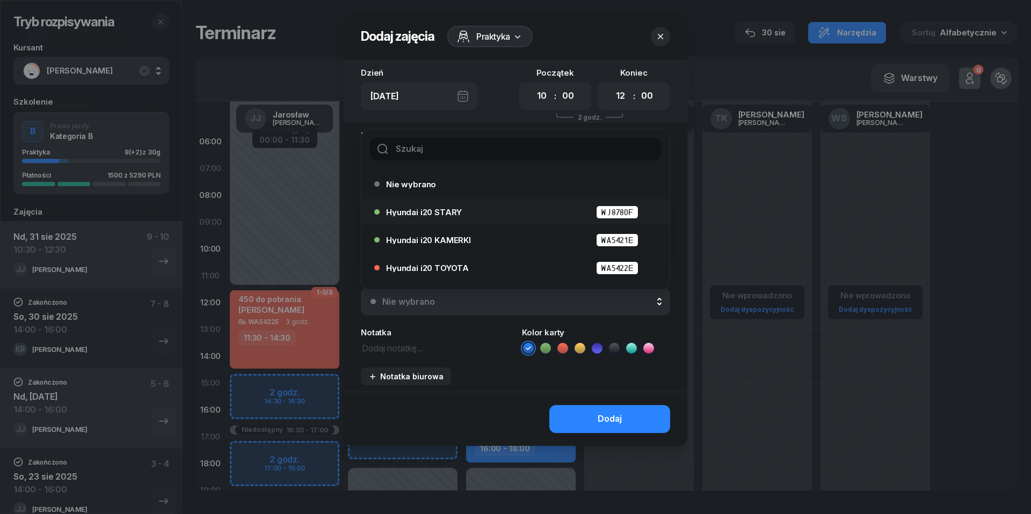
click at [484, 209] on div "Hyundai i20 STARY WJ8780F" at bounding box center [518, 212] width 264 height 13
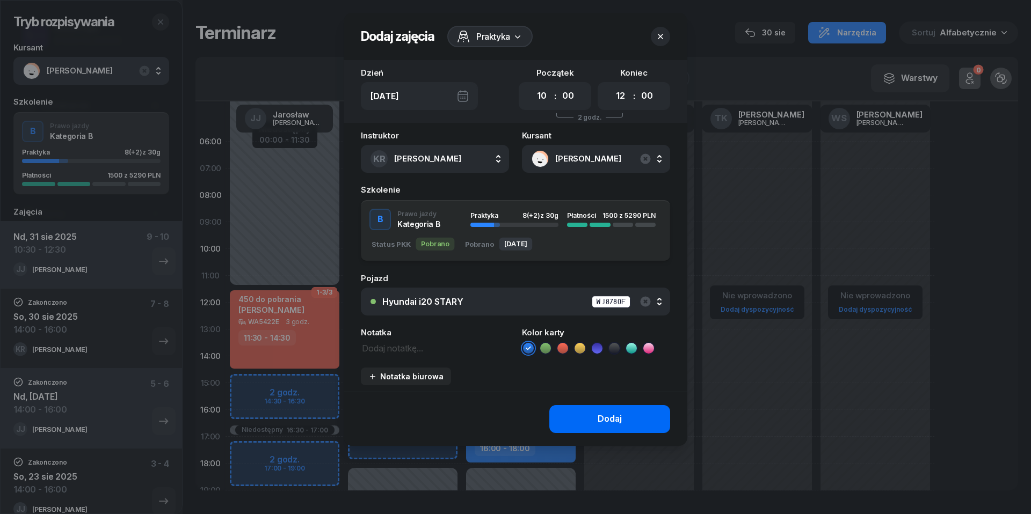
click at [582, 419] on button "Dodaj" at bounding box center [609, 419] width 121 height 28
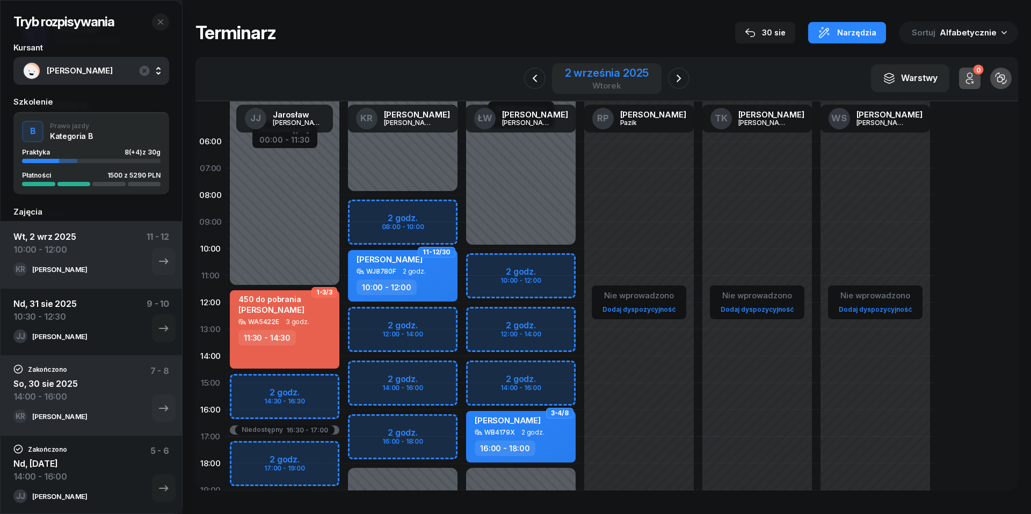
click at [596, 84] on div "wtorek" at bounding box center [607, 86] width 84 height 8
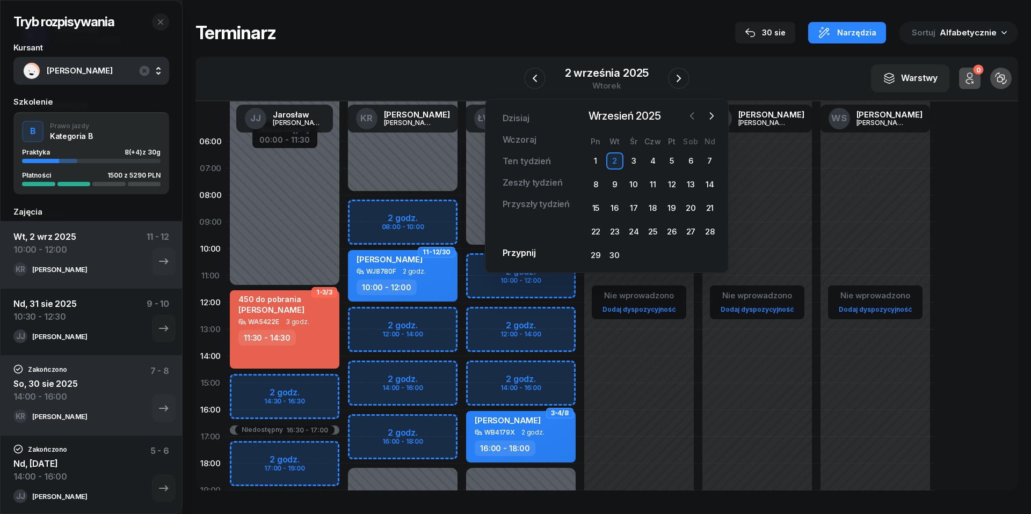
click at [695, 113] on icon "button" at bounding box center [691, 116] width 11 height 11
click at [713, 256] on div "31" at bounding box center [709, 255] width 17 height 17
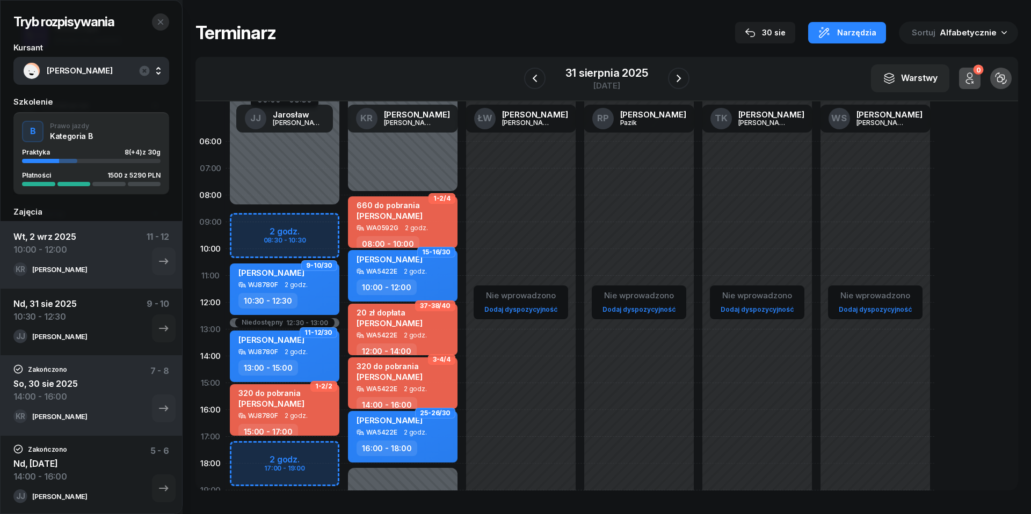
click at [157, 19] on icon "button" at bounding box center [160, 22] width 9 height 9
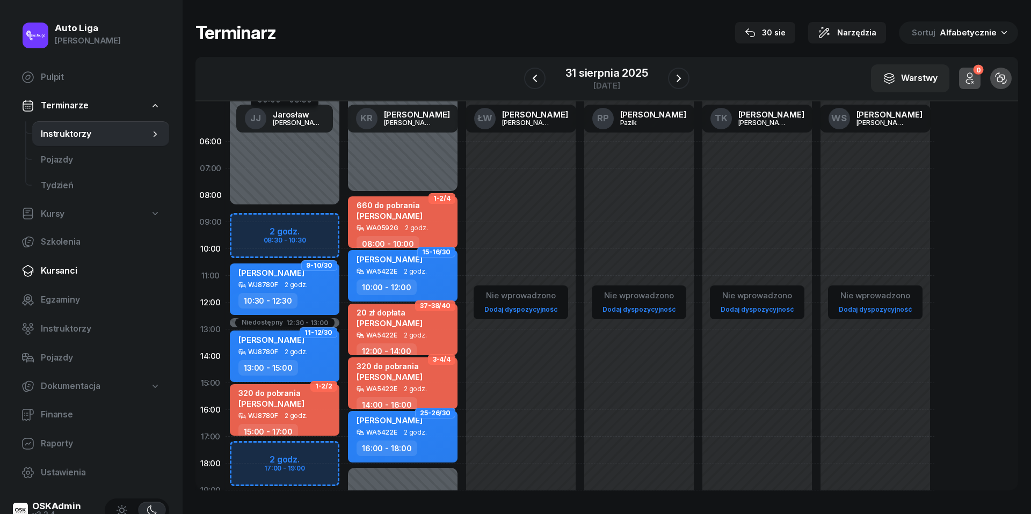
click at [74, 271] on span "Kursanci" at bounding box center [101, 271] width 120 height 14
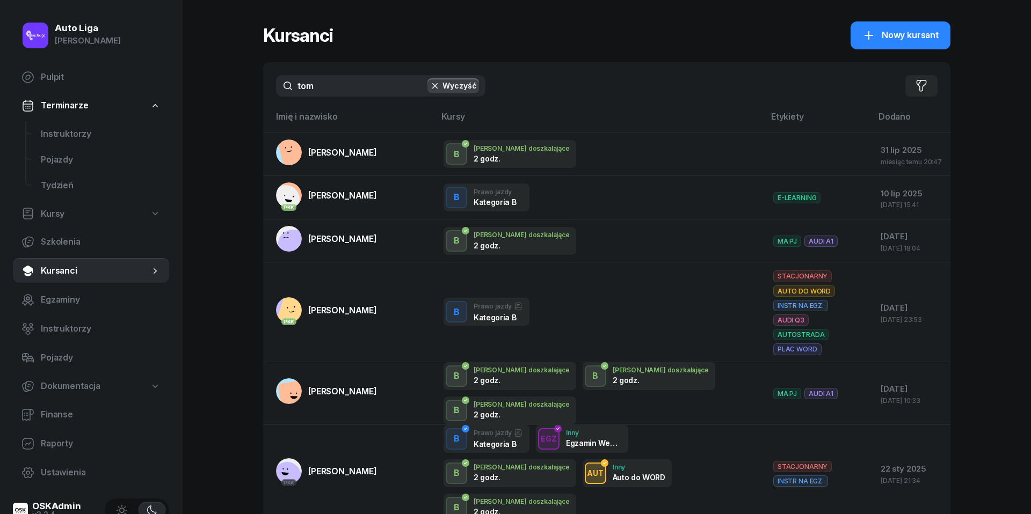
click at [366, 92] on input "tom" at bounding box center [380, 85] width 209 height 21
click at [366, 91] on input "tom" at bounding box center [380, 85] width 209 height 21
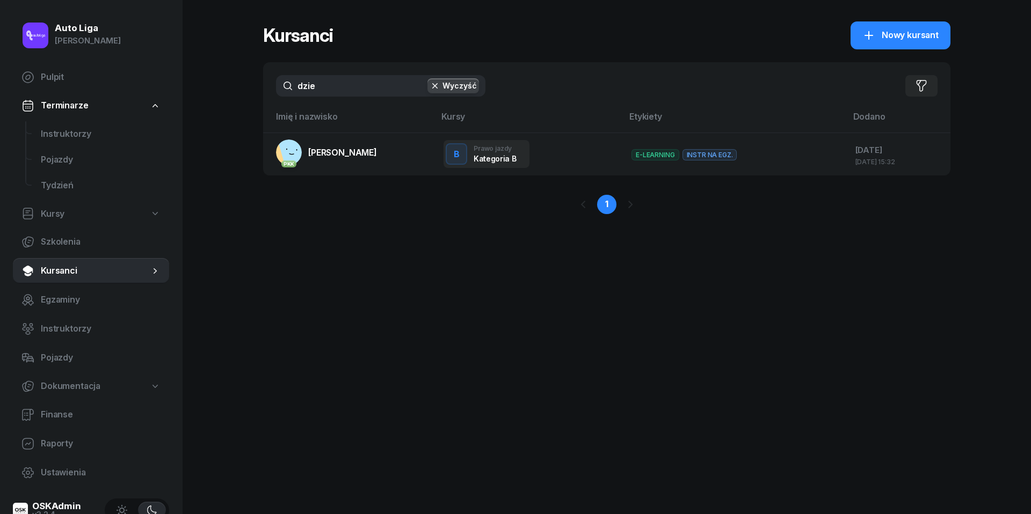
type input "gdzie"
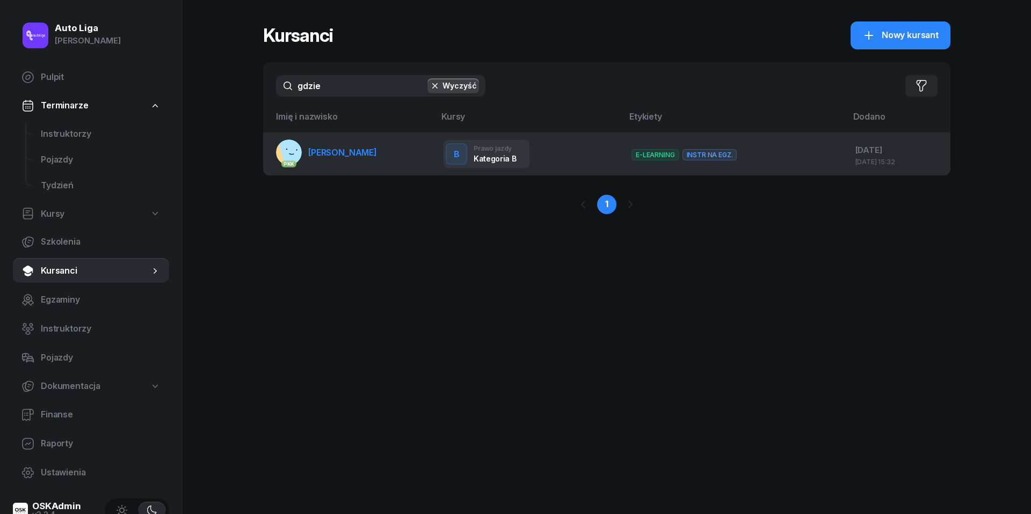
drag, startPoint x: 366, startPoint y: 91, endPoint x: 359, endPoint y: 155, distance: 64.2
click at [359, 155] on span "[PERSON_NAME]" at bounding box center [342, 152] width 69 height 11
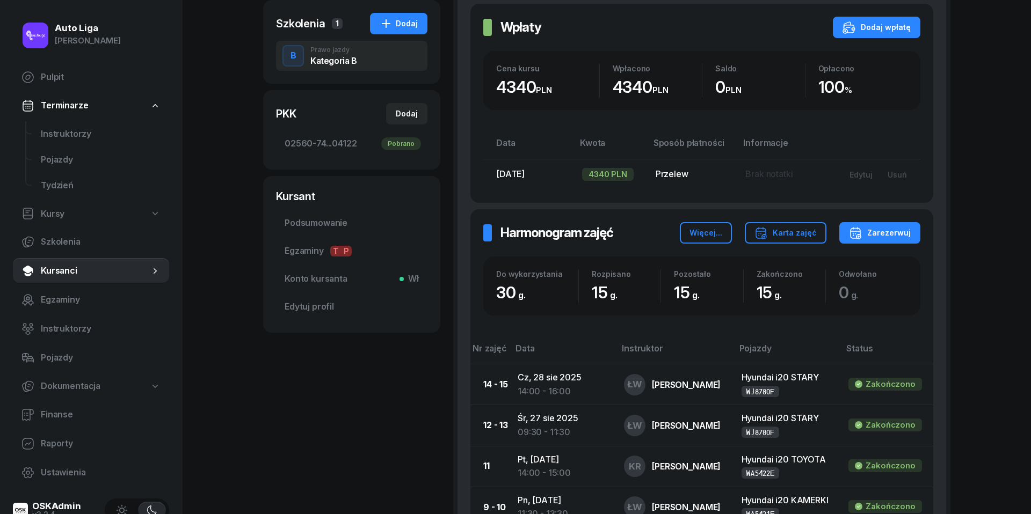
scroll to position [200, 0]
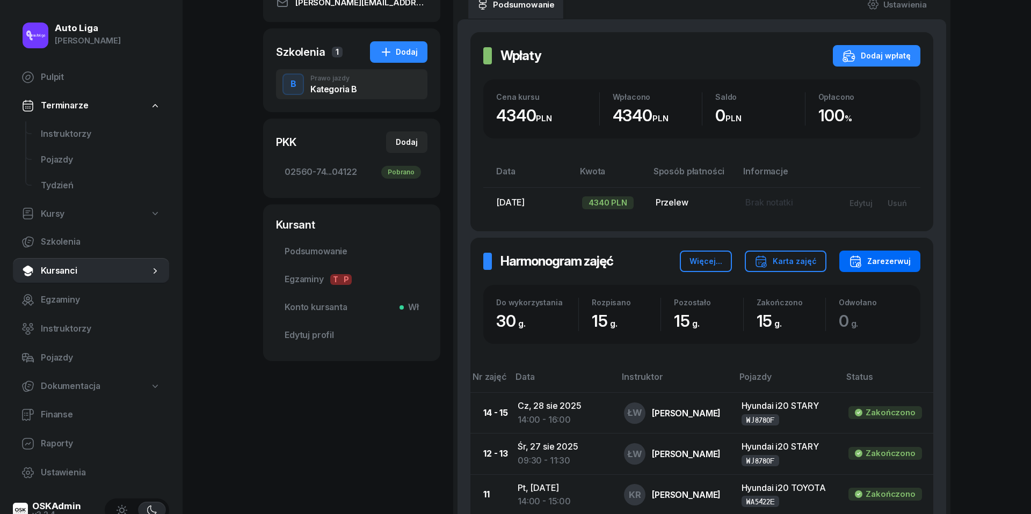
click at [902, 263] on div "Zarezerwuj" at bounding box center [880, 261] width 62 height 13
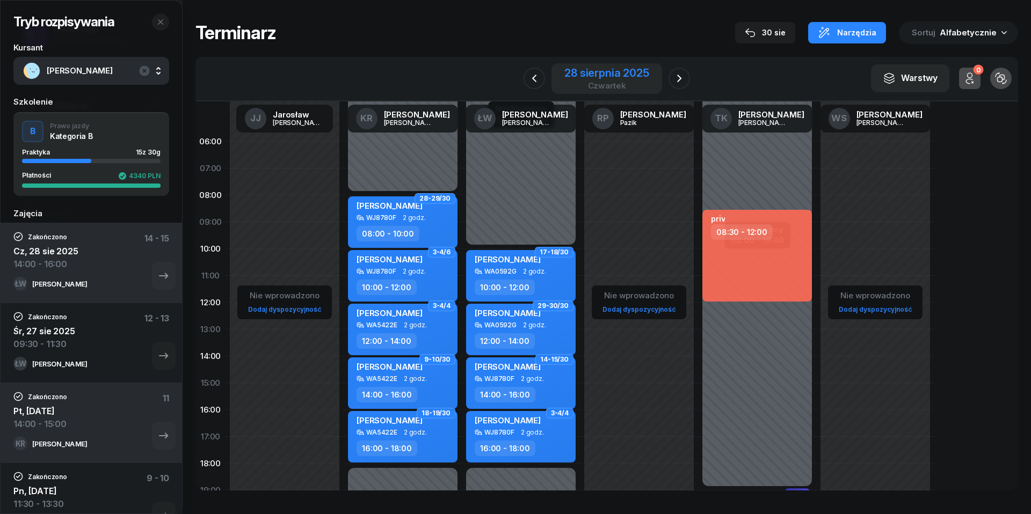
click at [626, 74] on div "28 sierpnia 2025" at bounding box center [606, 73] width 84 height 11
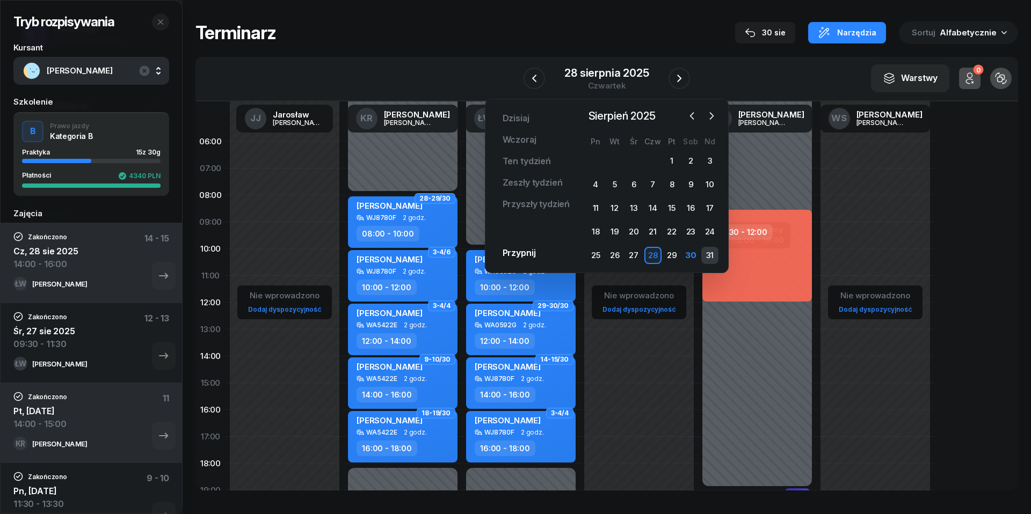
click at [713, 257] on div "31" at bounding box center [709, 255] width 17 height 17
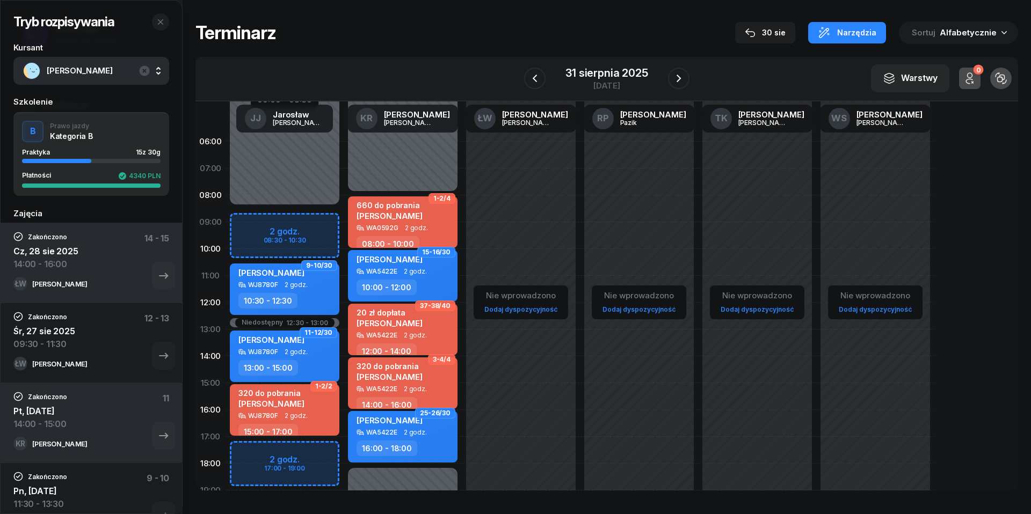
click at [261, 222] on div "Niedostępny 00:00 - 08:30 Niedostępny 19:00 - 23:59 Niedostępny 12:30 - 13:00 2…" at bounding box center [284, 383] width 118 height 510
select select "09"
select select "10"
select select "30"
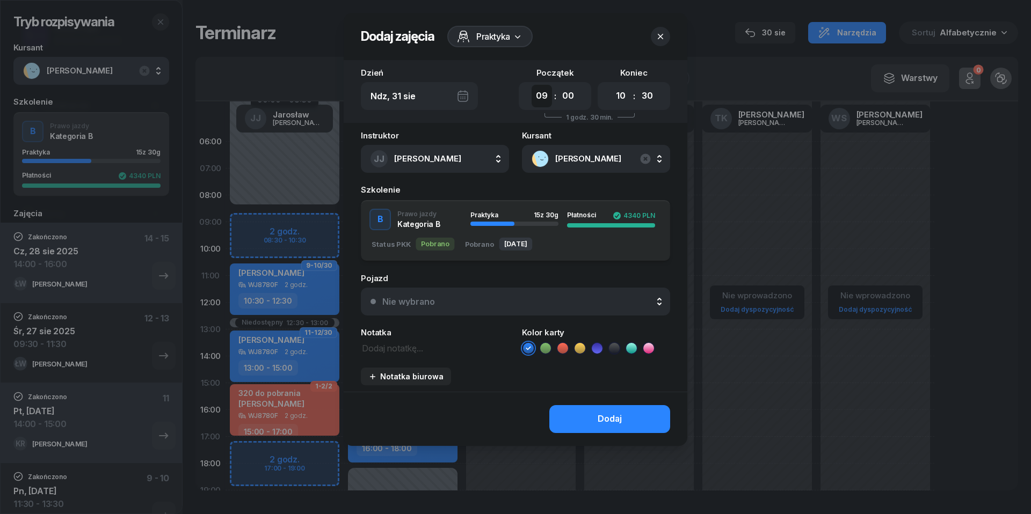
select select "08"
select select "30"
click at [494, 299] on div "Nie wybrano" at bounding box center [521, 301] width 278 height 9
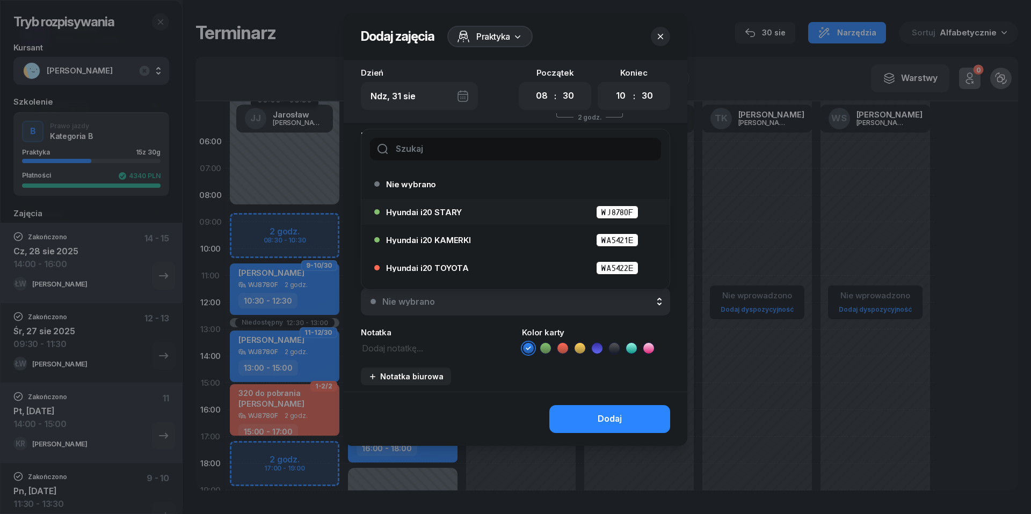
click at [449, 219] on div "Hyundai i20 STARY WJ8780F" at bounding box center [512, 211] width 276 height 17
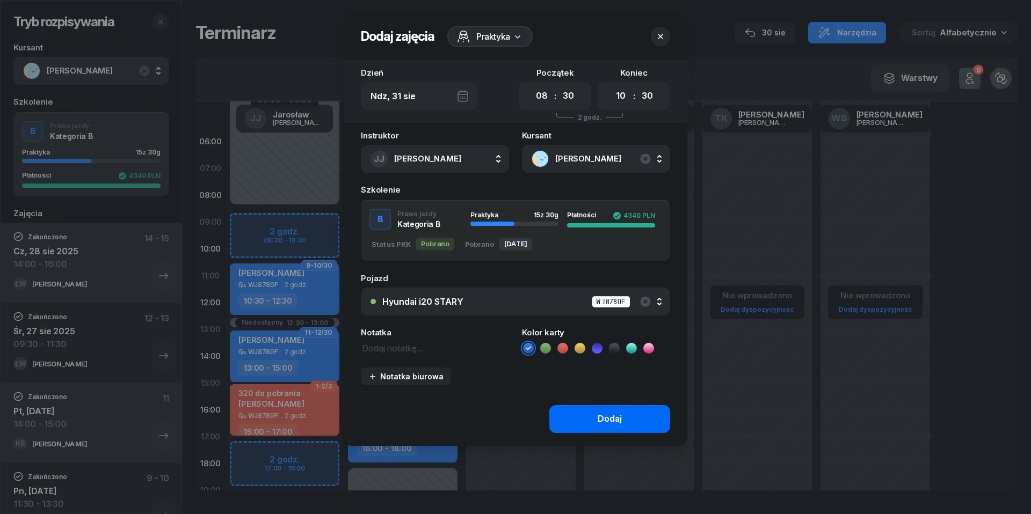
click at [622, 418] on button "Dodaj" at bounding box center [609, 419] width 121 height 28
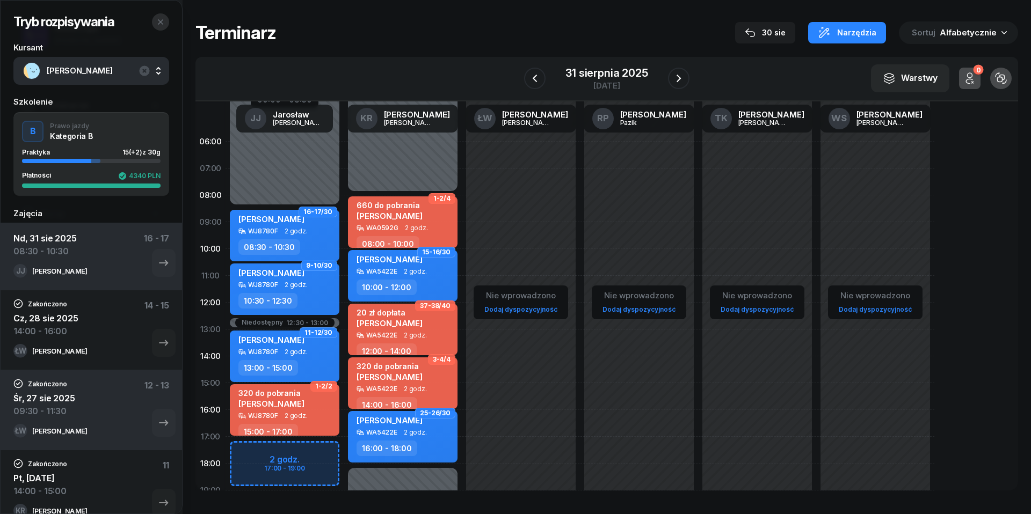
click at [159, 22] on icon "button" at bounding box center [160, 22] width 9 height 9
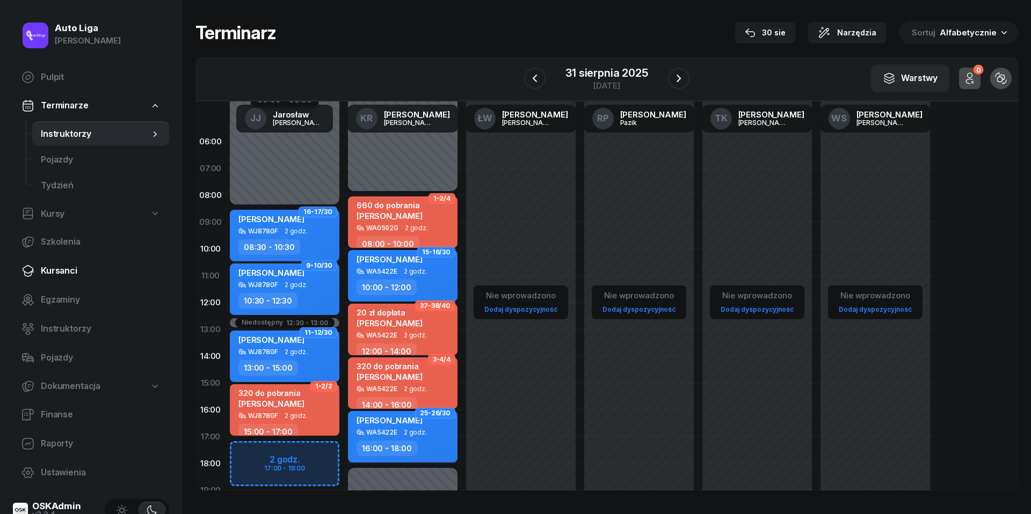
click at [52, 269] on span "Kursanci" at bounding box center [101, 271] width 120 height 14
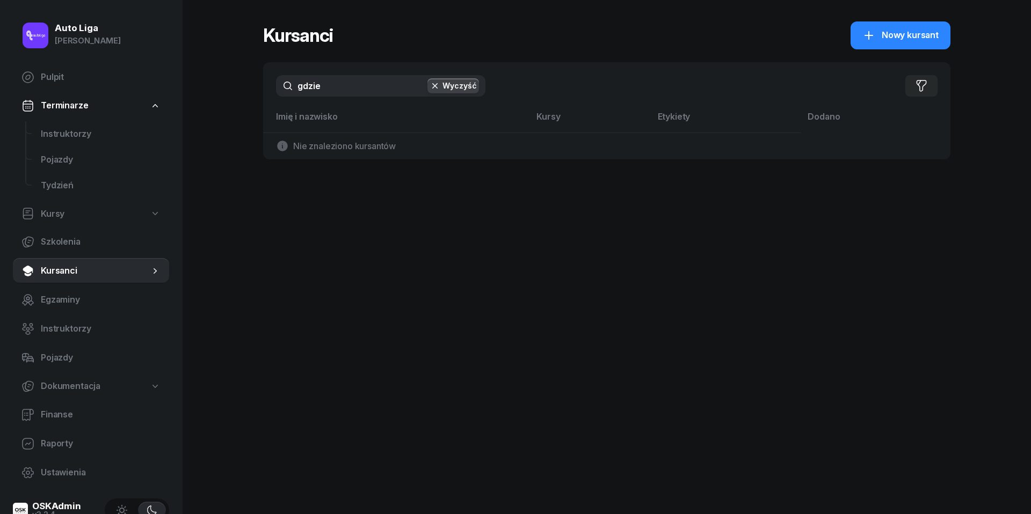
click at [353, 86] on input "gdzie" at bounding box center [380, 85] width 209 height 21
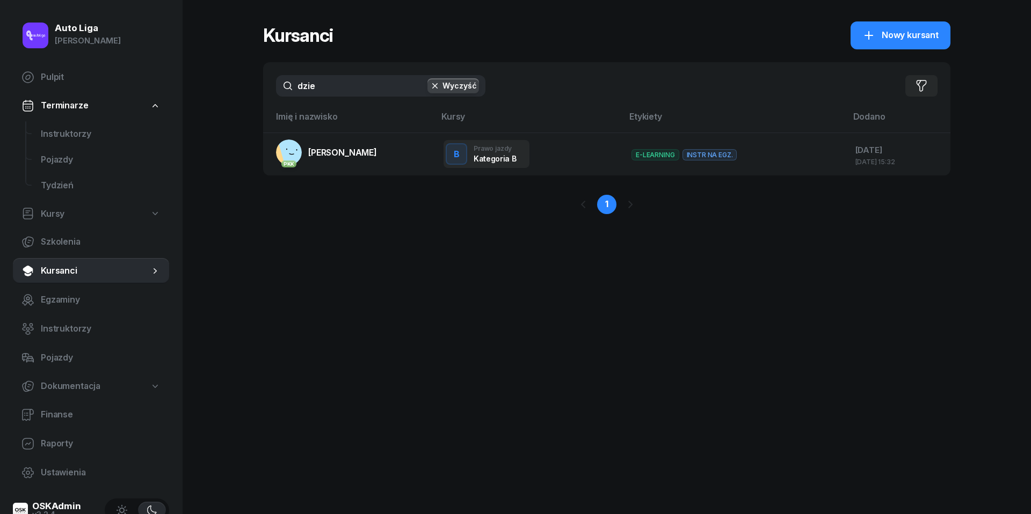
type input "gdzie"
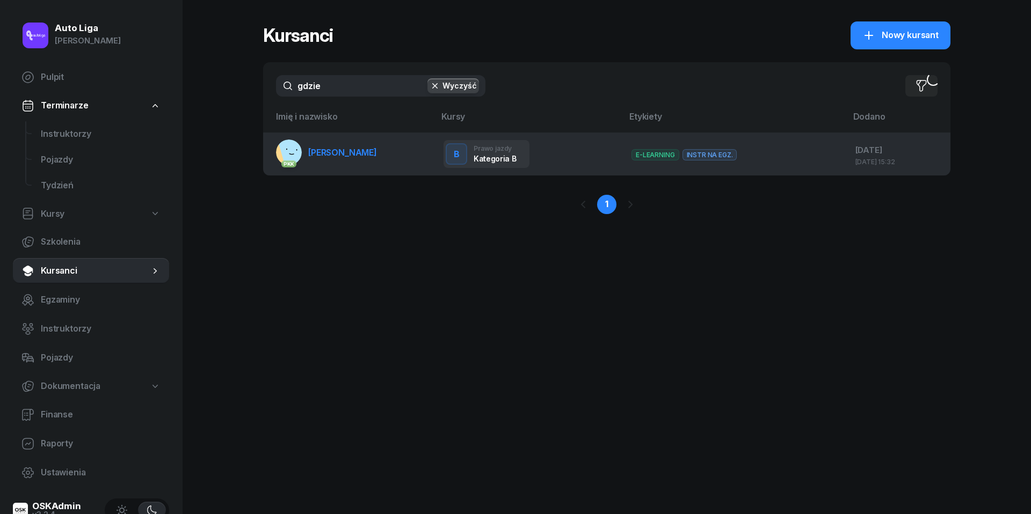
drag, startPoint x: 353, startPoint y: 86, endPoint x: 355, endPoint y: 155, distance: 68.7
click at [355, 155] on span "[PERSON_NAME]" at bounding box center [342, 152] width 69 height 11
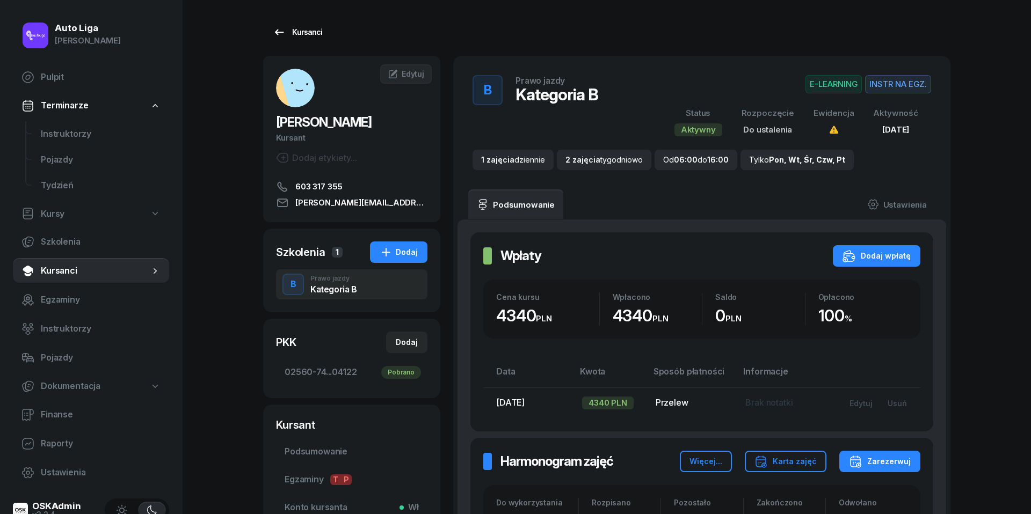
click at [278, 36] on icon at bounding box center [279, 32] width 13 height 13
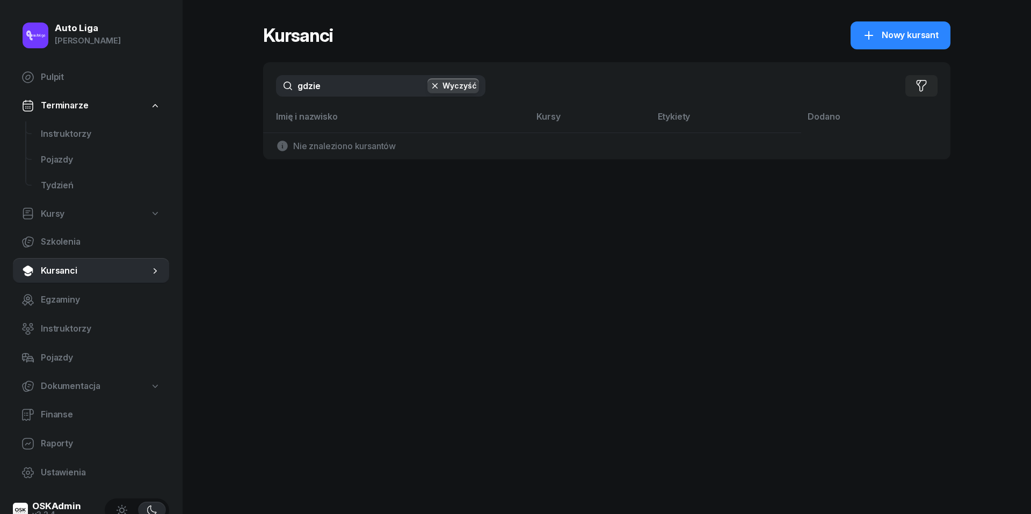
click at [328, 86] on input "gdzie" at bounding box center [380, 85] width 209 height 21
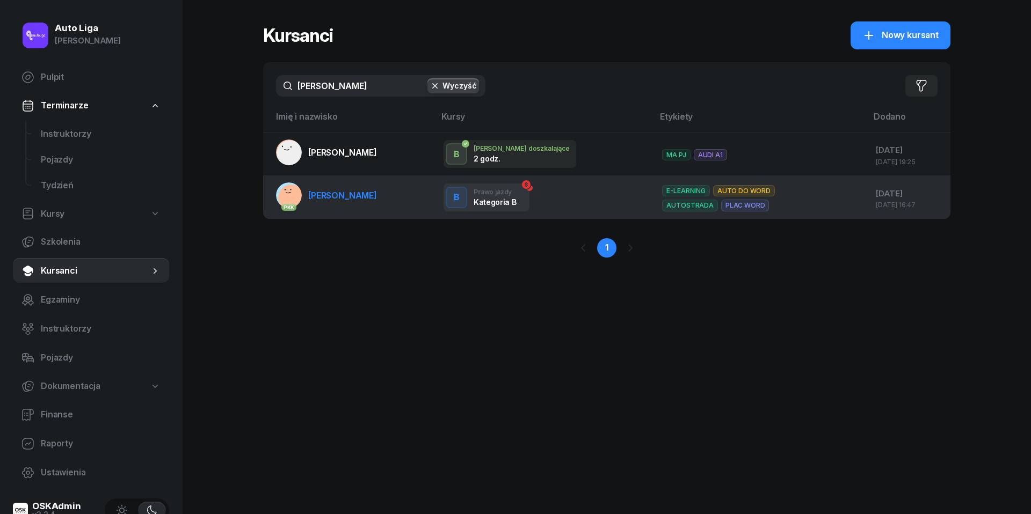
type input "[PERSON_NAME]"
click at [315, 196] on span "[PERSON_NAME]" at bounding box center [342, 195] width 69 height 11
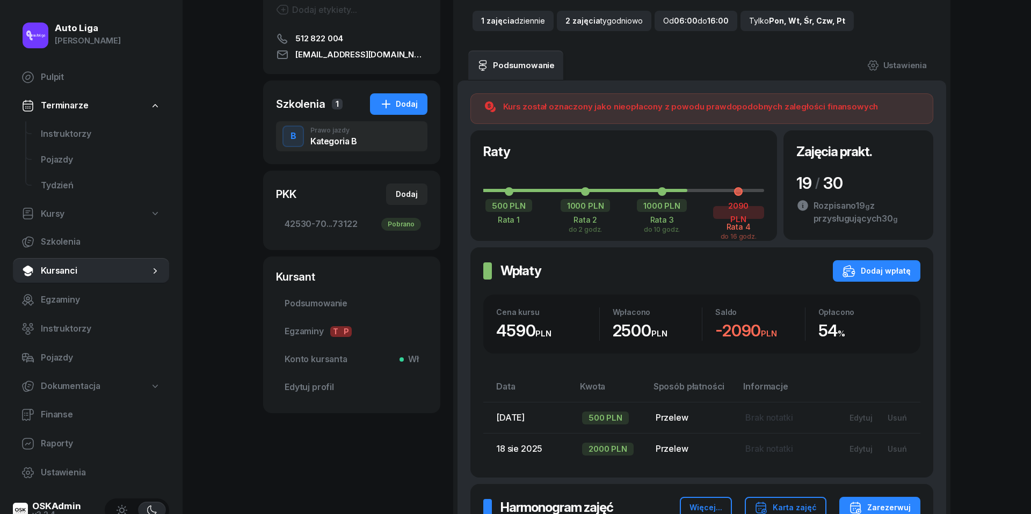
scroll to position [166, 0]
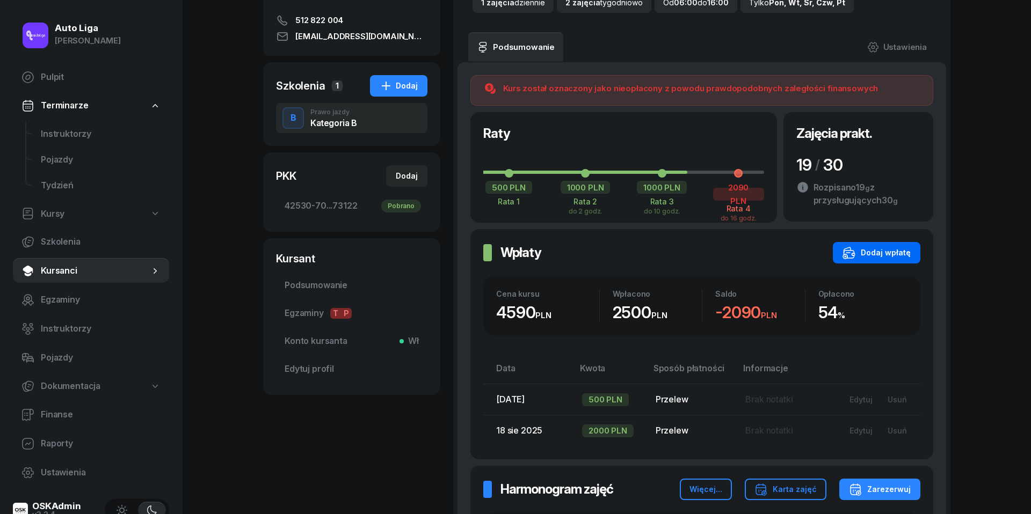
click at [891, 257] on div "Dodaj wpłatę" at bounding box center [876, 252] width 68 height 13
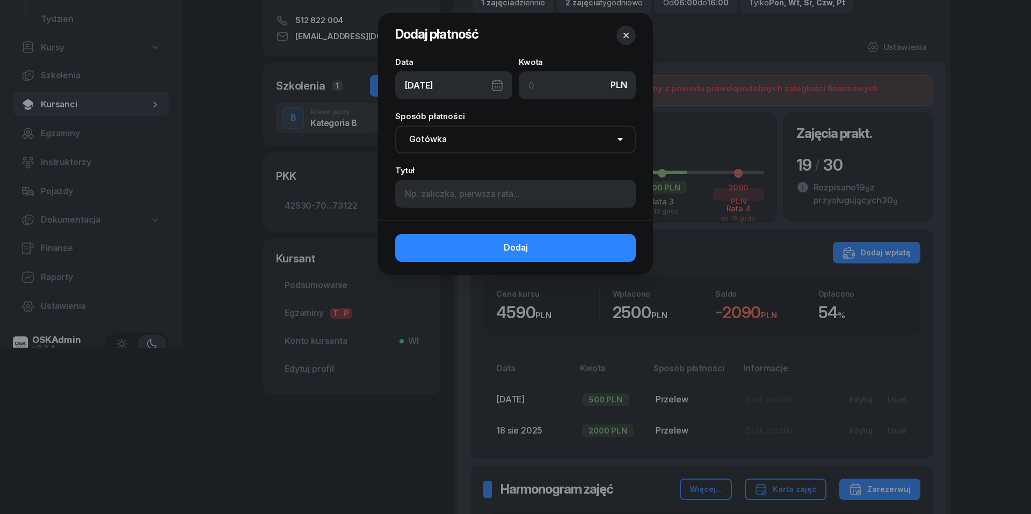
click at [624, 37] on icon "button" at bounding box center [625, 35] width 5 height 5
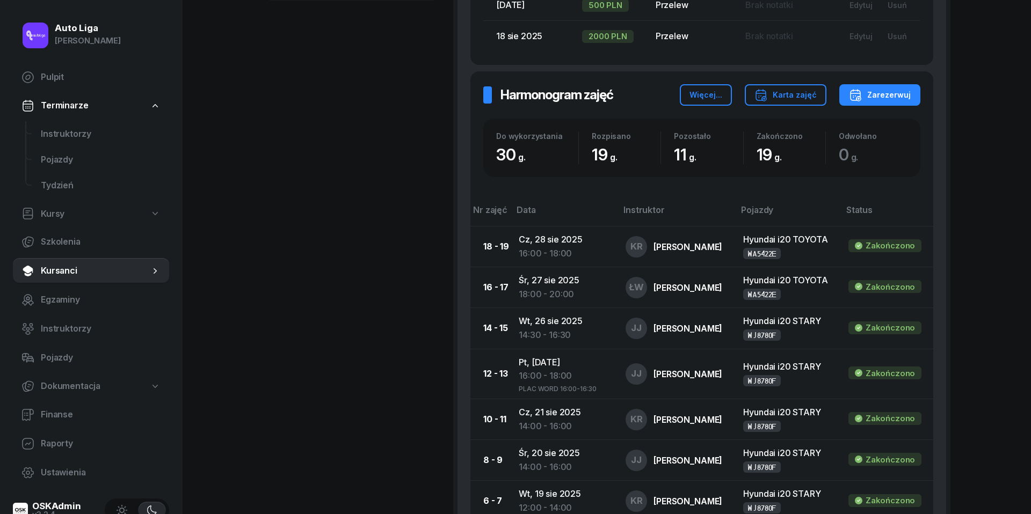
scroll to position [609, 0]
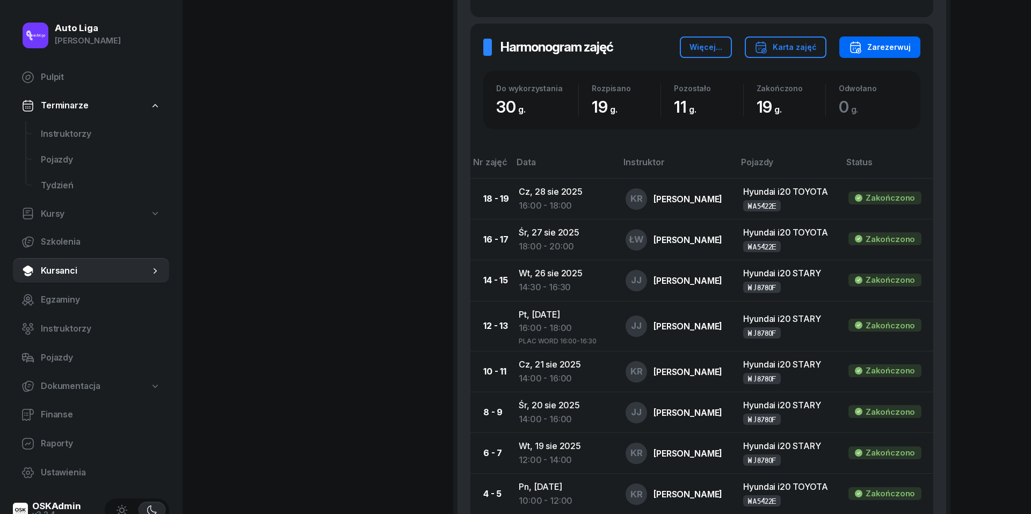
click at [889, 42] on div "Zarezerwuj" at bounding box center [880, 47] width 62 height 13
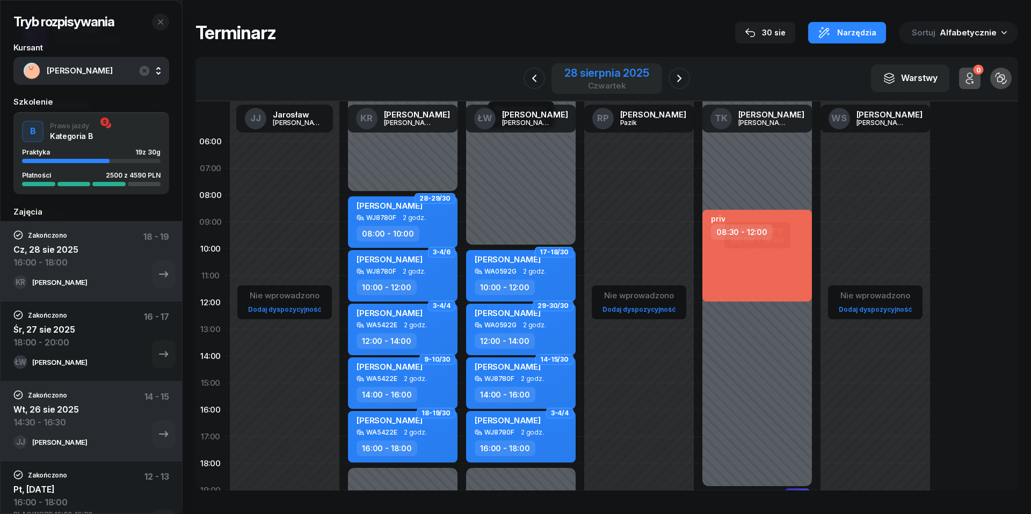
click at [608, 89] on div "czwartek" at bounding box center [606, 86] width 84 height 8
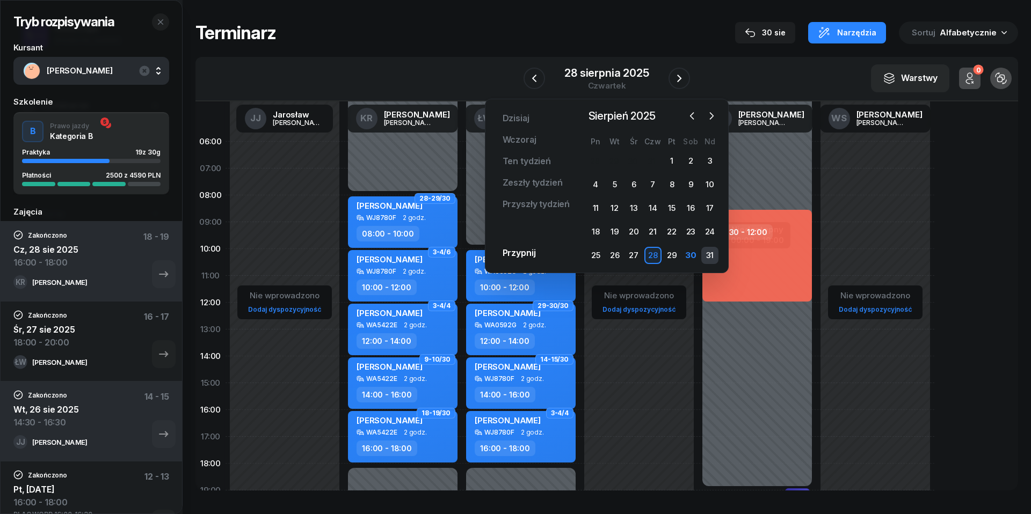
click at [707, 259] on div "31" at bounding box center [709, 255] width 17 height 17
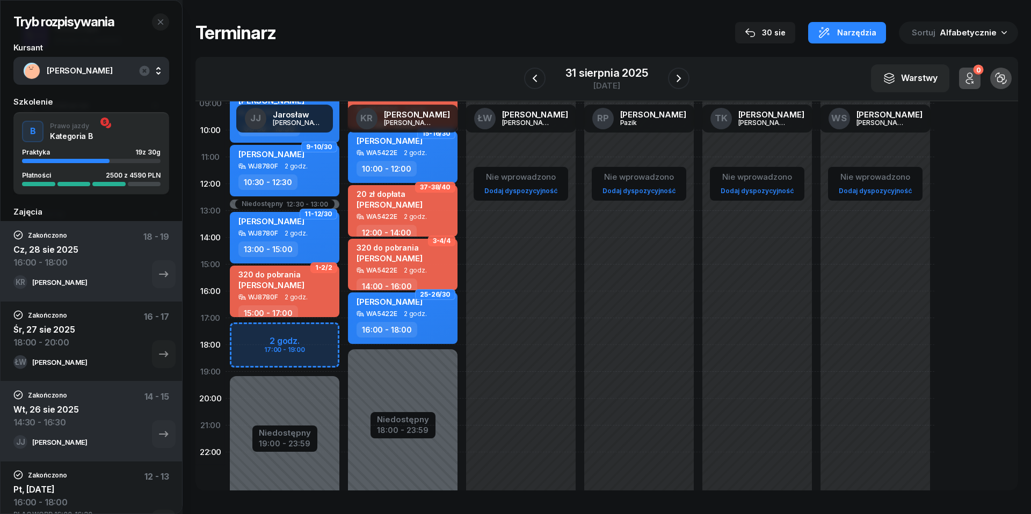
click at [243, 332] on div "Niedostępny 00:00 - 08:30 Niedostępny 19:00 - 23:59 Niedostępny 12:30 - 13:00 2…" at bounding box center [284, 265] width 118 height 510
select select "17"
select select "19"
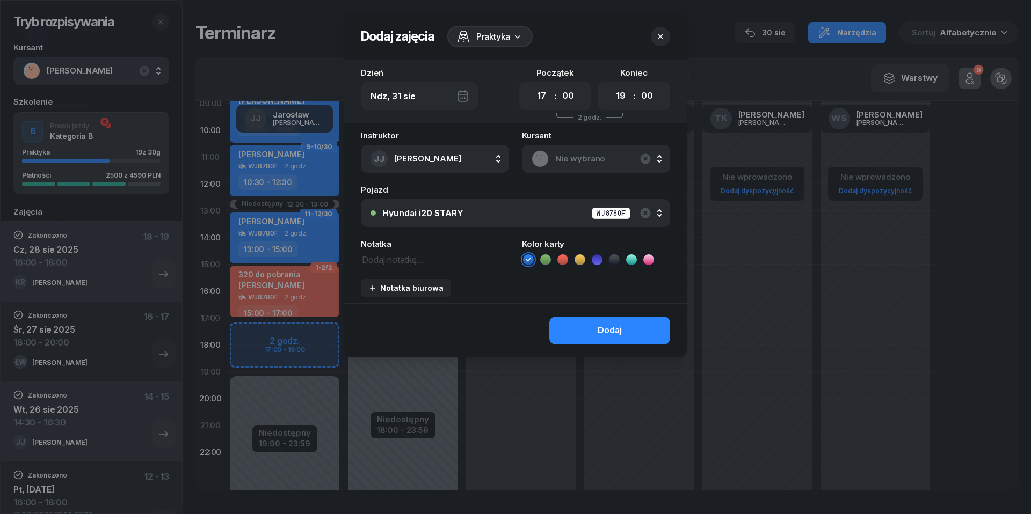
scroll to position [118, 0]
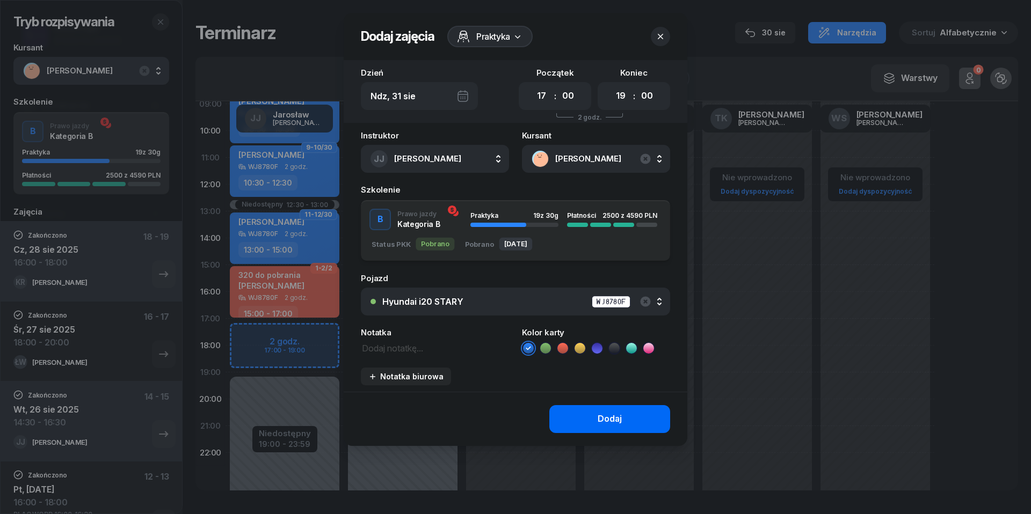
click at [624, 416] on button "Dodaj" at bounding box center [609, 419] width 121 height 28
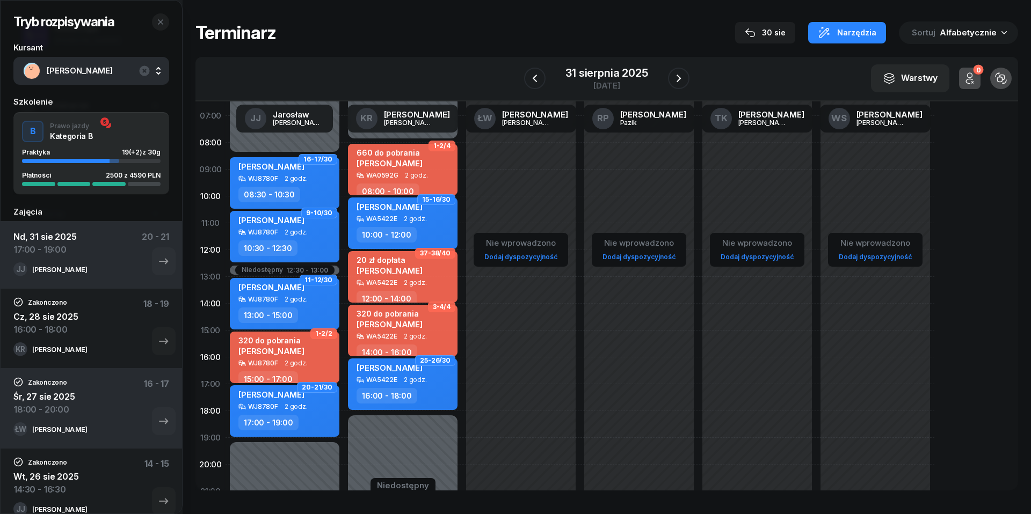
scroll to position [48, 0]
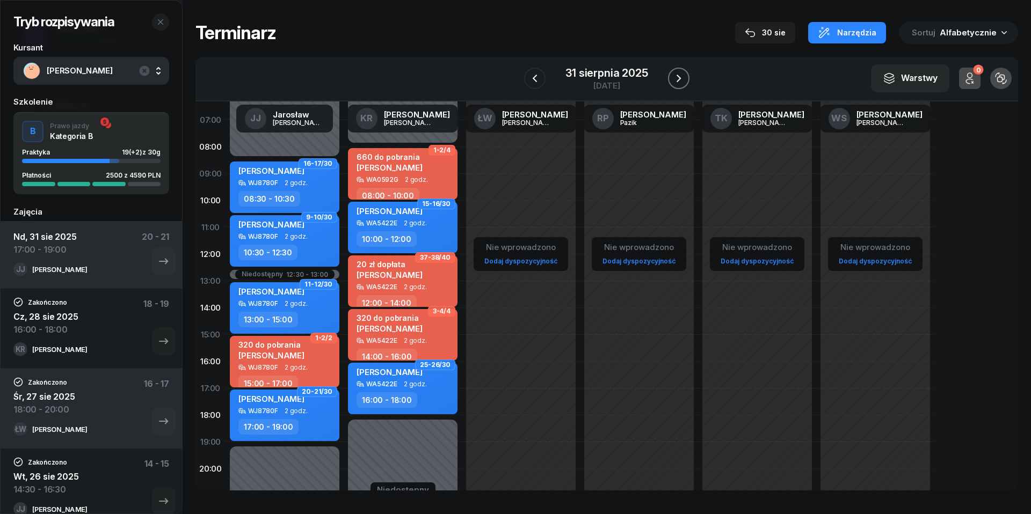
click at [675, 81] on icon "button" at bounding box center [678, 78] width 13 height 13
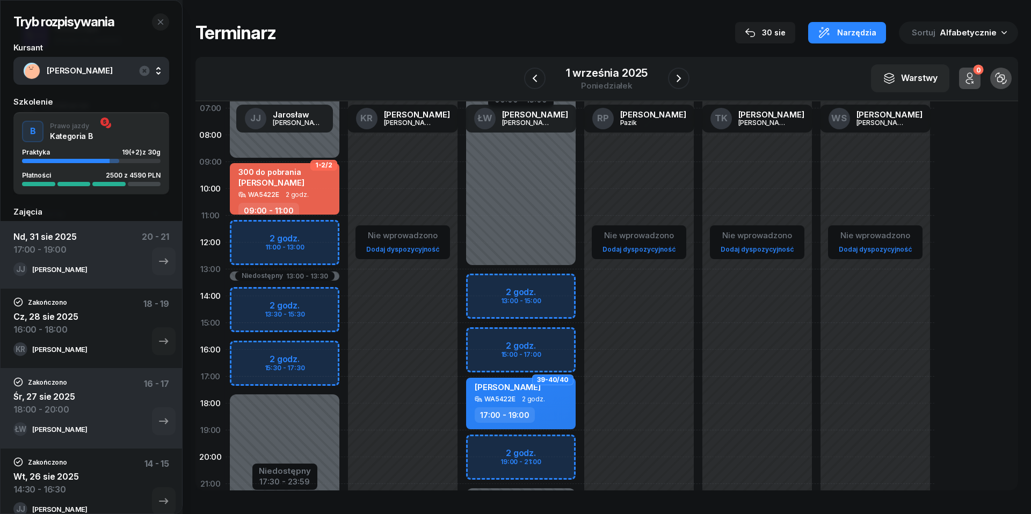
scroll to position [65, 0]
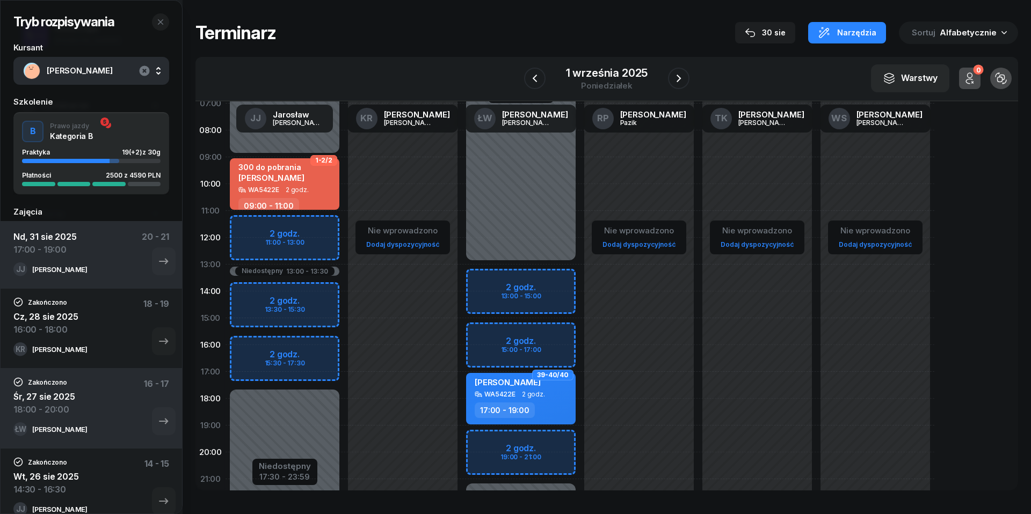
click at [147, 71] on icon "button" at bounding box center [144, 70] width 10 height 10
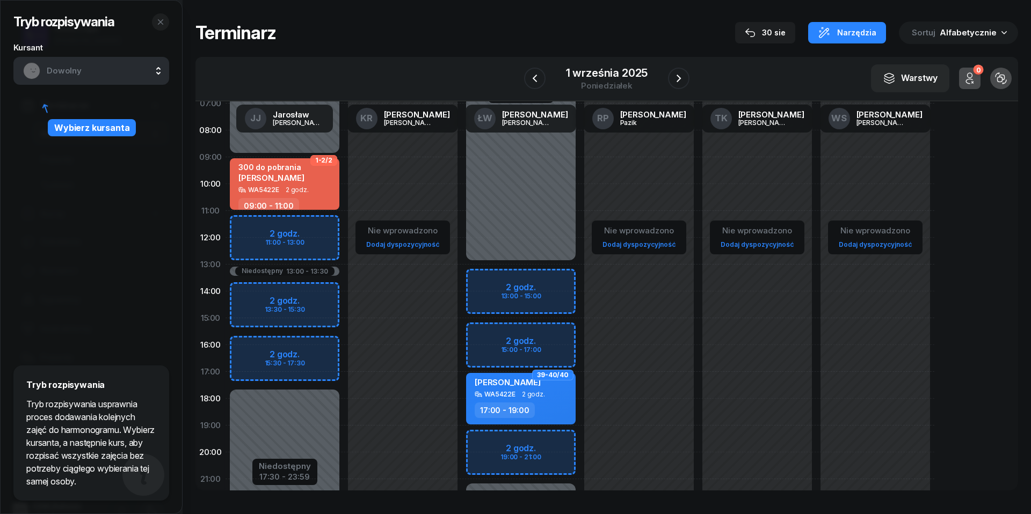
click at [113, 67] on span "Dowolny" at bounding box center [103, 71] width 113 height 14
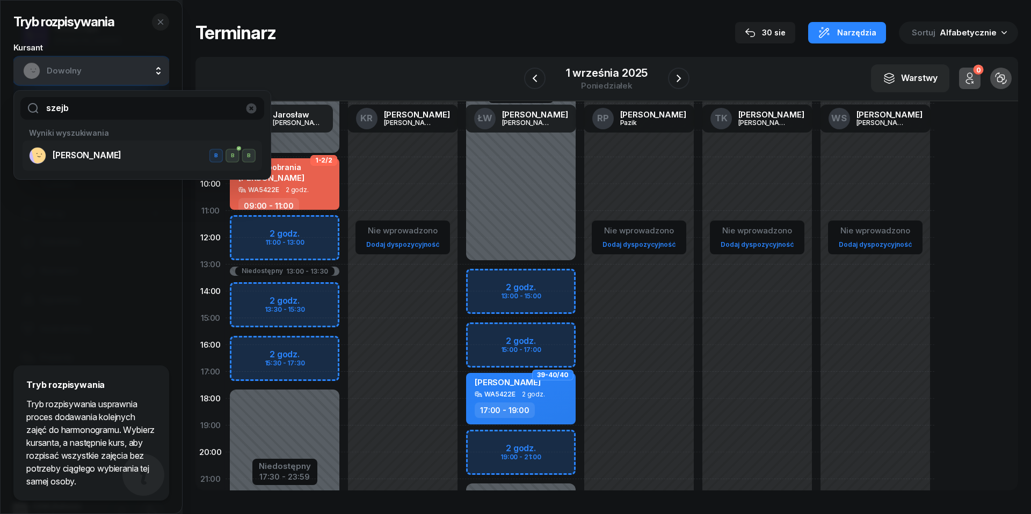
type input "szejb"
click at [73, 155] on span "[PERSON_NAME]" at bounding box center [87, 156] width 69 height 14
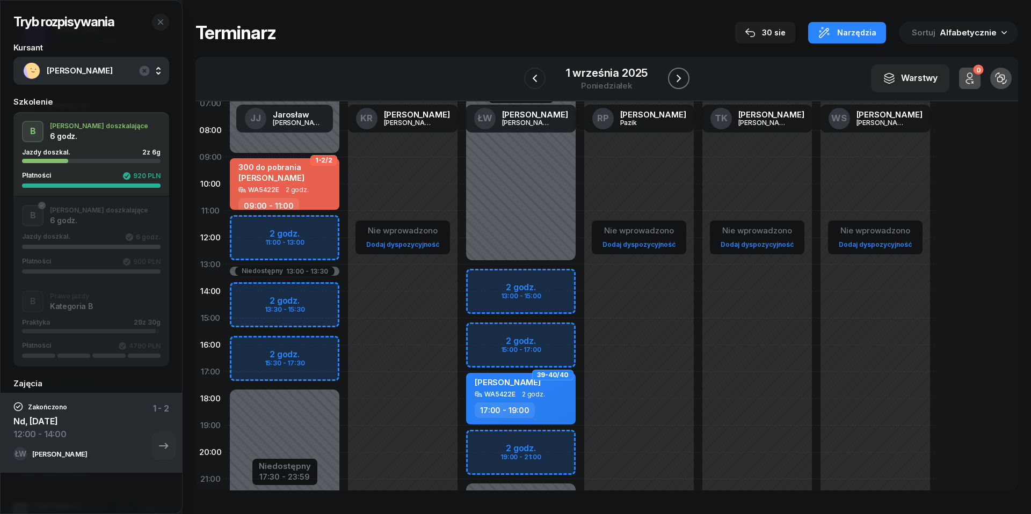
click at [679, 75] on icon "button" at bounding box center [678, 78] width 13 height 13
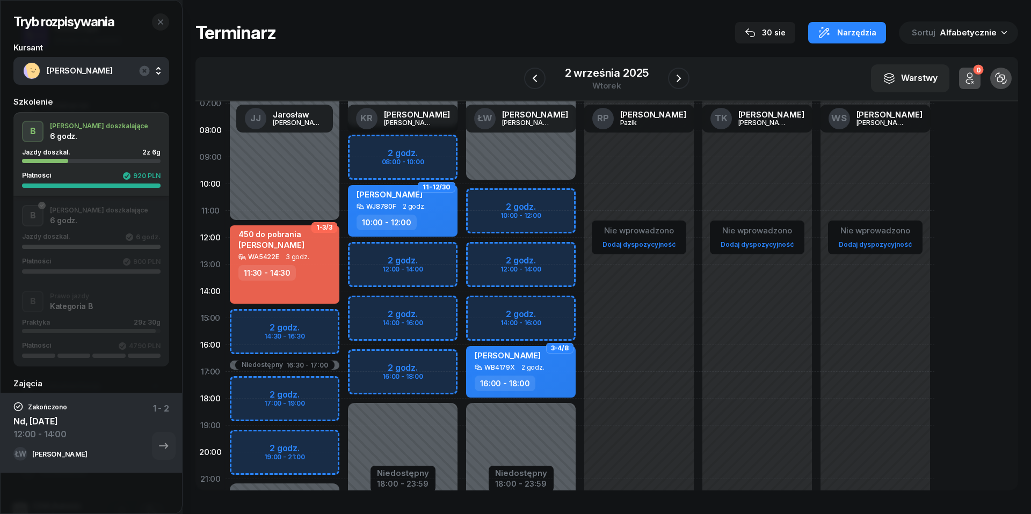
click at [496, 254] on div "Niedostępny 00:00 - 10:00 Niedostępny 18:00 - 23:59 2 godz. 10:00 - 12:00 2 god…" at bounding box center [521, 318] width 118 height 510
select select "12"
select select "14"
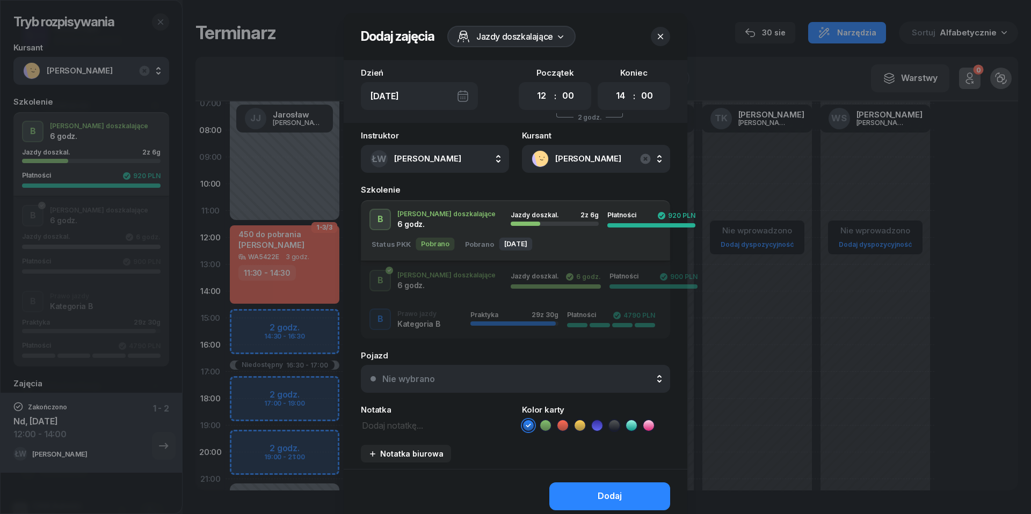
click at [485, 382] on div "Nie wybrano" at bounding box center [521, 379] width 278 height 9
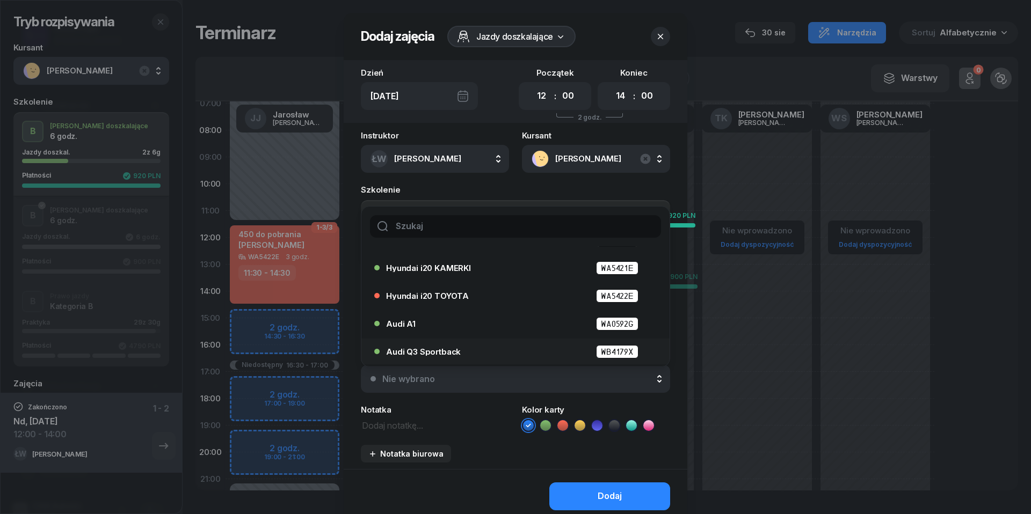
scroll to position [49, 0]
click at [480, 333] on li "Audi A1 WA0592G" at bounding box center [515, 324] width 308 height 26
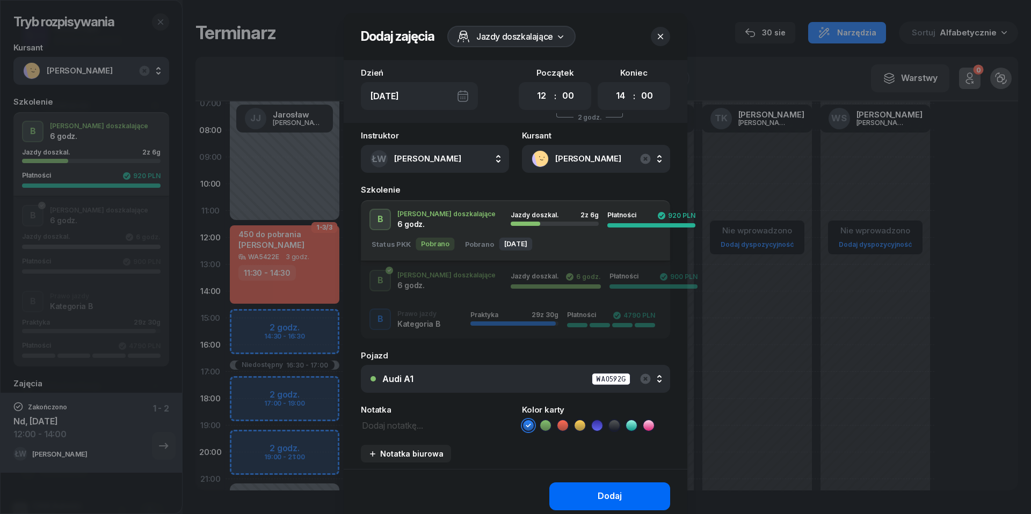
click at [600, 491] on div "Dodaj" at bounding box center [609, 496] width 24 height 14
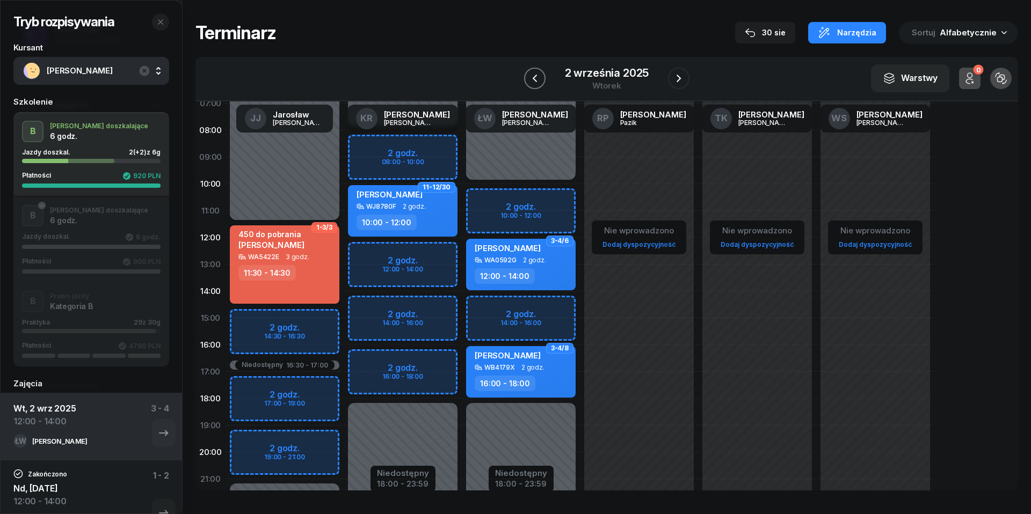
click at [535, 75] on icon "button" at bounding box center [534, 79] width 4 height 8
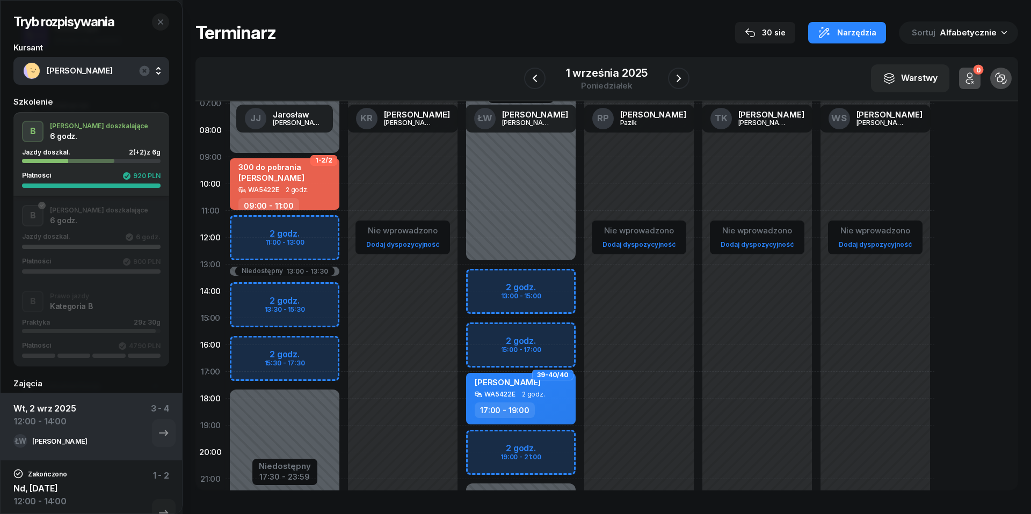
click at [243, 295] on div "Niedostępny 00:00 - 09:00 Niedostępny 17:30 - 23:59 Niedostępny 13:00 - 13:30 2…" at bounding box center [284, 318] width 118 height 510
select select "14"
select select "16"
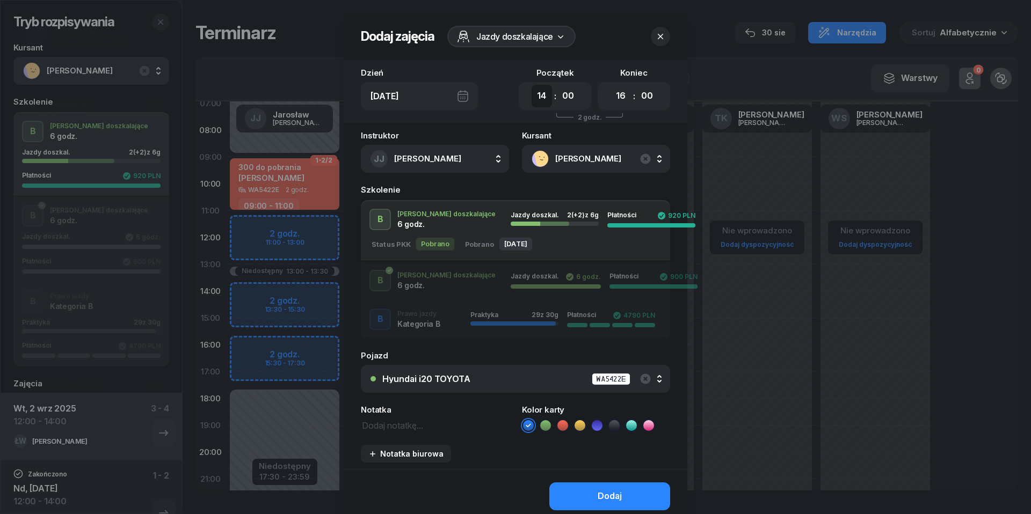
select select "13"
click at [660, 39] on icon "button" at bounding box center [660, 36] width 11 height 11
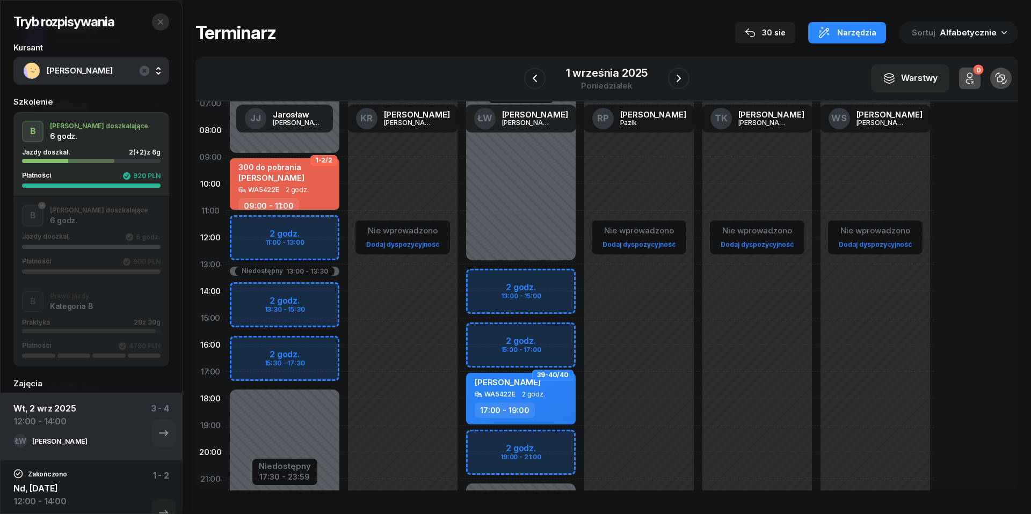
click at [161, 20] on icon "button" at bounding box center [160, 22] width 9 height 9
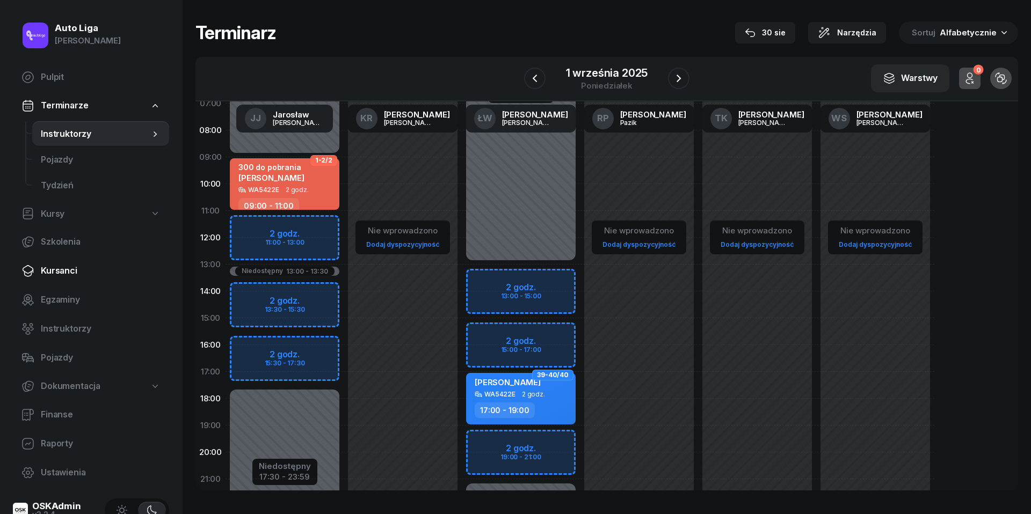
click at [68, 277] on span "Kursanci" at bounding box center [101, 271] width 120 height 14
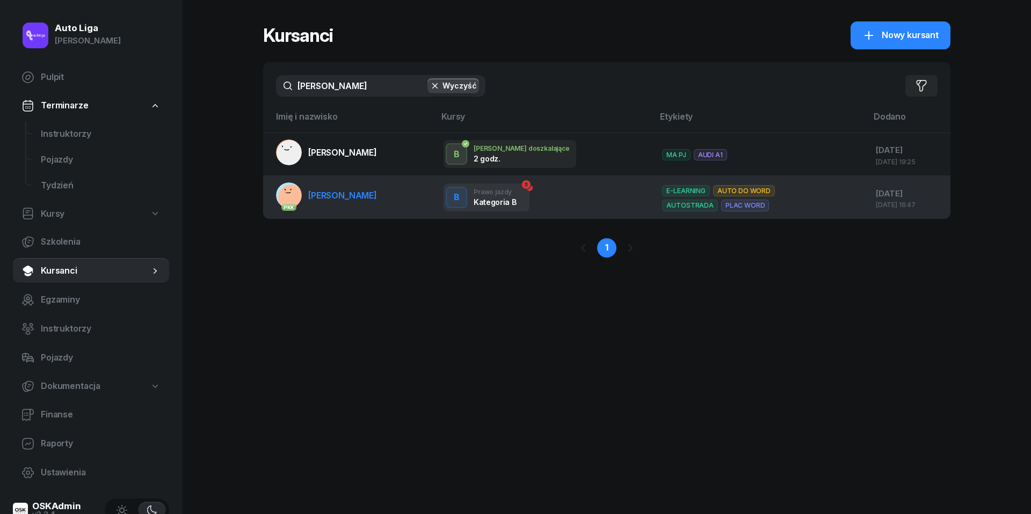
click at [338, 198] on span "[PERSON_NAME]" at bounding box center [342, 195] width 69 height 11
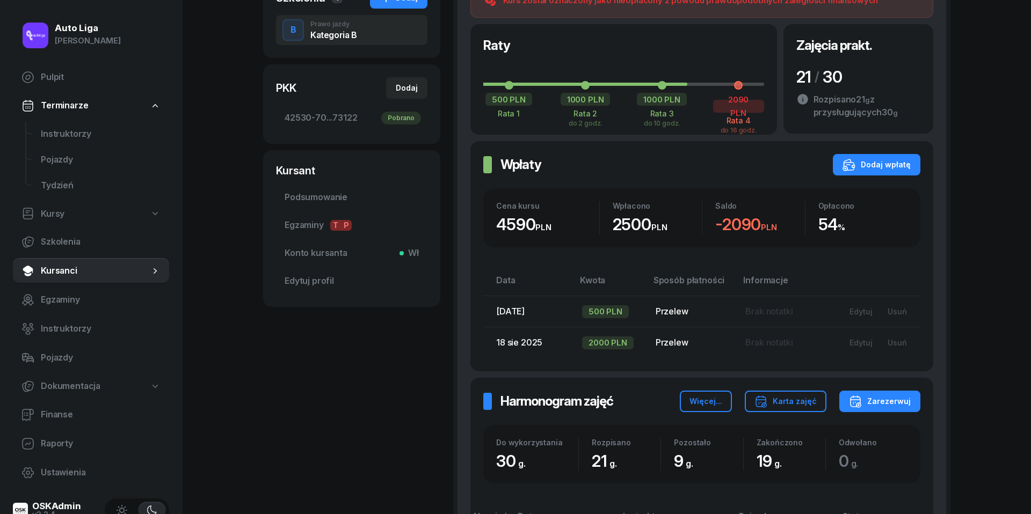
scroll to position [277, 0]
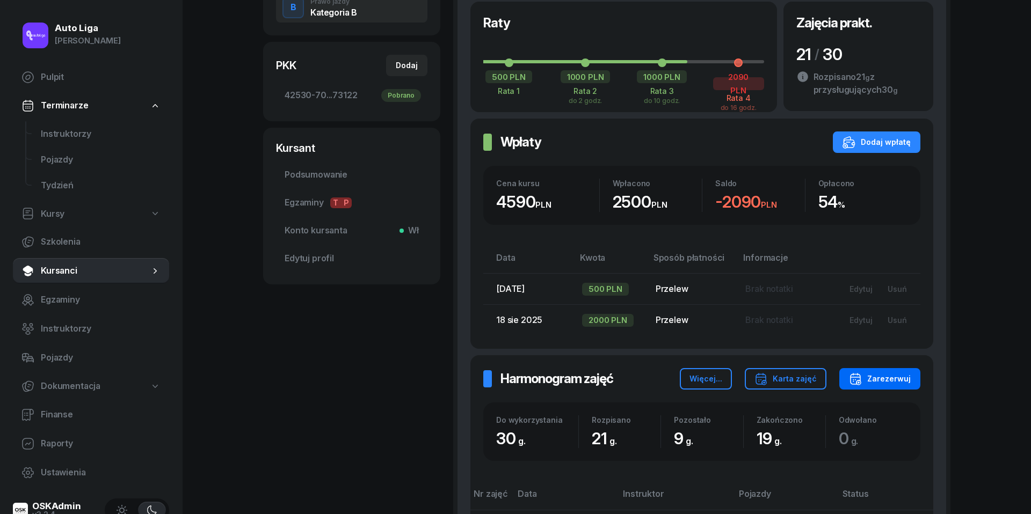
click at [885, 372] on div "Zarezerwuj" at bounding box center [880, 378] width 62 height 13
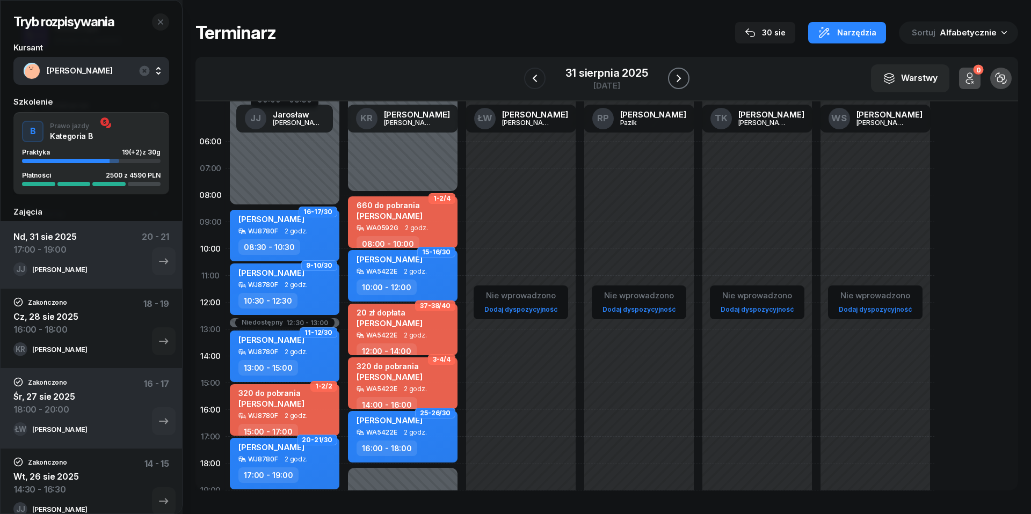
click at [682, 82] on icon "button" at bounding box center [678, 78] width 13 height 13
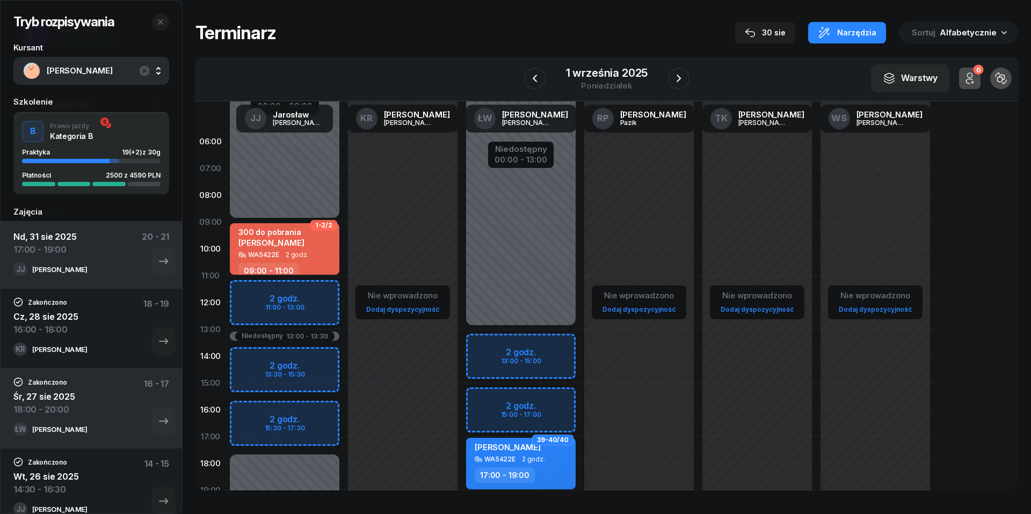
click at [255, 357] on div "Niedostępny 00:00 - 09:00 Niedostępny 17:30 - 23:59 Niedostępny 13:00 - 13:30 2…" at bounding box center [284, 383] width 118 height 510
select select "14"
select select "16"
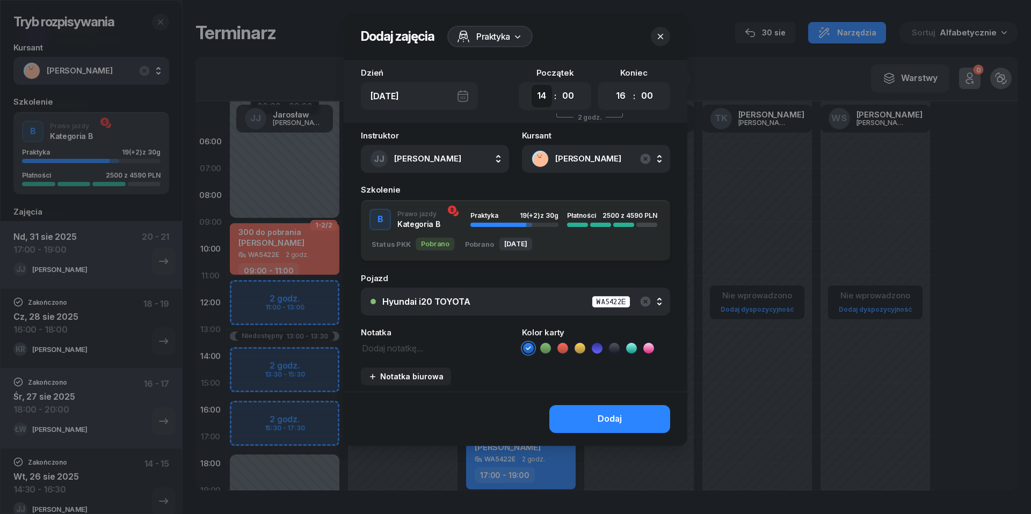
select select "13"
select select "30"
select select "15"
select select "30"
click at [493, 297] on div "Hyundai i20 TOYOTA WA5422E" at bounding box center [521, 301] width 278 height 13
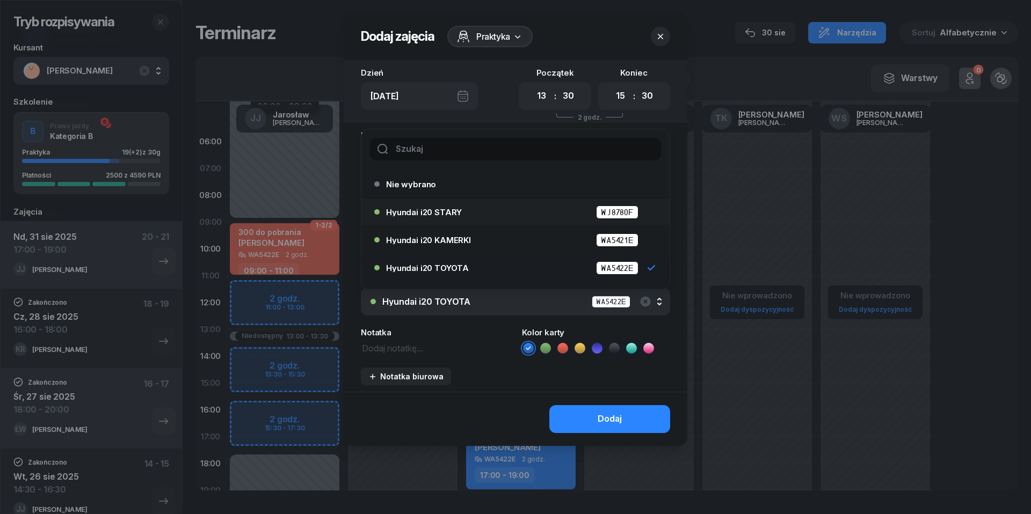
click at [473, 214] on div "Hyundai i20 STARY WJ8780F" at bounding box center [518, 212] width 264 height 13
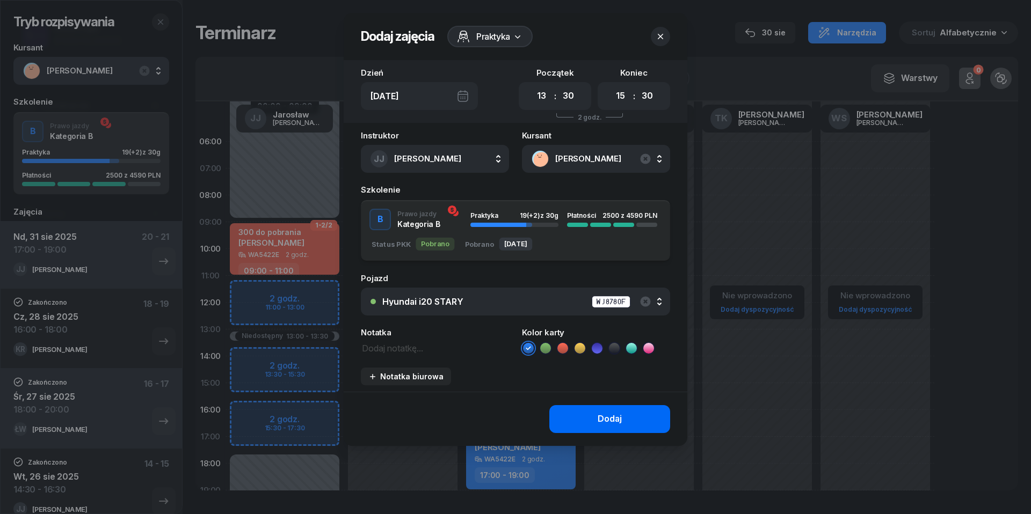
click at [609, 415] on div "Dodaj" at bounding box center [609, 419] width 24 height 14
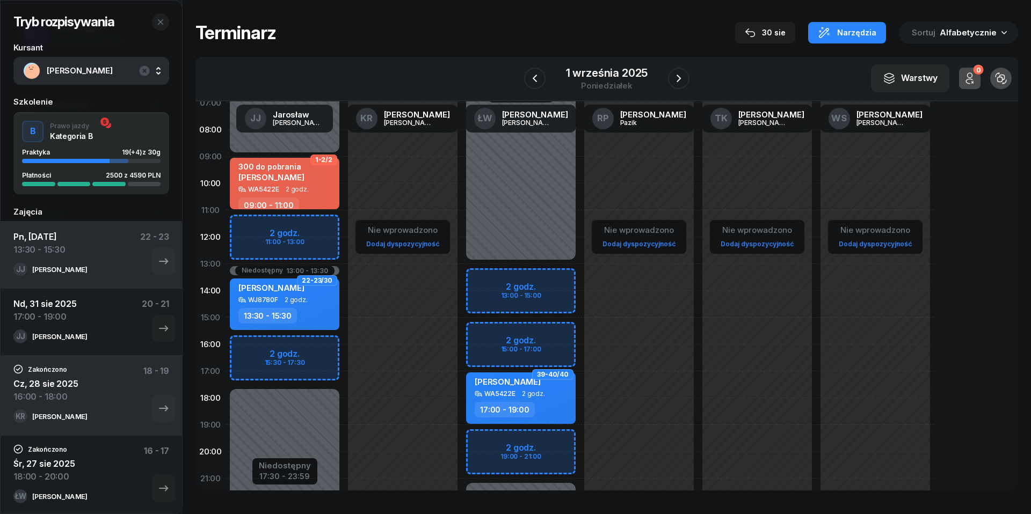
scroll to position [69, 0]
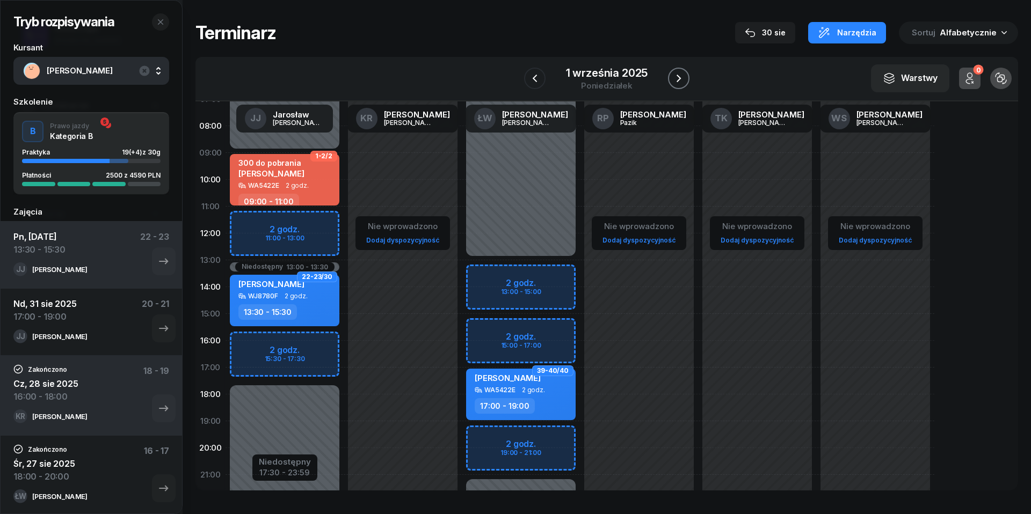
click at [684, 78] on icon "button" at bounding box center [678, 78] width 13 height 13
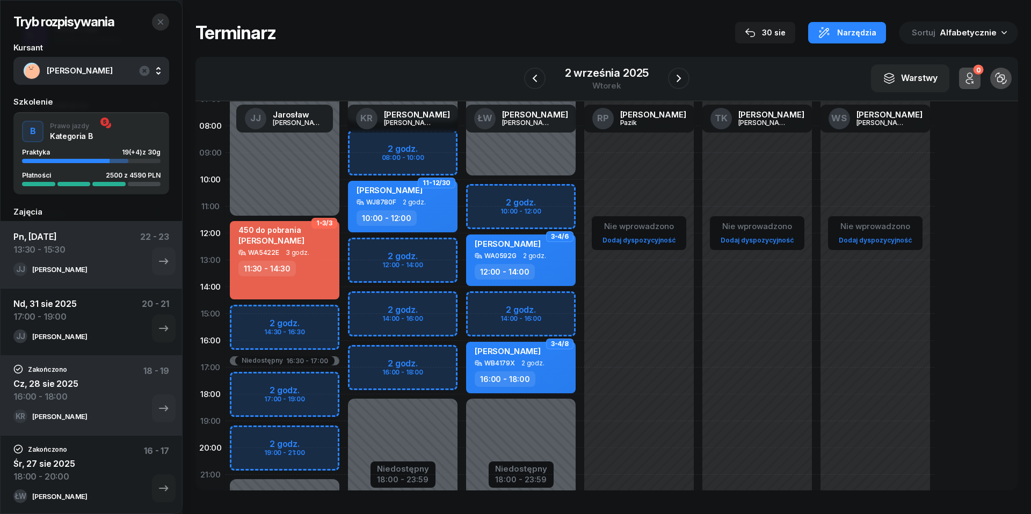
click at [160, 13] on button "button" at bounding box center [160, 21] width 17 height 17
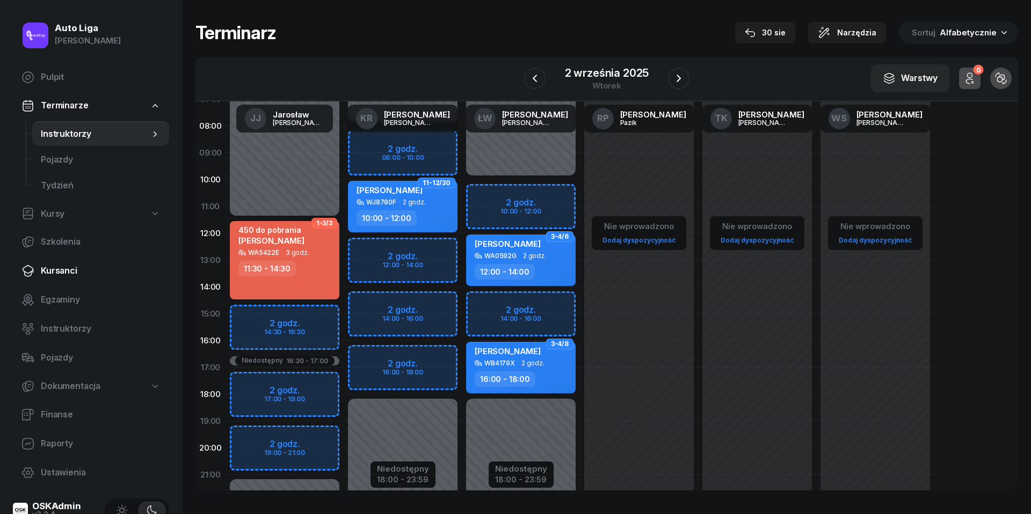
click at [58, 267] on span "Kursanci" at bounding box center [101, 271] width 120 height 14
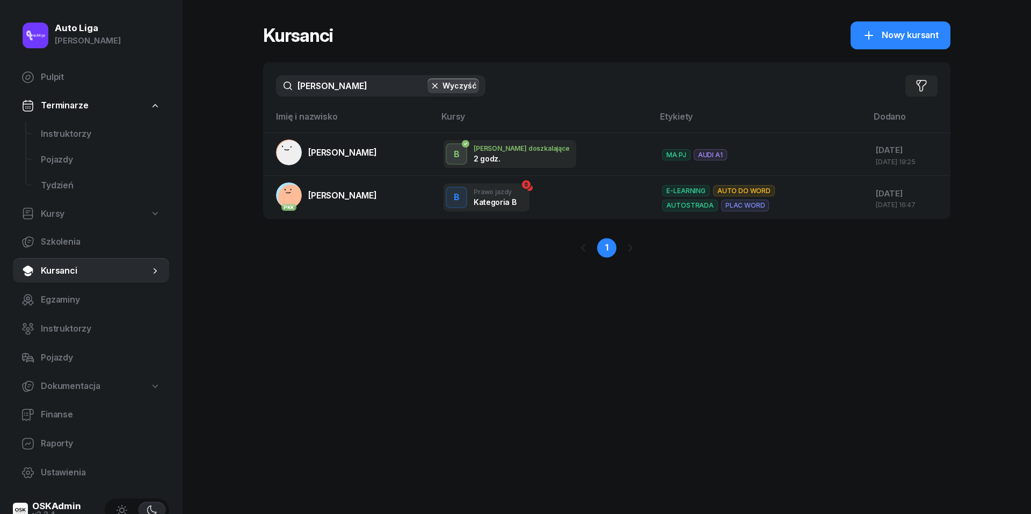
click at [327, 91] on input "[PERSON_NAME]" at bounding box center [380, 85] width 209 height 21
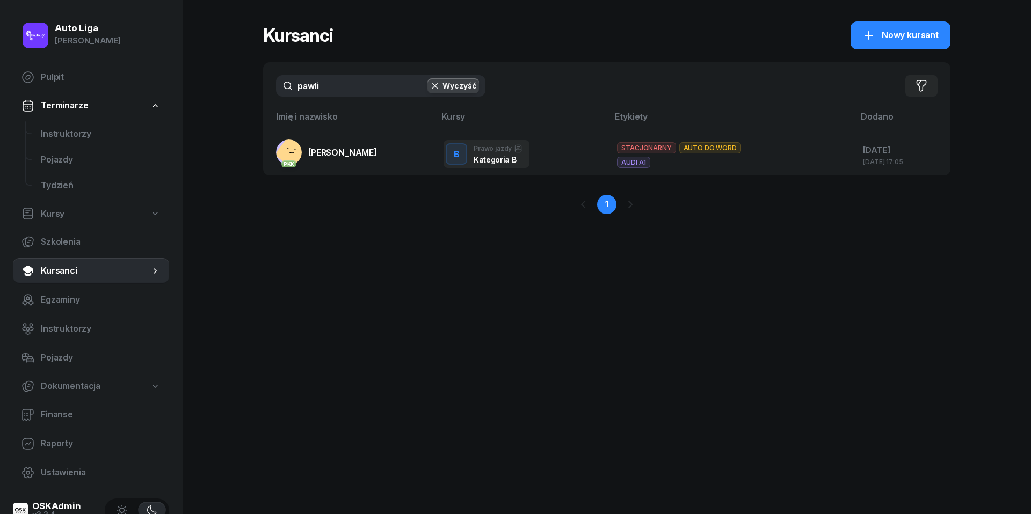
type input "pawle"
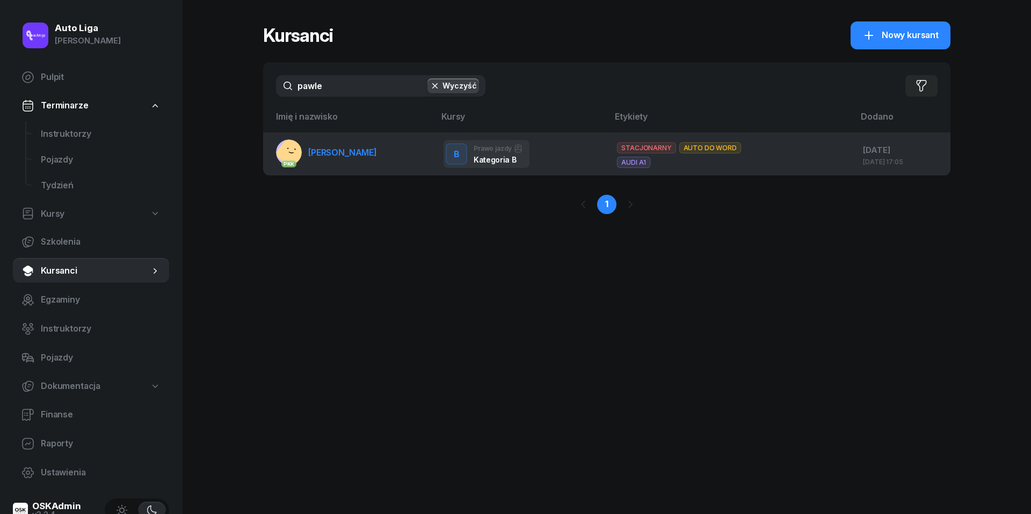
drag, startPoint x: 324, startPoint y: 114, endPoint x: 319, endPoint y: 158, distance: 43.8
click at [319, 158] on link "PKK [PERSON_NAME]" at bounding box center [326, 153] width 101 height 26
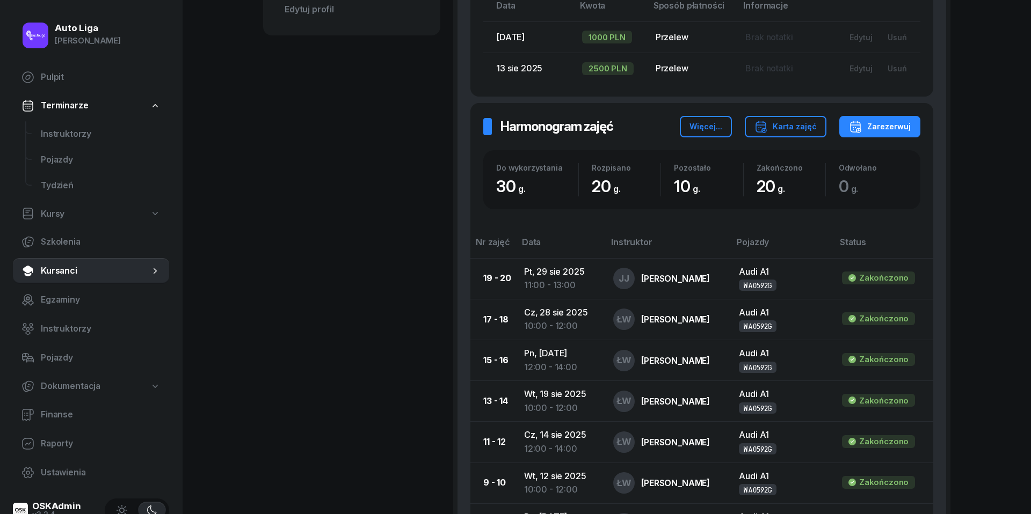
scroll to position [529, 0]
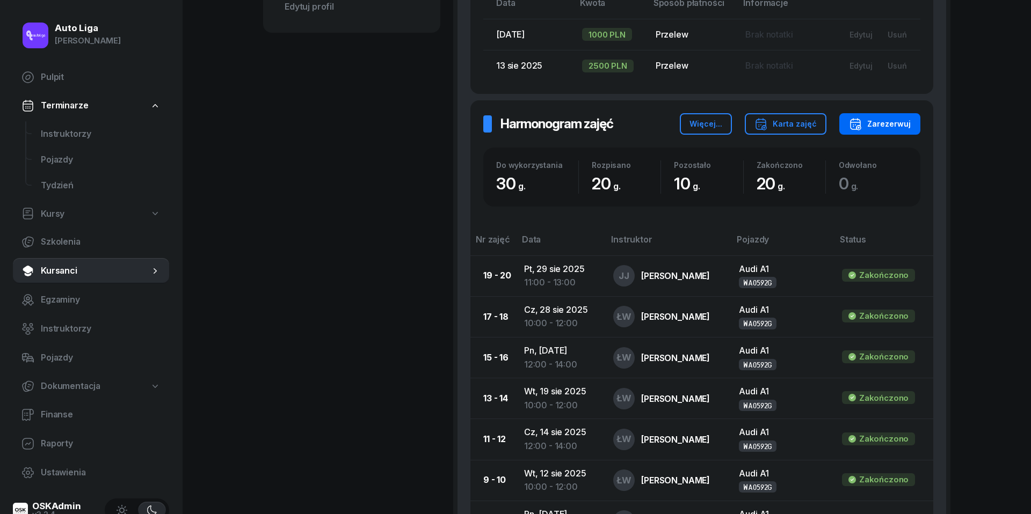
click at [895, 127] on div "Zarezerwuj" at bounding box center [880, 124] width 62 height 13
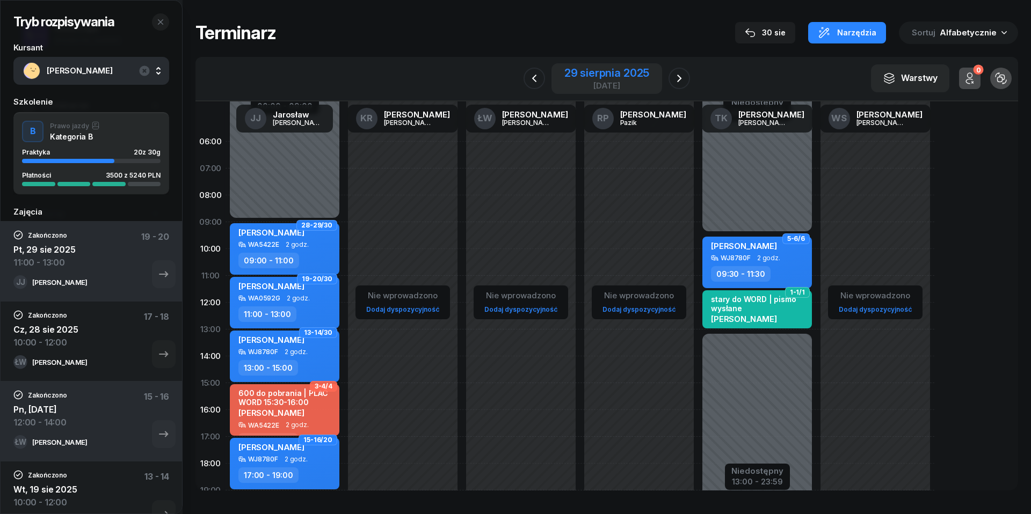
click at [645, 82] on div "[DATE]" at bounding box center [606, 86] width 85 height 8
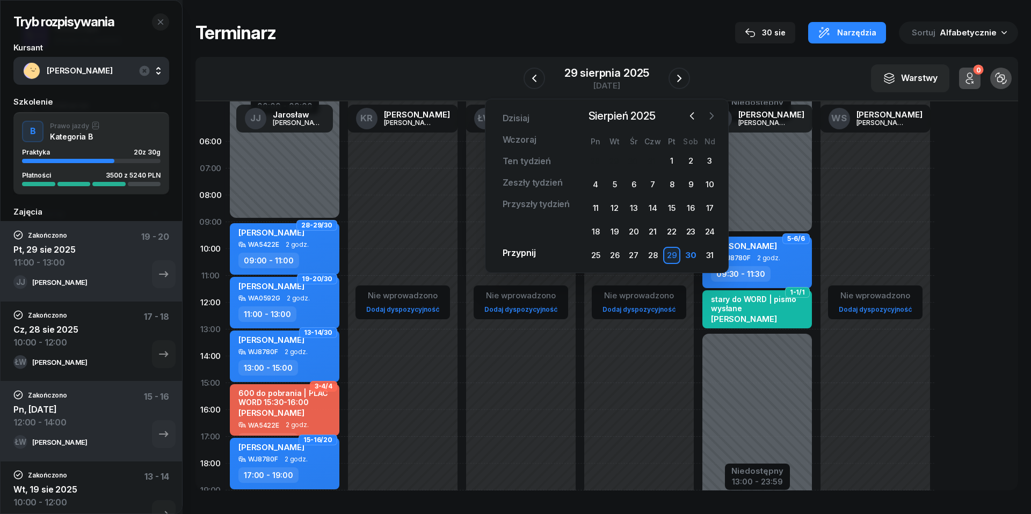
click at [713, 114] on icon "button" at bounding box center [711, 116] width 11 height 11
click at [616, 156] on div "2" at bounding box center [614, 160] width 17 height 17
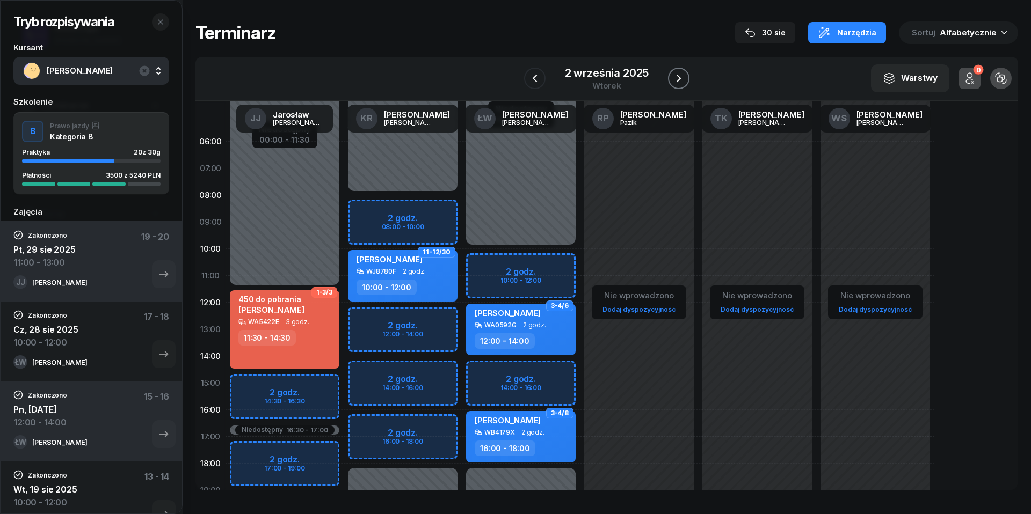
click at [681, 77] on icon "button" at bounding box center [678, 78] width 13 height 13
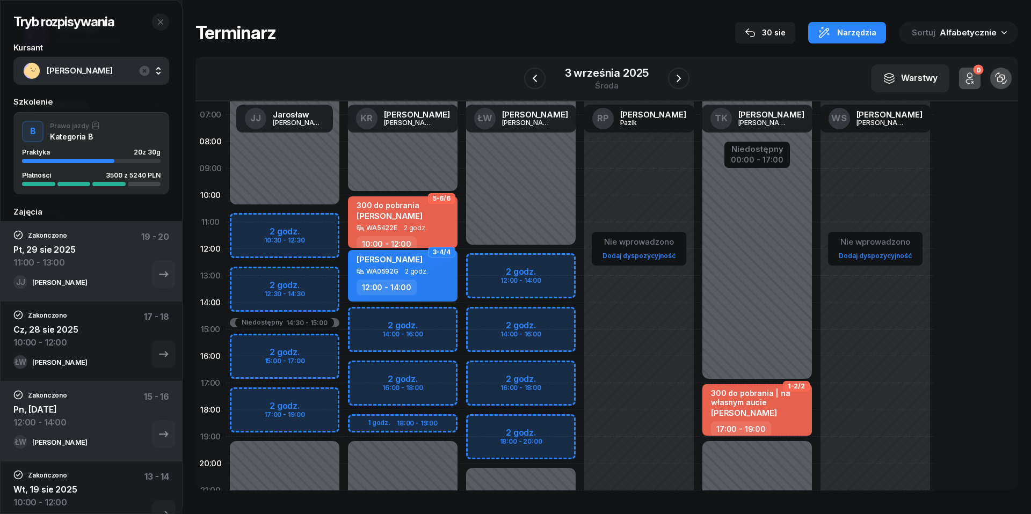
scroll to position [55, 0]
click at [685, 82] on button "button" at bounding box center [678, 78] width 21 height 21
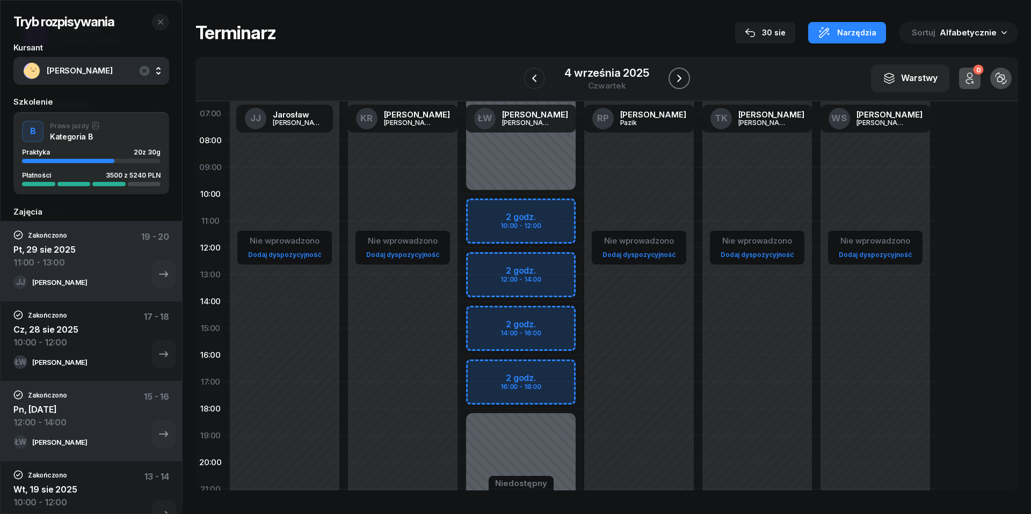
click at [685, 82] on button "button" at bounding box center [678, 78] width 21 height 21
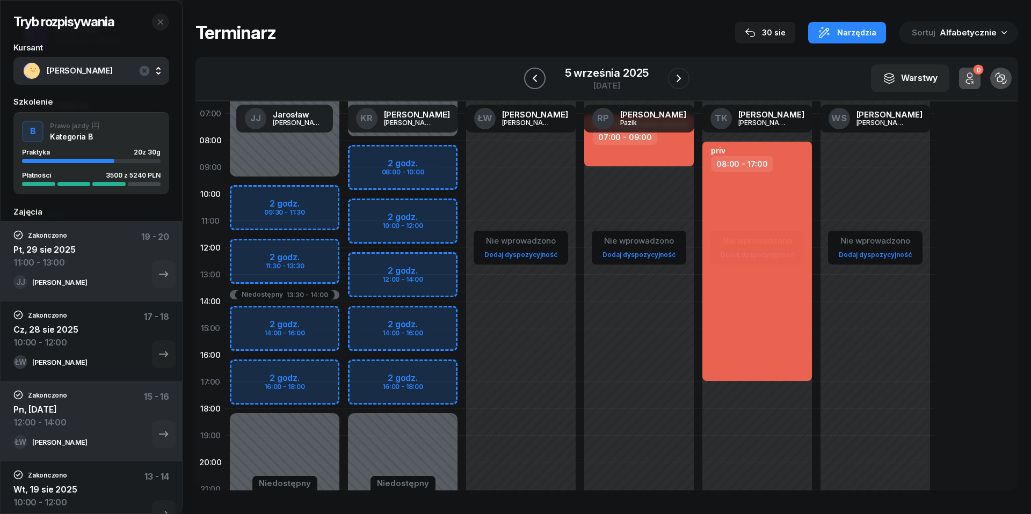
click at [539, 78] on icon "button" at bounding box center [534, 78] width 13 height 13
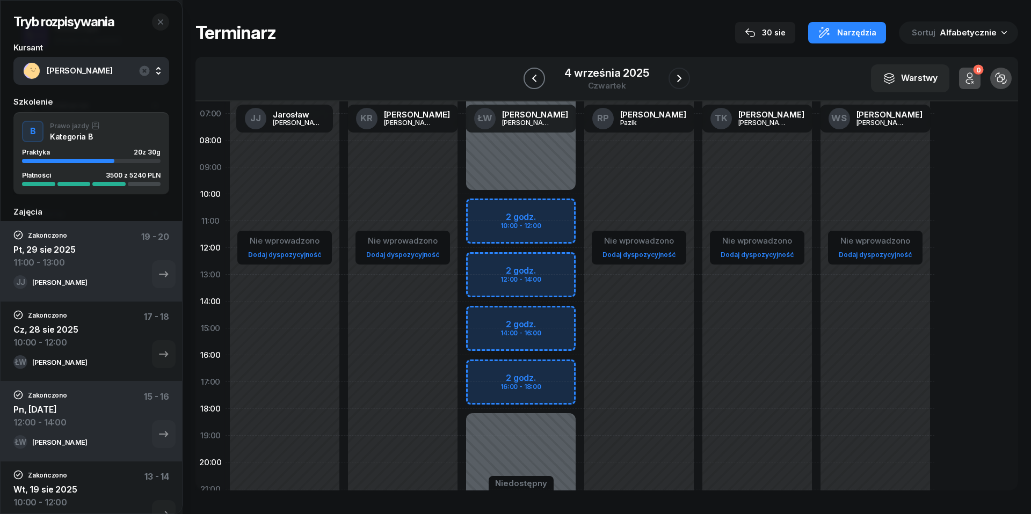
click at [539, 78] on icon "button" at bounding box center [534, 78] width 13 height 13
